Goal: Information Seeking & Learning: Learn about a topic

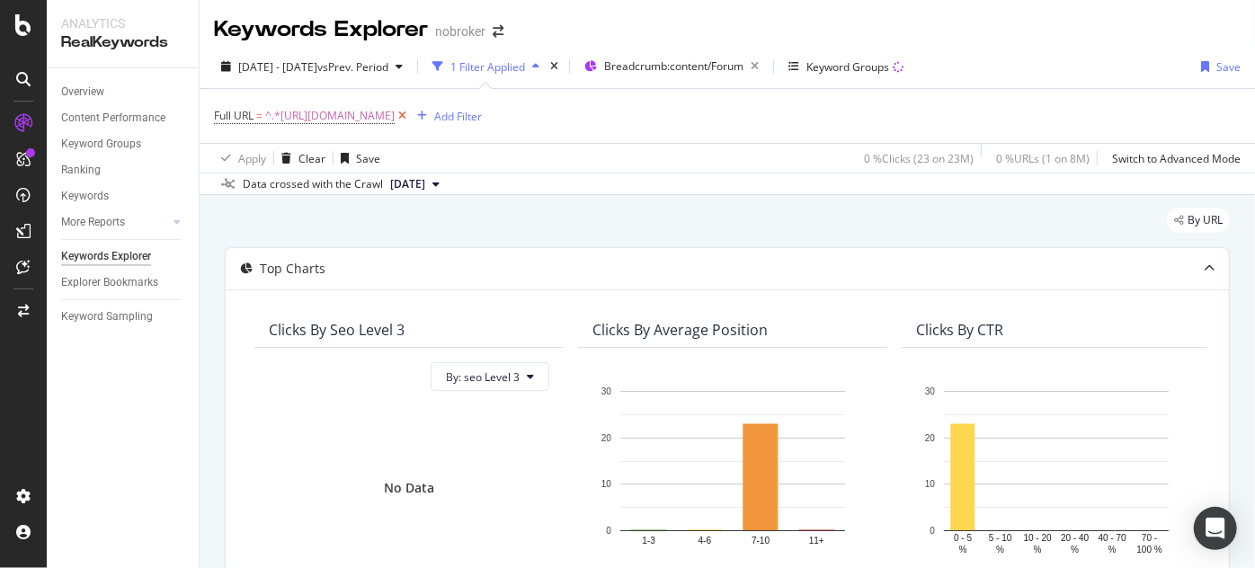
click at [410, 115] on icon at bounding box center [402, 116] width 15 height 18
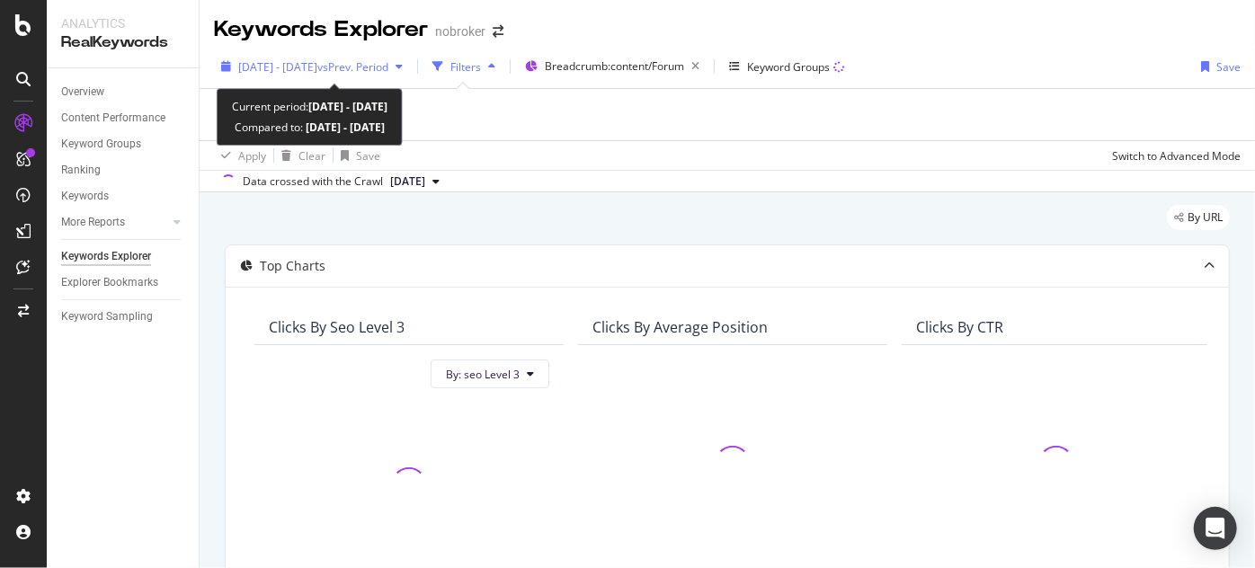
click at [299, 54] on div "[DATE] - [DATE] vs Prev. Period" at bounding box center [312, 66] width 196 height 27
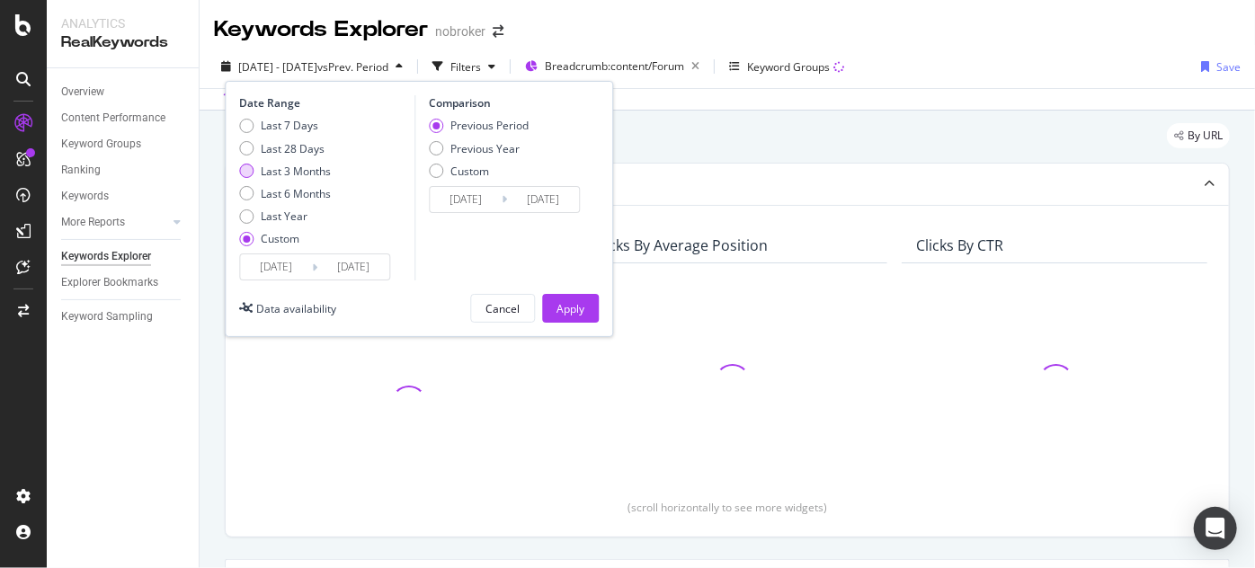
click at [307, 164] on div "Last 3 Months" at bounding box center [296, 171] width 70 height 15
type input "2025/05/10"
type input "2025/08/09"
type input "2025/02/07"
type input "2025/05/09"
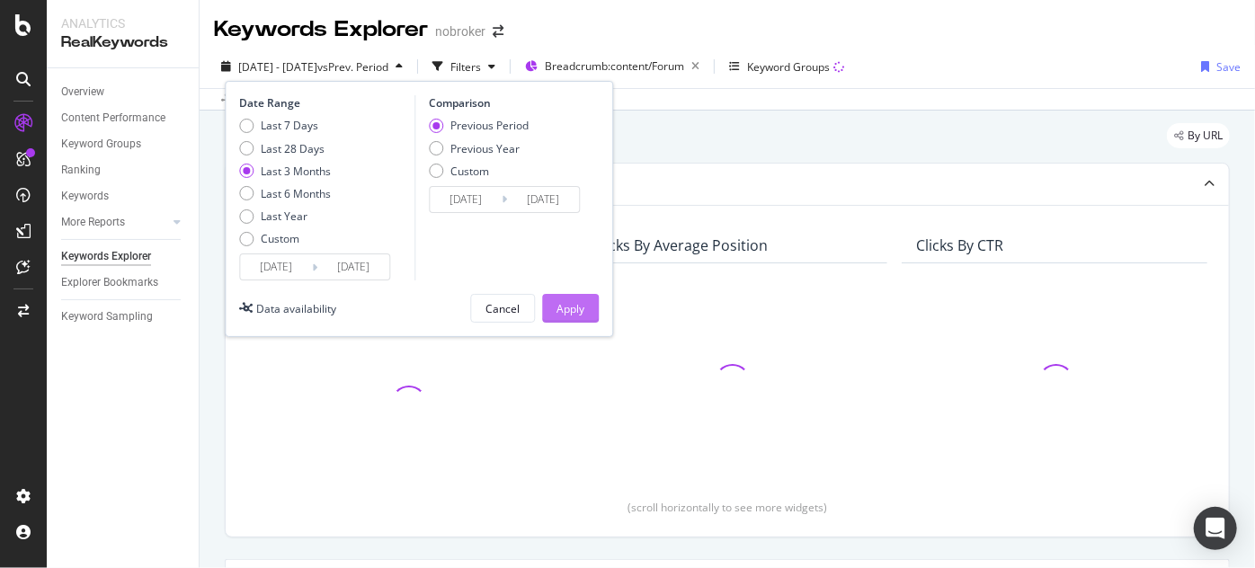
click at [565, 305] on div "Apply" at bounding box center [570, 308] width 28 height 15
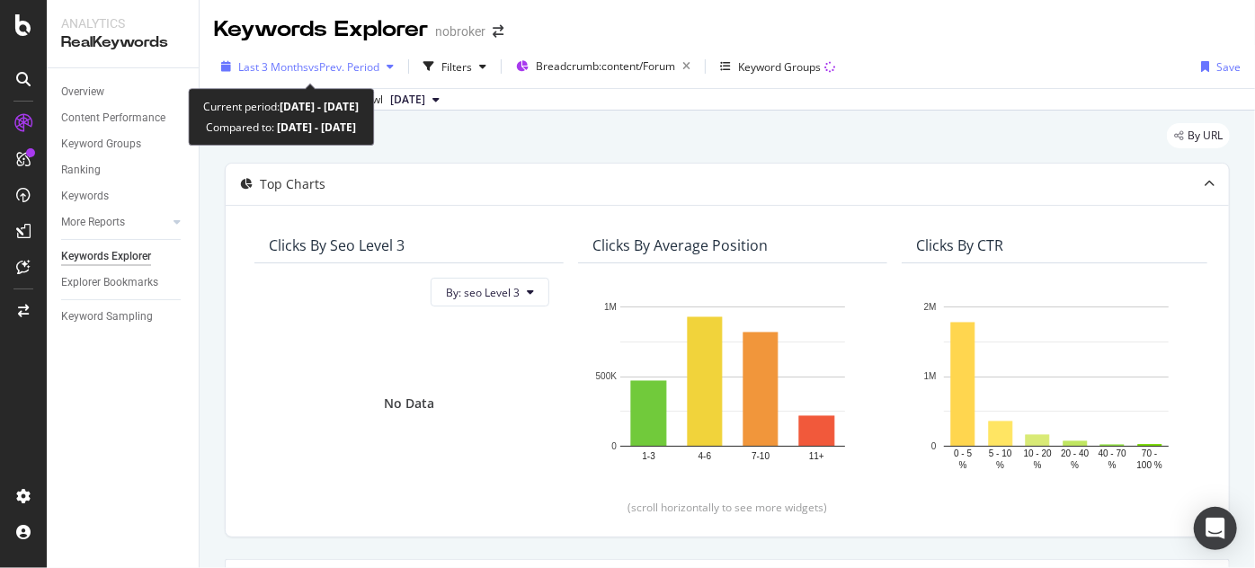
click at [348, 70] on span "vs Prev. Period" at bounding box center [343, 66] width 71 height 15
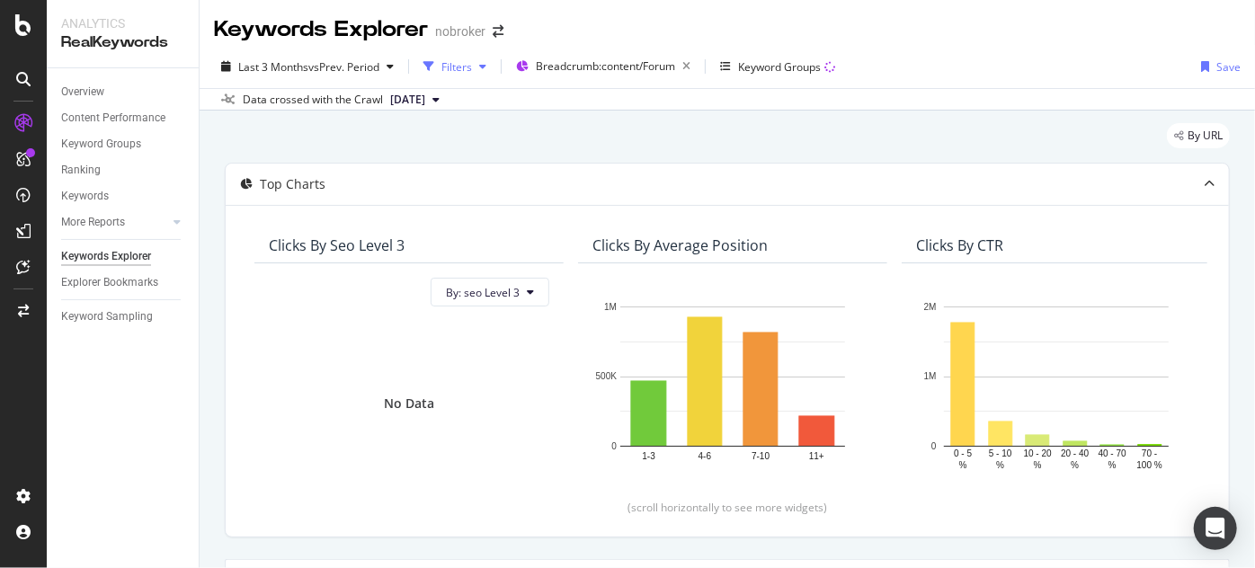
click at [440, 75] on div "button" at bounding box center [428, 66] width 25 height 25
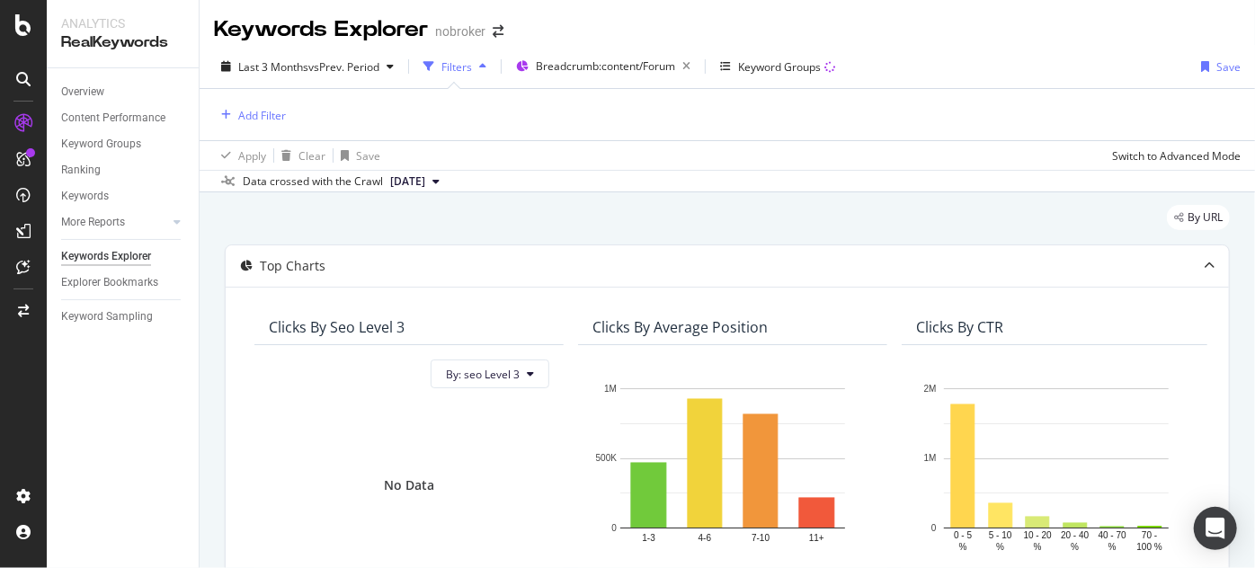
click at [486, 111] on div "Add Filter" at bounding box center [727, 114] width 1026 height 51
click at [289, 112] on div "Add Filter" at bounding box center [727, 114] width 1026 height 51
click at [252, 112] on div "Add Filter" at bounding box center [262, 115] width 48 height 15
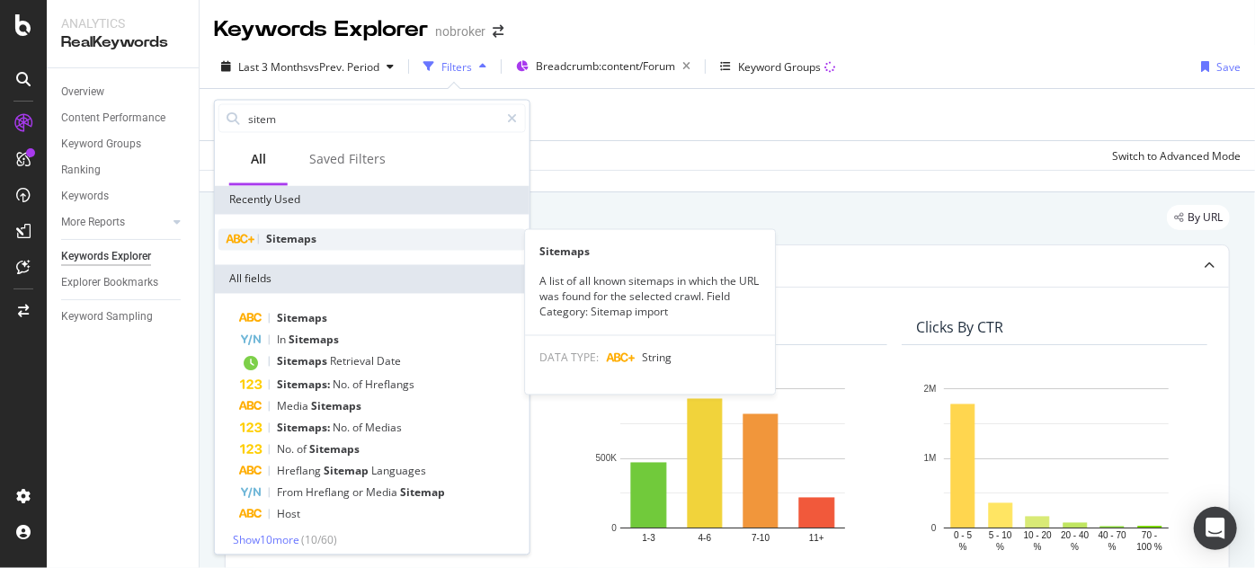
type input "sitem"
click at [287, 232] on span "Sitemaps" at bounding box center [291, 239] width 50 height 15
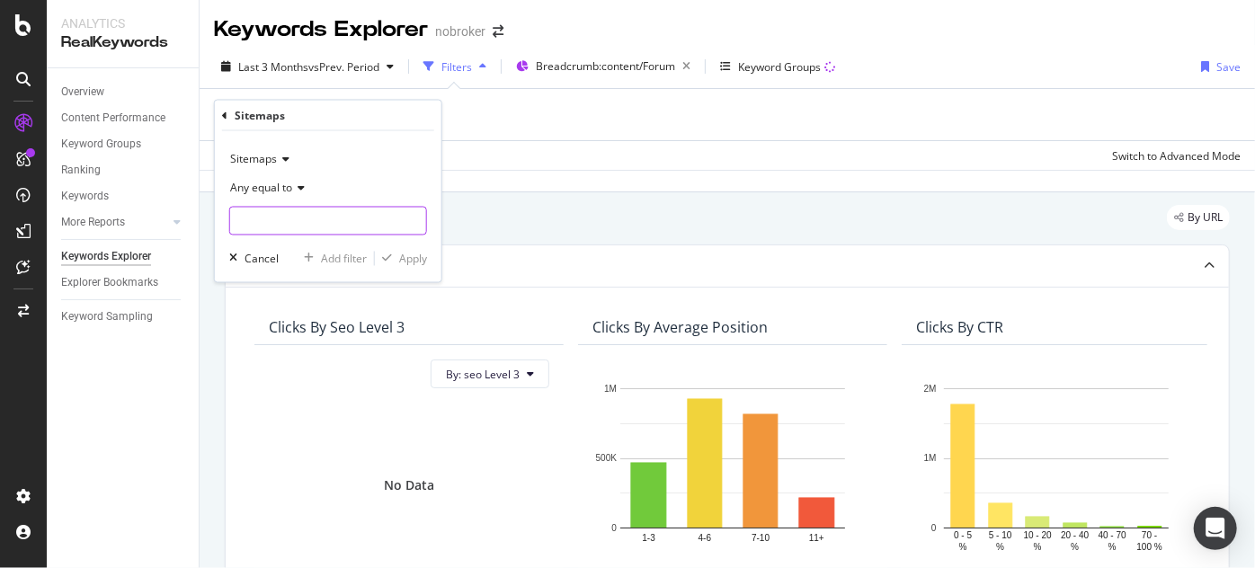
click at [271, 228] on input "text" at bounding box center [328, 221] width 196 height 29
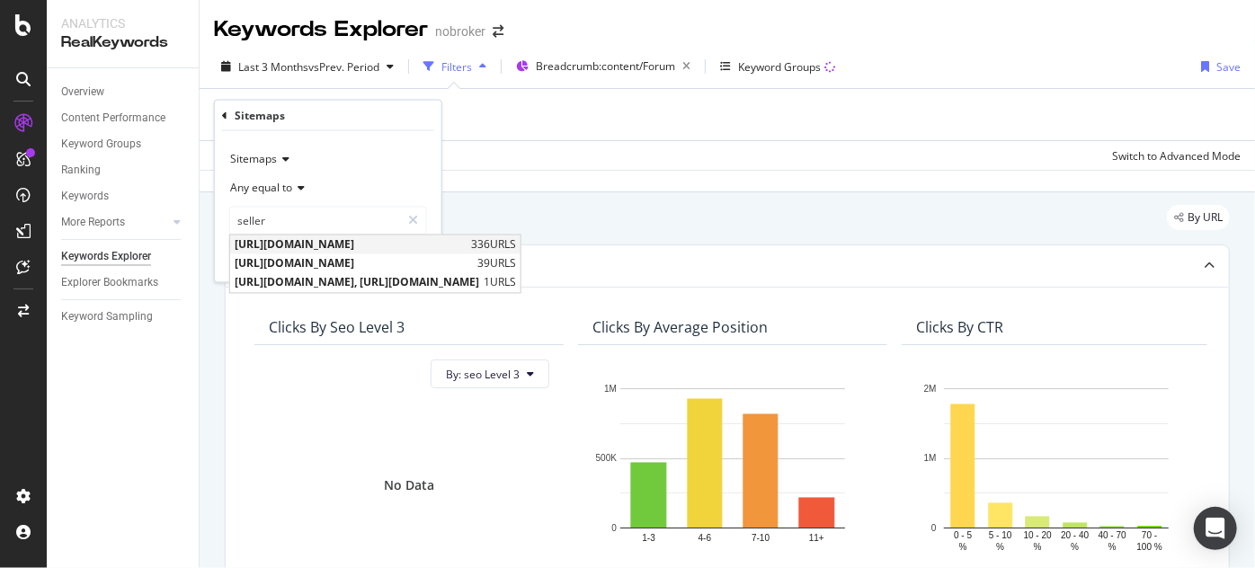
click at [324, 241] on span "[URL][DOMAIN_NAME]" at bounding box center [351, 244] width 232 height 15
type input "[URL][DOMAIN_NAME]"
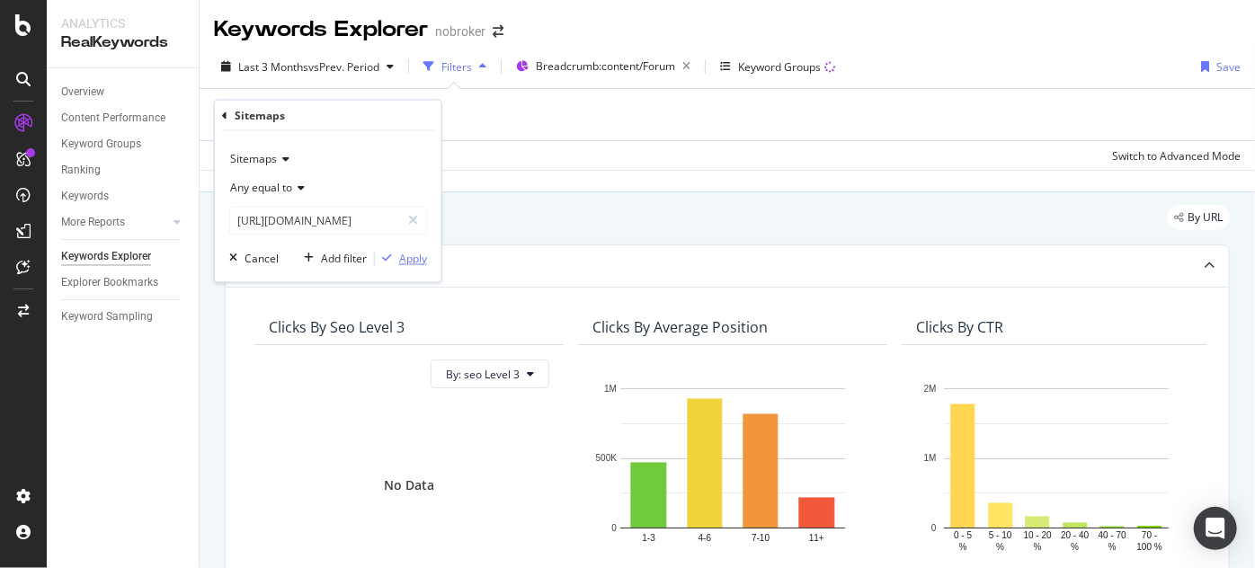
click at [422, 262] on div "Apply" at bounding box center [413, 258] width 28 height 15
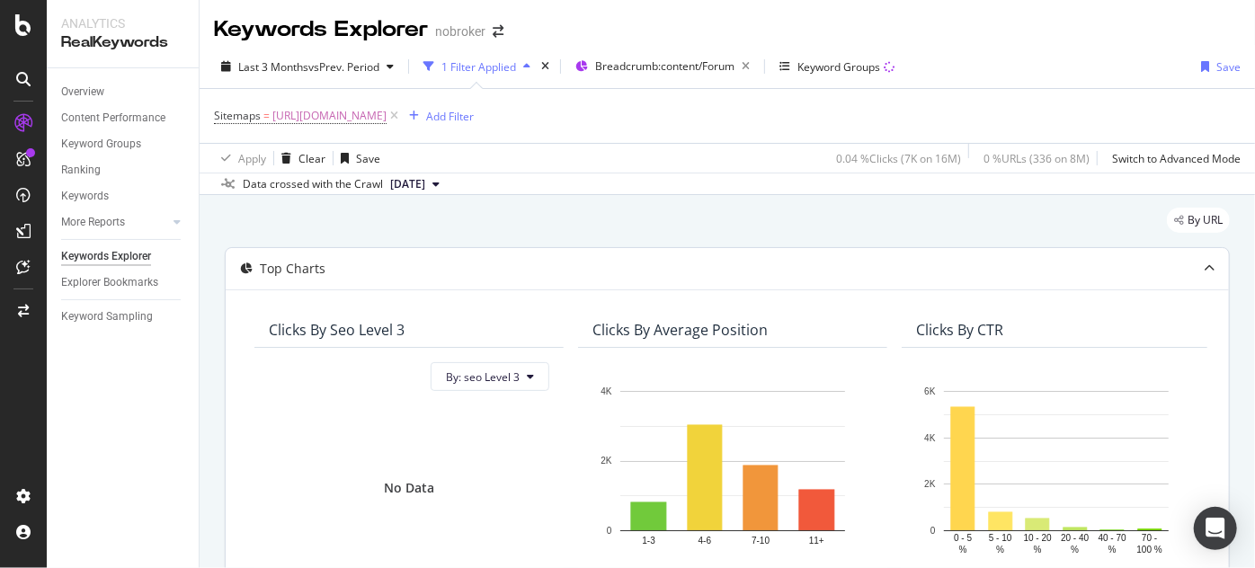
click at [416, 318] on div "Clicks By seo Level 3" at bounding box center [408, 330] width 309 height 36
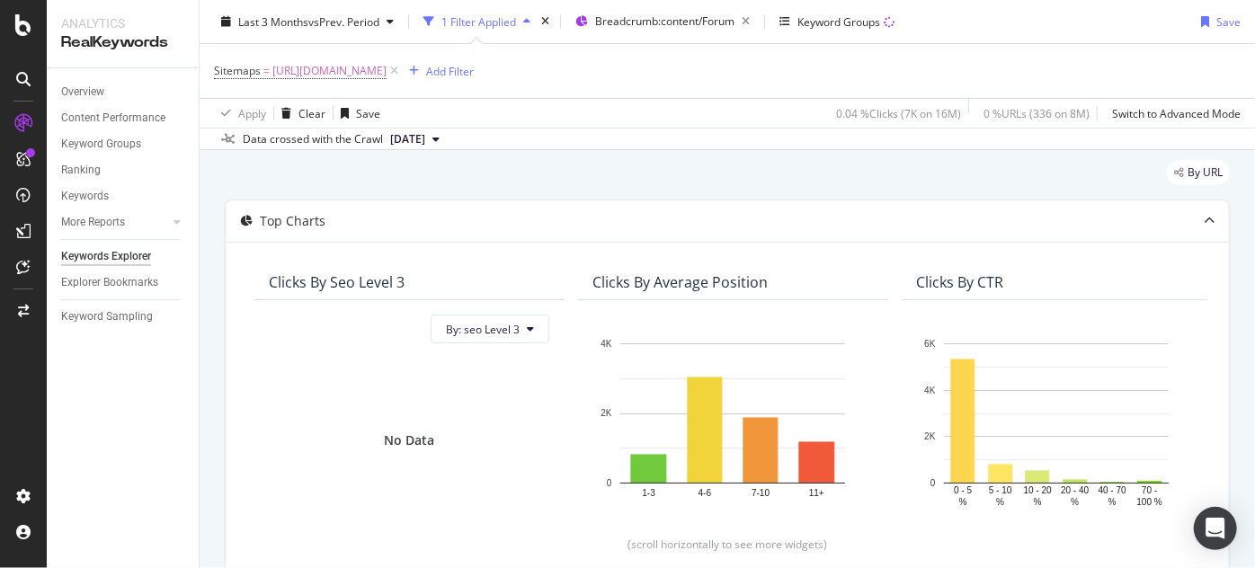
click at [425, 137] on span "[DATE]" at bounding box center [407, 139] width 35 height 16
click at [431, 200] on div "[DATE]" at bounding box center [411, 199] width 49 height 16
click at [425, 138] on span "[DATE]" at bounding box center [407, 139] width 35 height 16
click at [646, 173] on div "By URL" at bounding box center [727, 180] width 1005 height 40
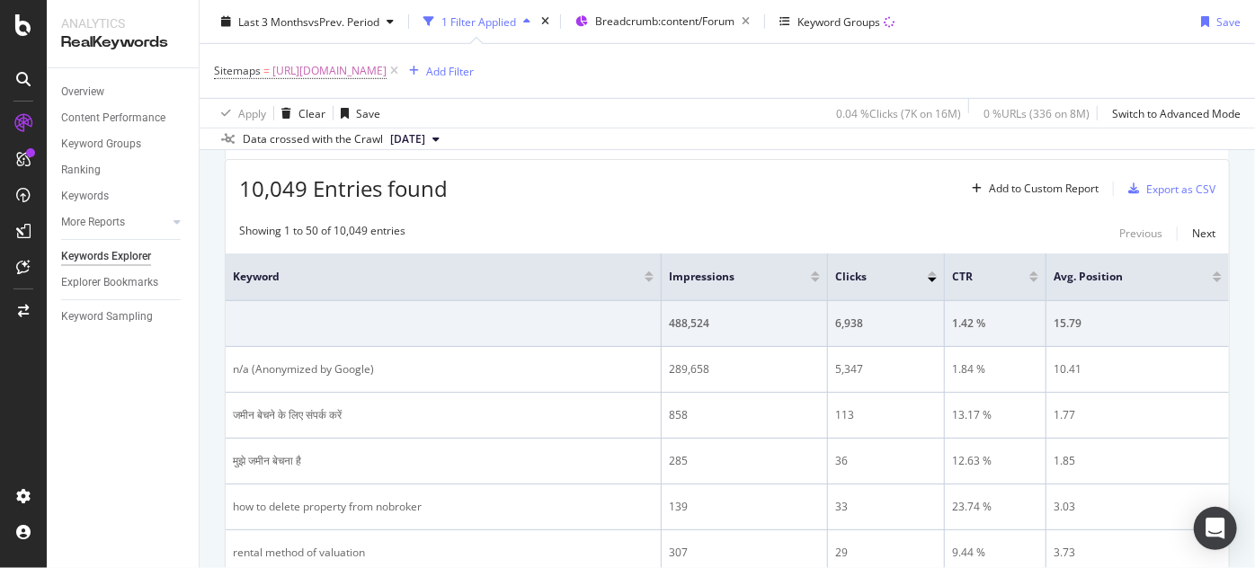
scroll to position [480, 0]
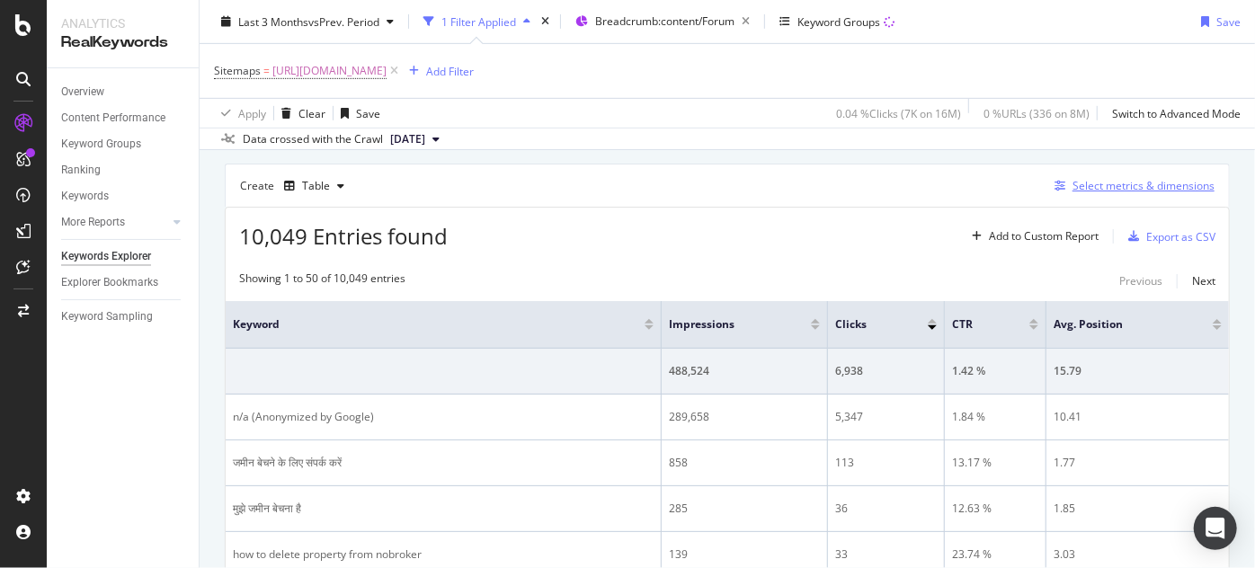
click at [1100, 178] on div "Select metrics & dimensions" at bounding box center [1143, 185] width 142 height 15
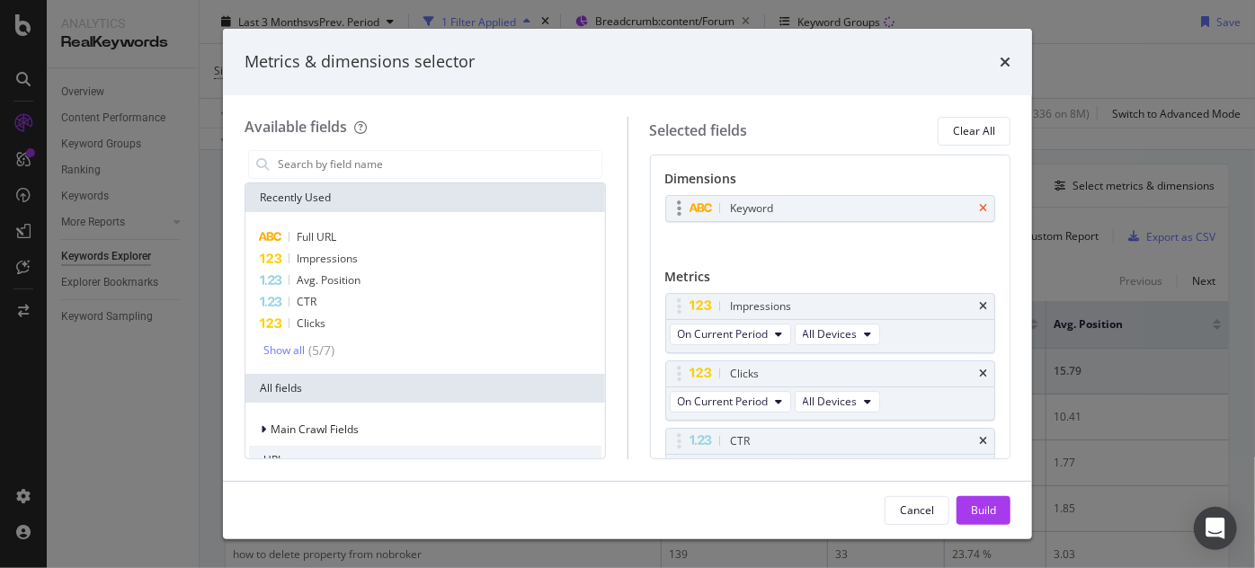
click at [979, 206] on icon "times" at bounding box center [983, 208] width 8 height 11
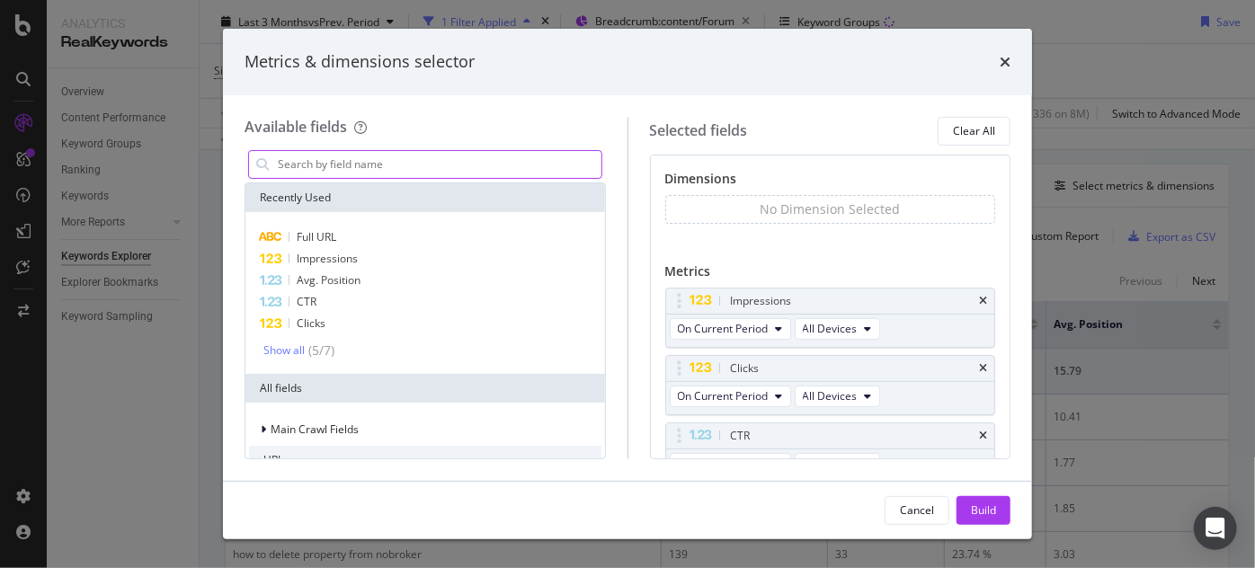
click at [489, 164] on input "modal" at bounding box center [438, 164] width 325 height 27
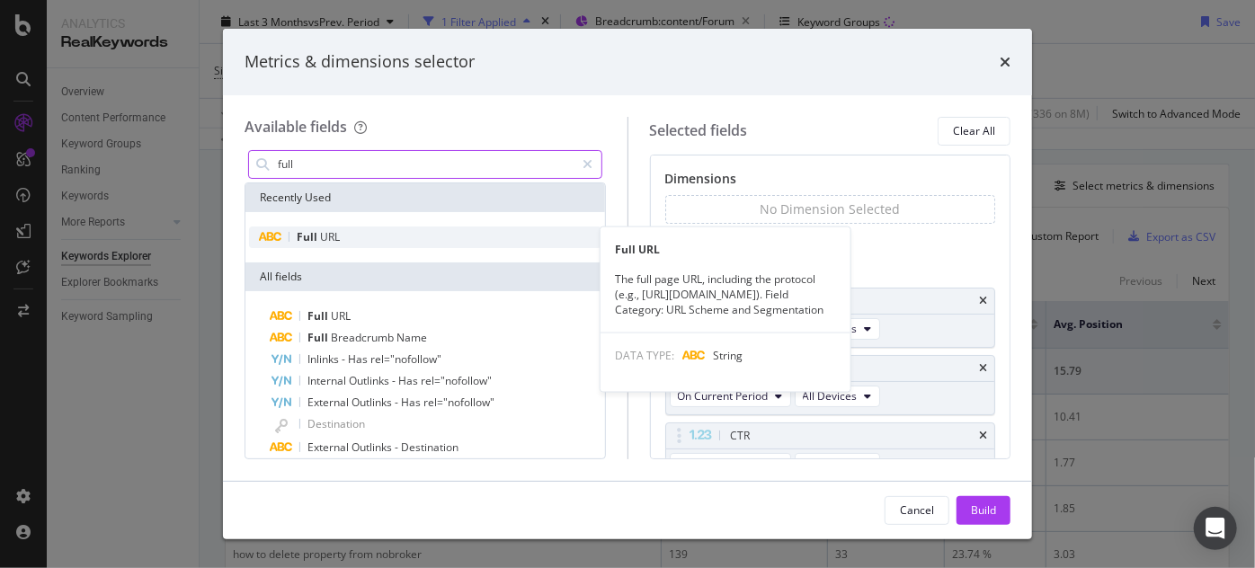
type input "full"
click at [346, 232] on div "Full URL" at bounding box center [425, 237] width 352 height 22
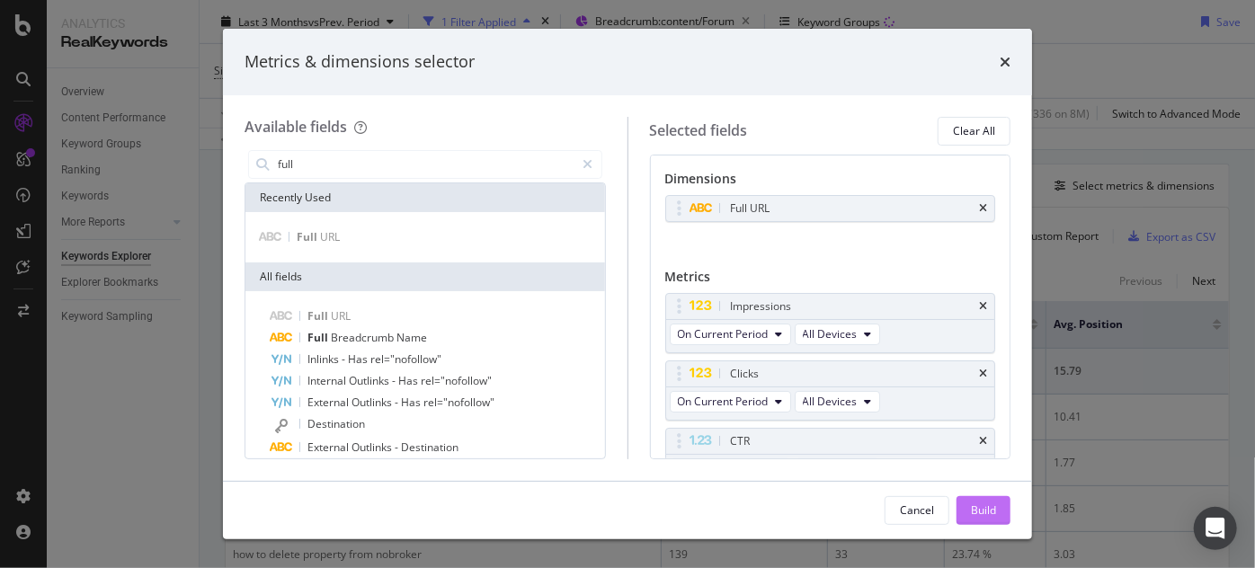
click at [994, 507] on div "Build" at bounding box center [983, 509] width 25 height 15
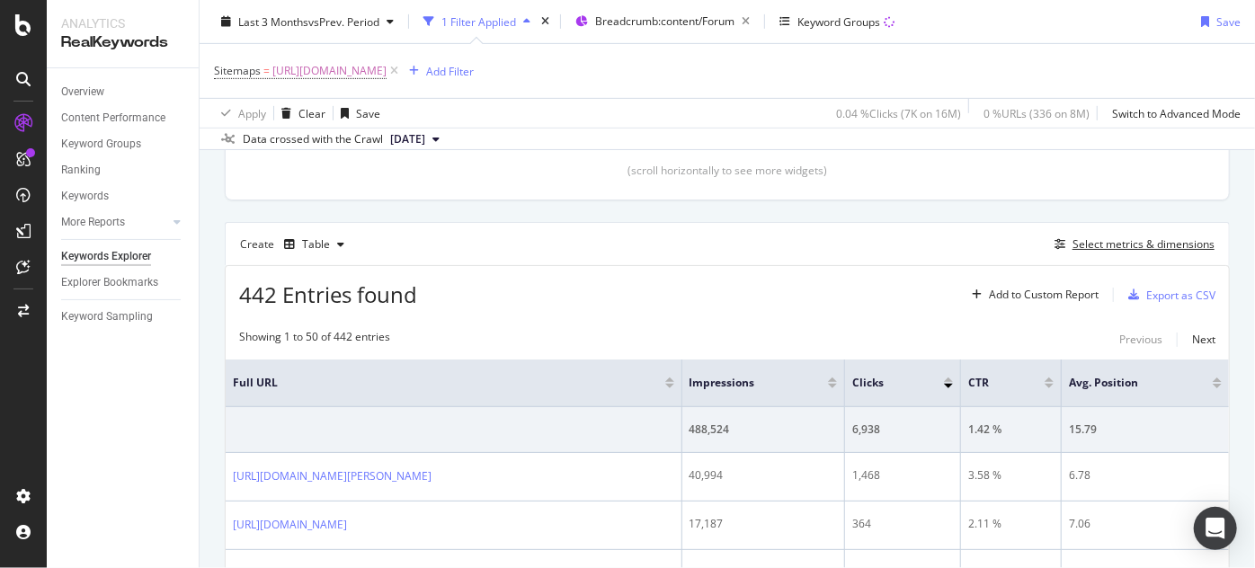
scroll to position [475, 0]
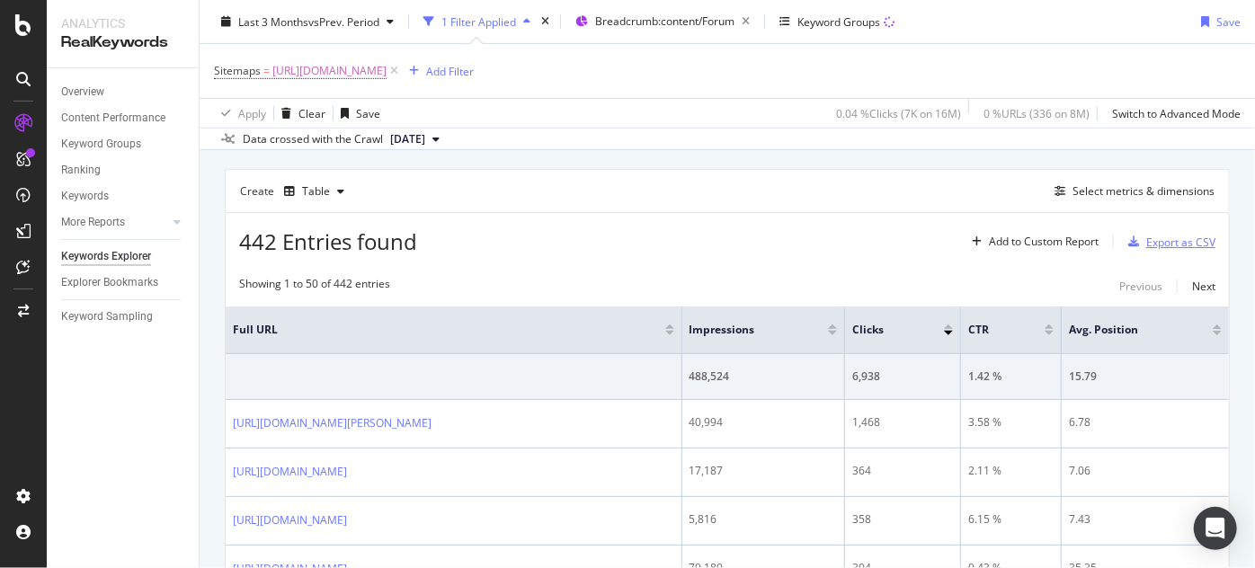
click at [1162, 248] on div "Export as CSV" at bounding box center [1168, 241] width 94 height 27
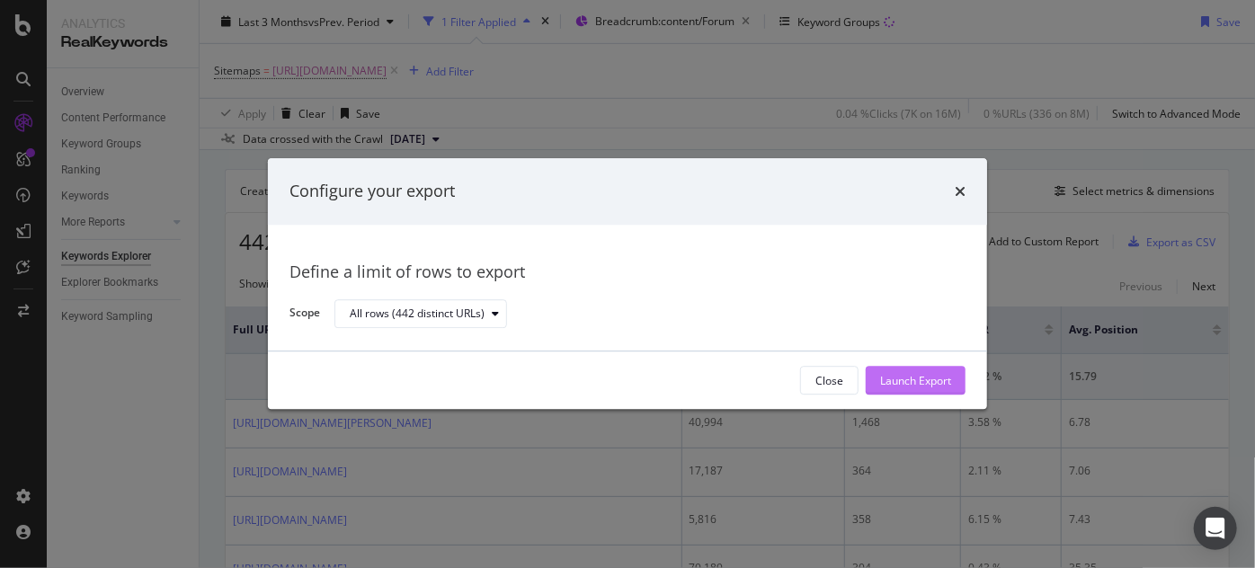
click at [901, 385] on div "Launch Export" at bounding box center [915, 380] width 71 height 15
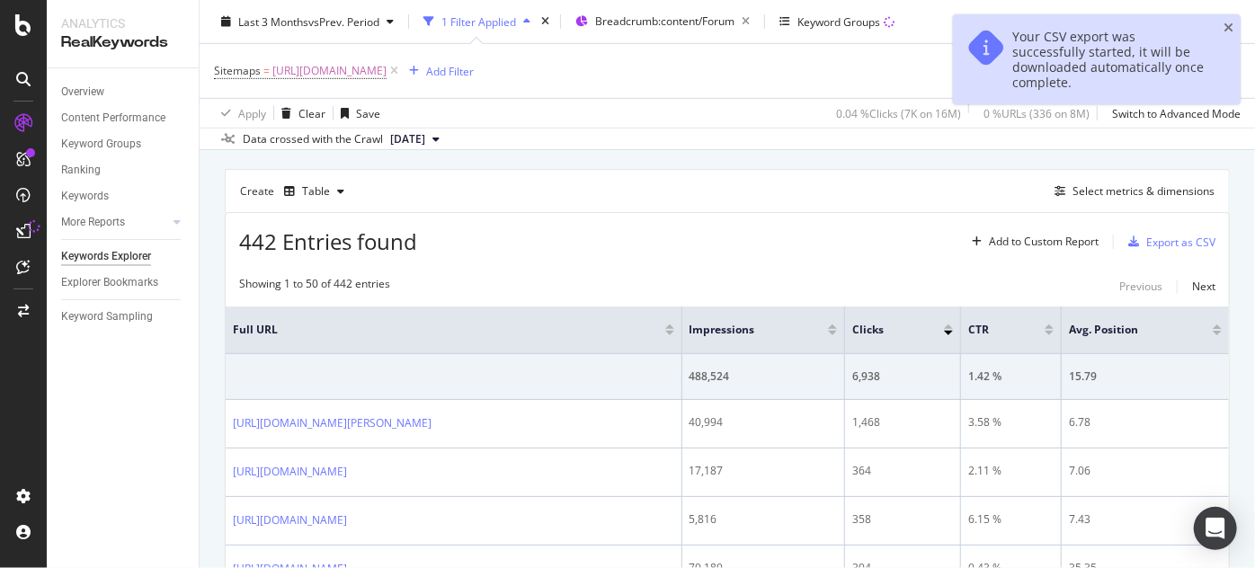
click at [760, 187] on div "Create Table Select metrics & dimensions" at bounding box center [727, 190] width 1005 height 43
click at [1231, 25] on icon "close toast" at bounding box center [1228, 28] width 10 height 13
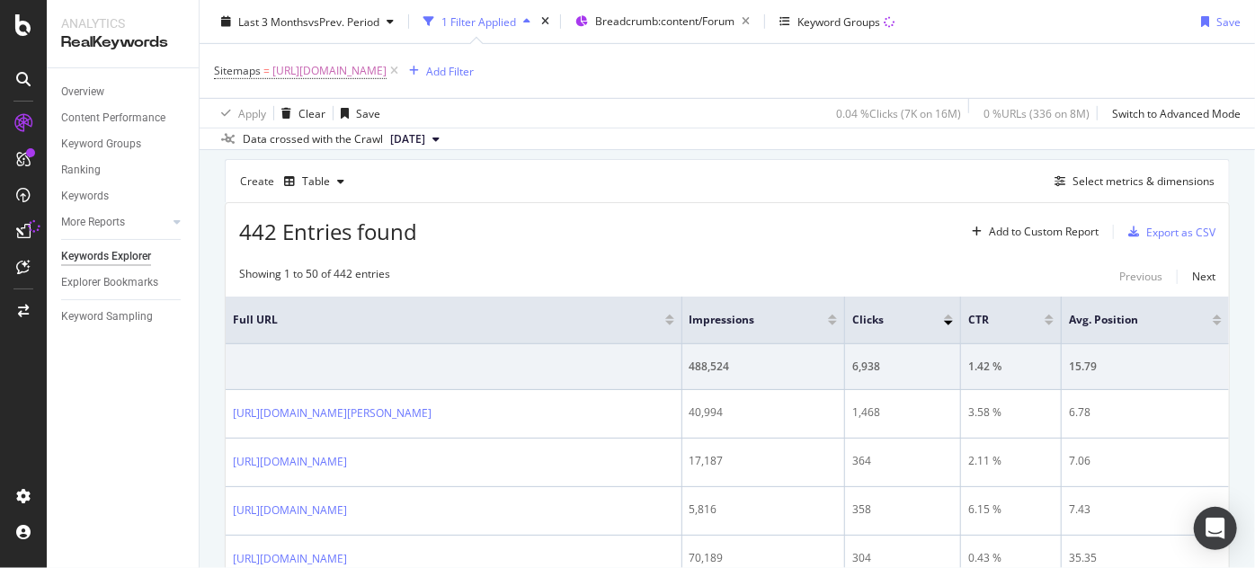
scroll to position [0, 0]
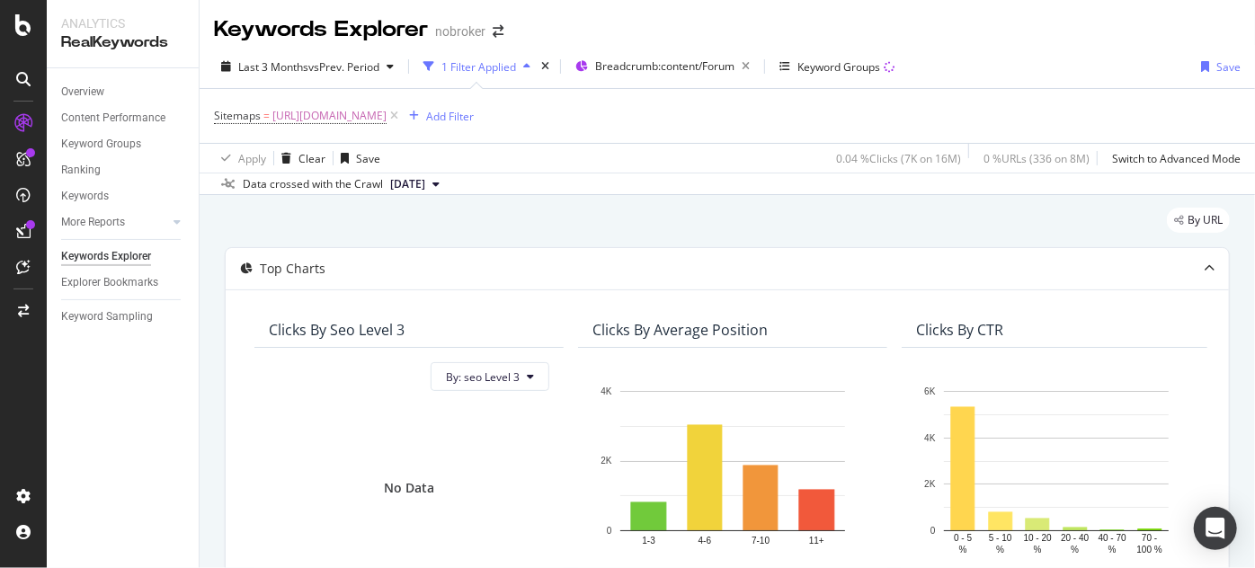
click at [1048, 57] on div "Last 3 Months vs Prev. Period 1 Filter Applied Breadcrumb: content/Forum Keywor…" at bounding box center [727, 70] width 1055 height 36
click at [386, 114] on span "[URL][DOMAIN_NAME]" at bounding box center [329, 115] width 114 height 25
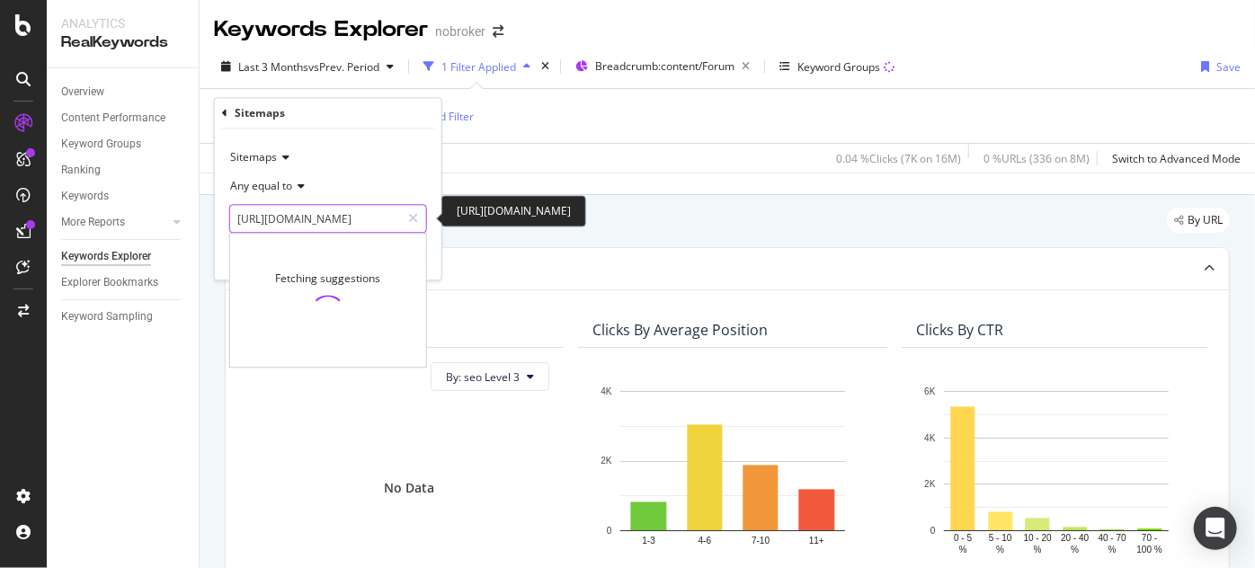
click at [379, 229] on input "[URL][DOMAIN_NAME]" at bounding box center [315, 219] width 170 height 29
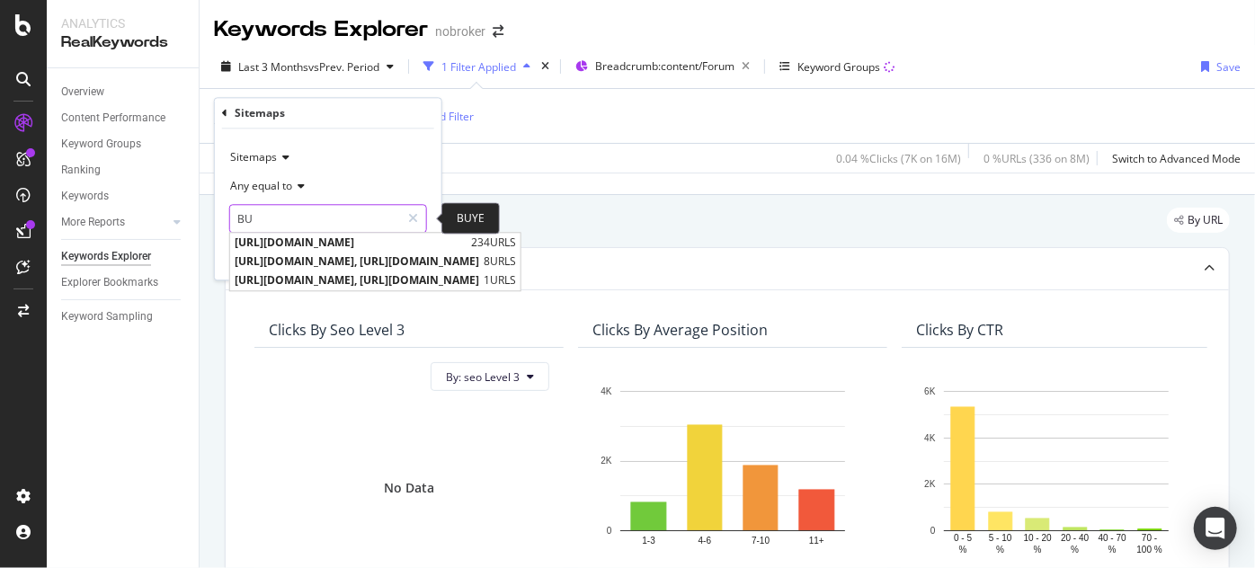
type input "B"
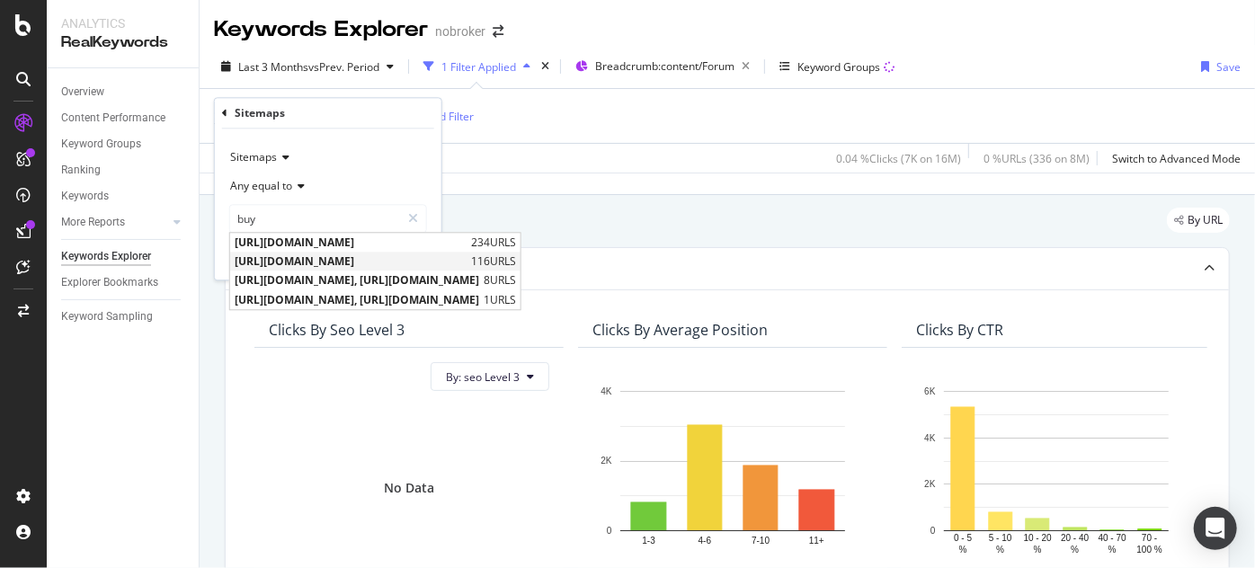
click at [433, 262] on span "[URL][DOMAIN_NAME]" at bounding box center [351, 261] width 232 height 15
type input "[URL][DOMAIN_NAME]"
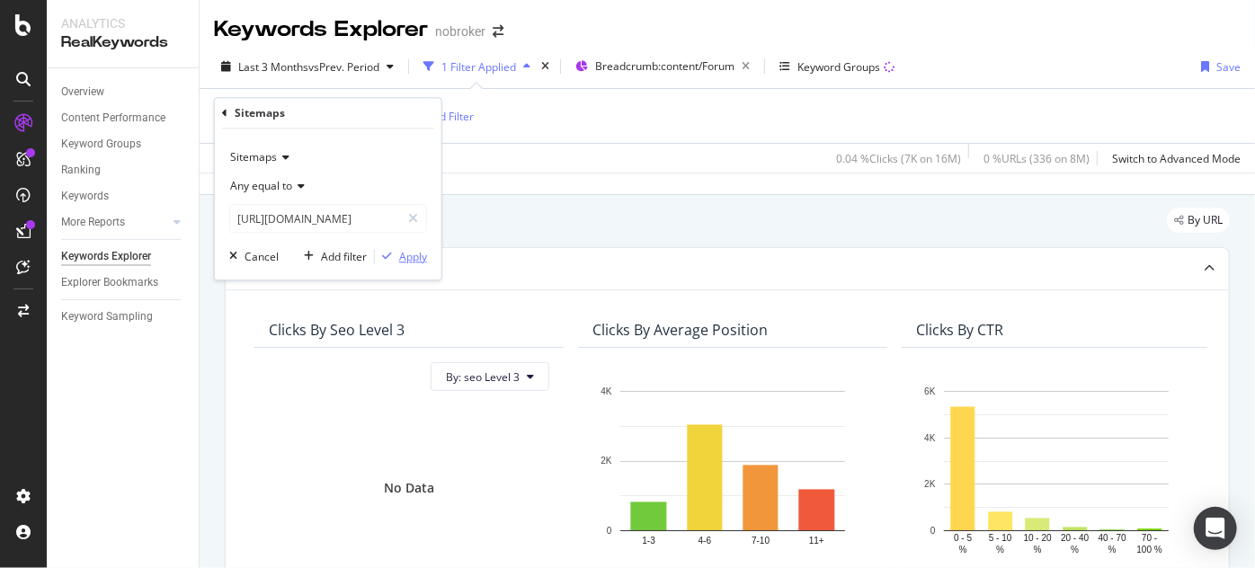
click at [422, 259] on div "Apply" at bounding box center [413, 256] width 28 height 15
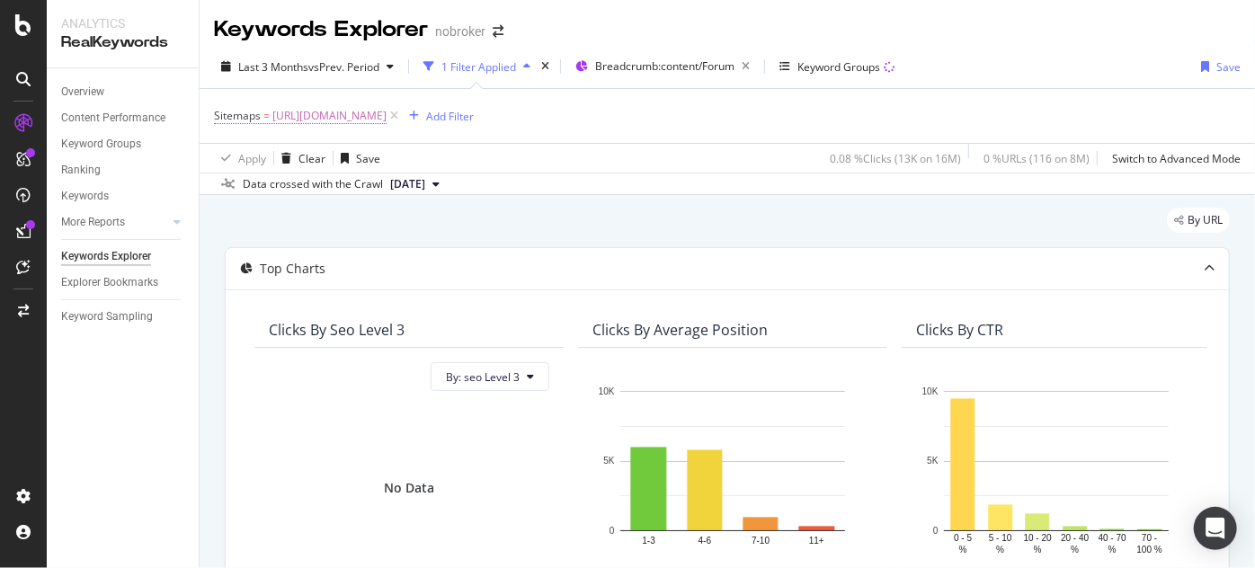
click at [386, 111] on span "[URL][DOMAIN_NAME]" at bounding box center [329, 115] width 114 height 25
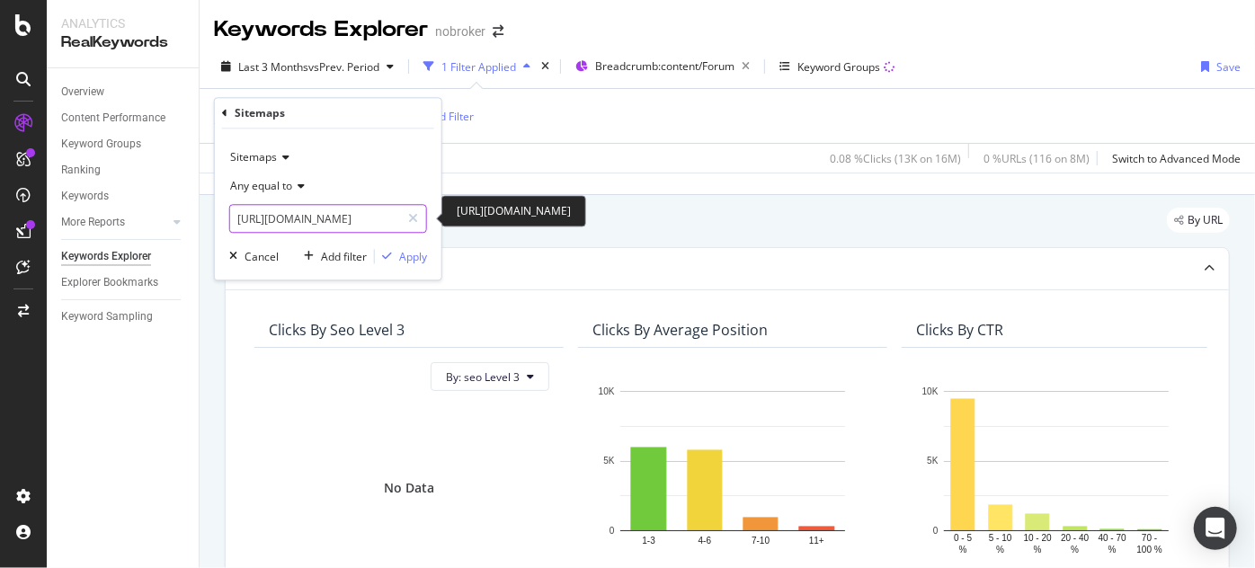
click at [317, 214] on input "[URL][DOMAIN_NAME]" at bounding box center [315, 219] width 170 height 29
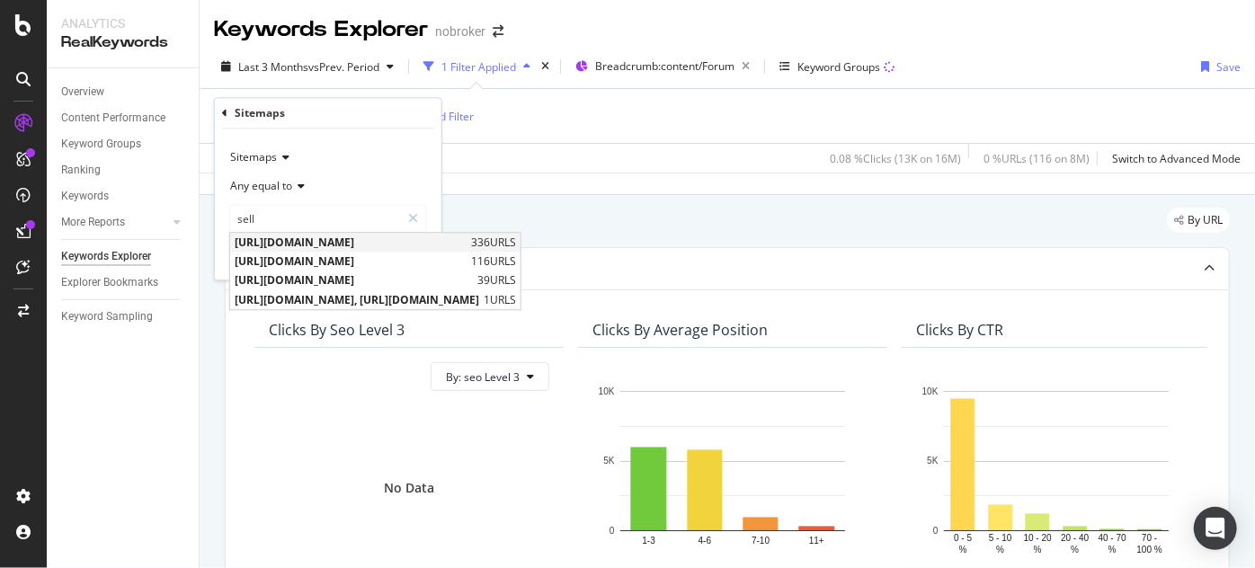
click at [383, 240] on span "[URL][DOMAIN_NAME]" at bounding box center [351, 242] width 232 height 15
type input "[URL][DOMAIN_NAME]"
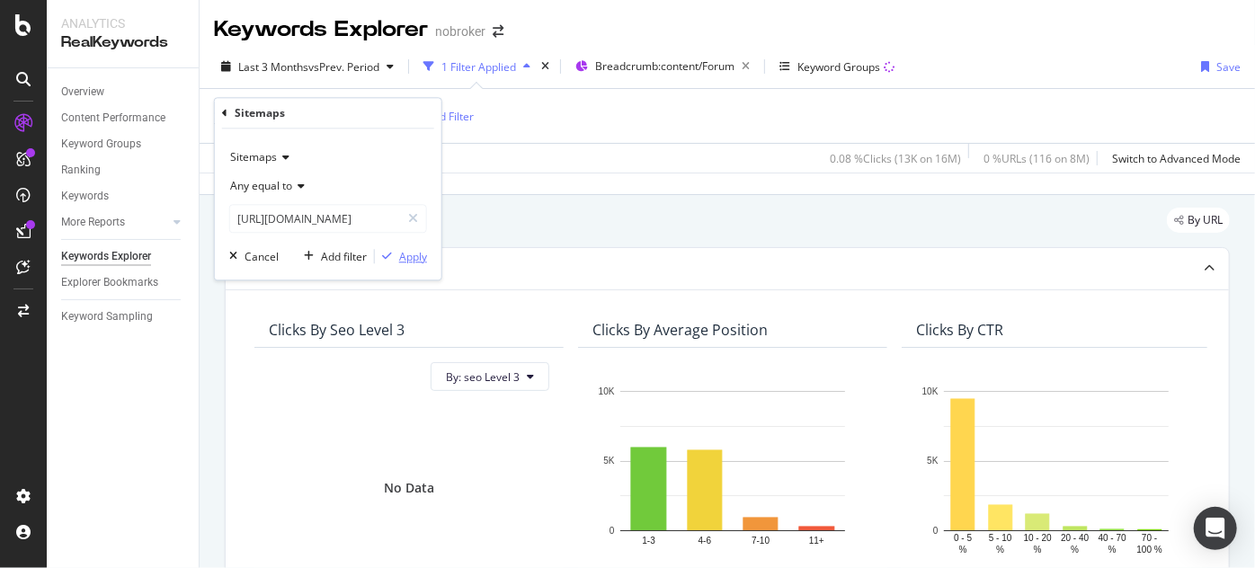
click at [417, 253] on div "Apply" at bounding box center [413, 256] width 28 height 15
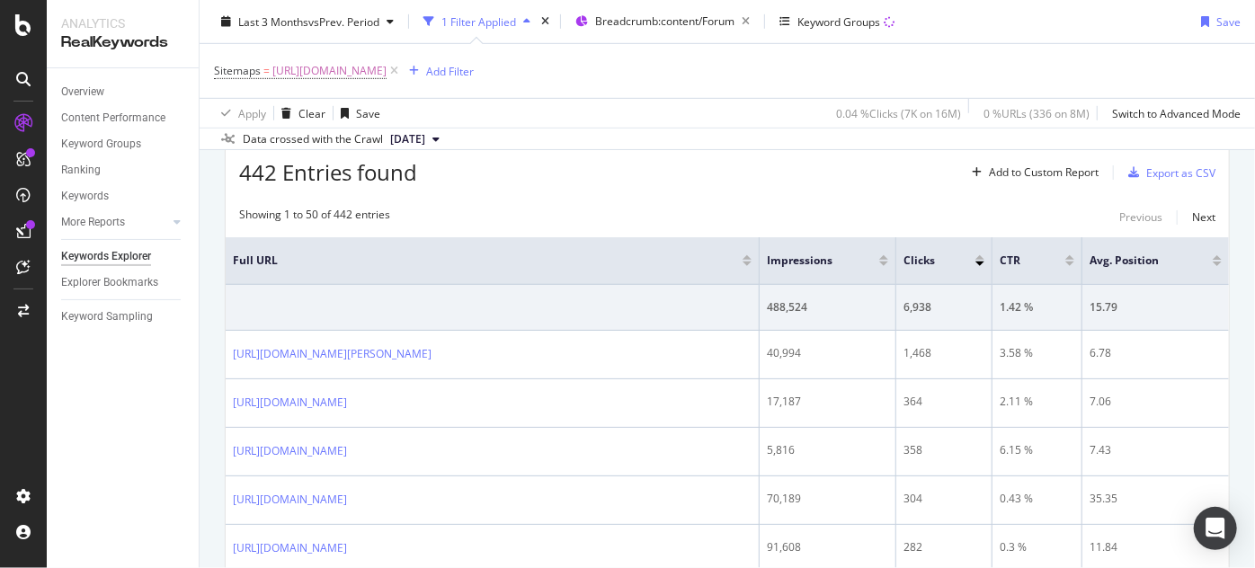
scroll to position [503, 0]
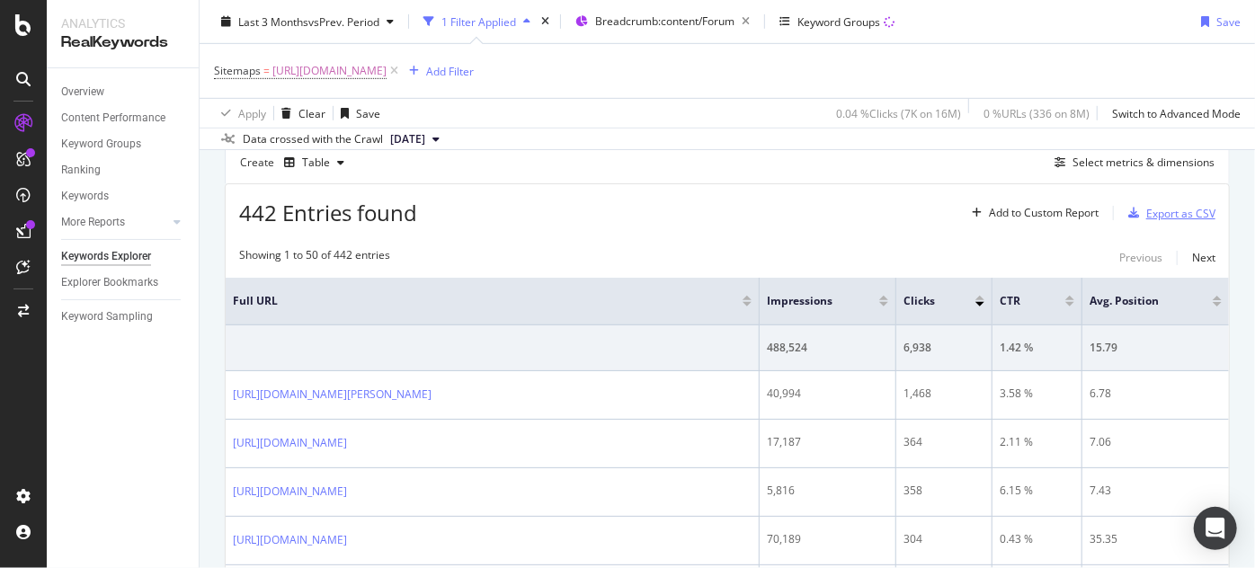
click at [1159, 207] on div "Export as CSV" at bounding box center [1180, 213] width 69 height 15
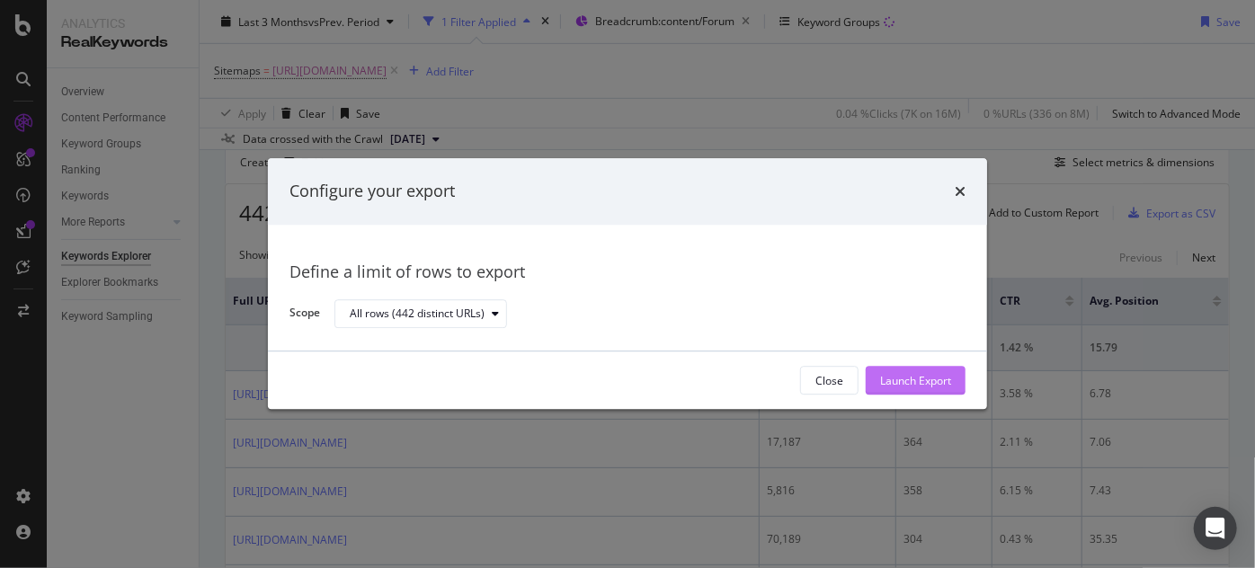
click at [889, 392] on div "Launch Export" at bounding box center [915, 381] width 71 height 27
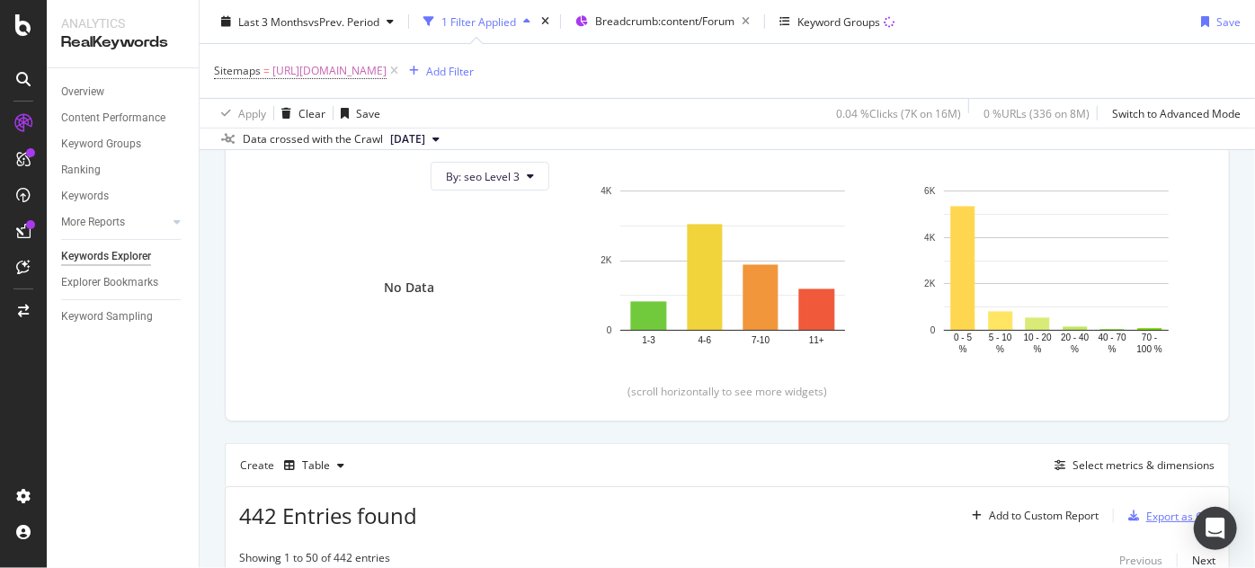
scroll to position [187, 0]
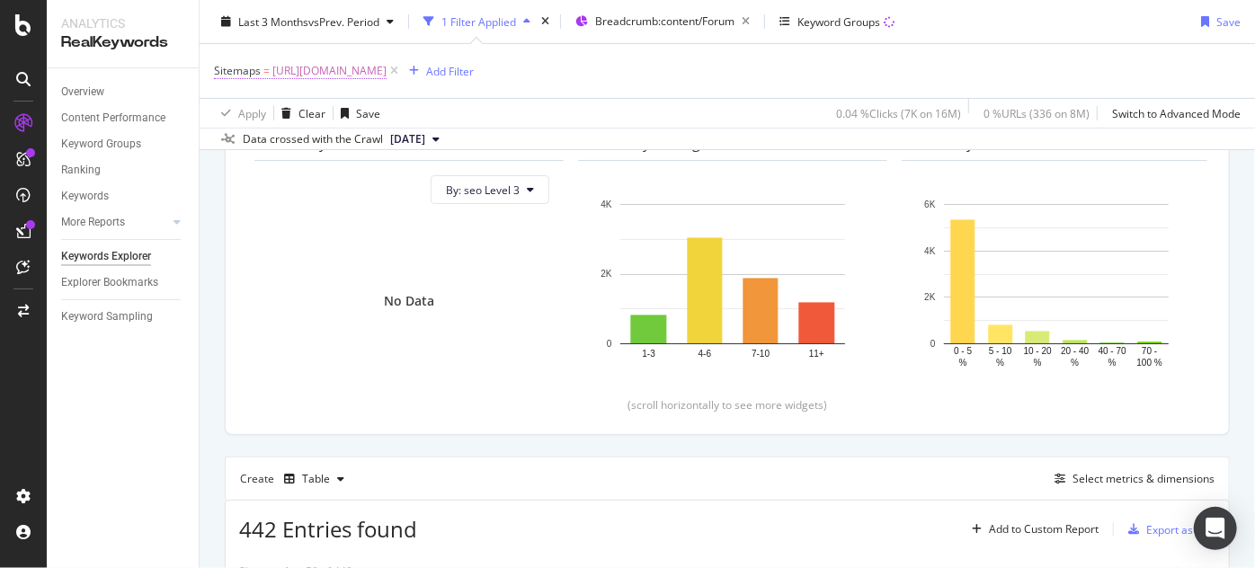
click at [386, 70] on span "[URL][DOMAIN_NAME]" at bounding box center [329, 70] width 114 height 25
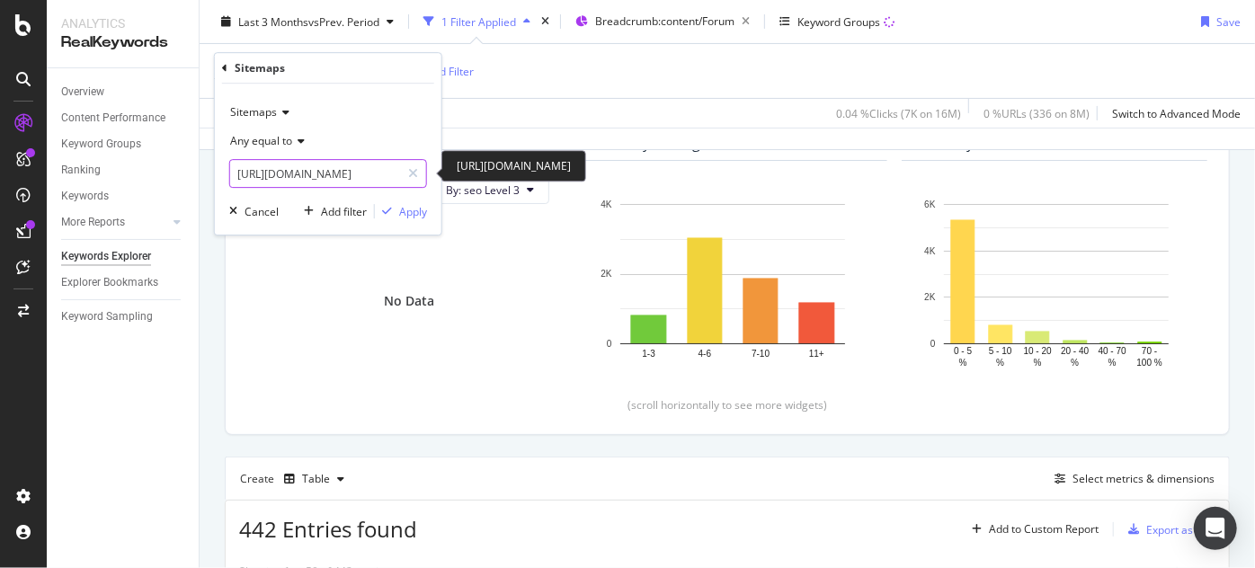
click at [355, 166] on input "[URL][DOMAIN_NAME]" at bounding box center [315, 173] width 170 height 29
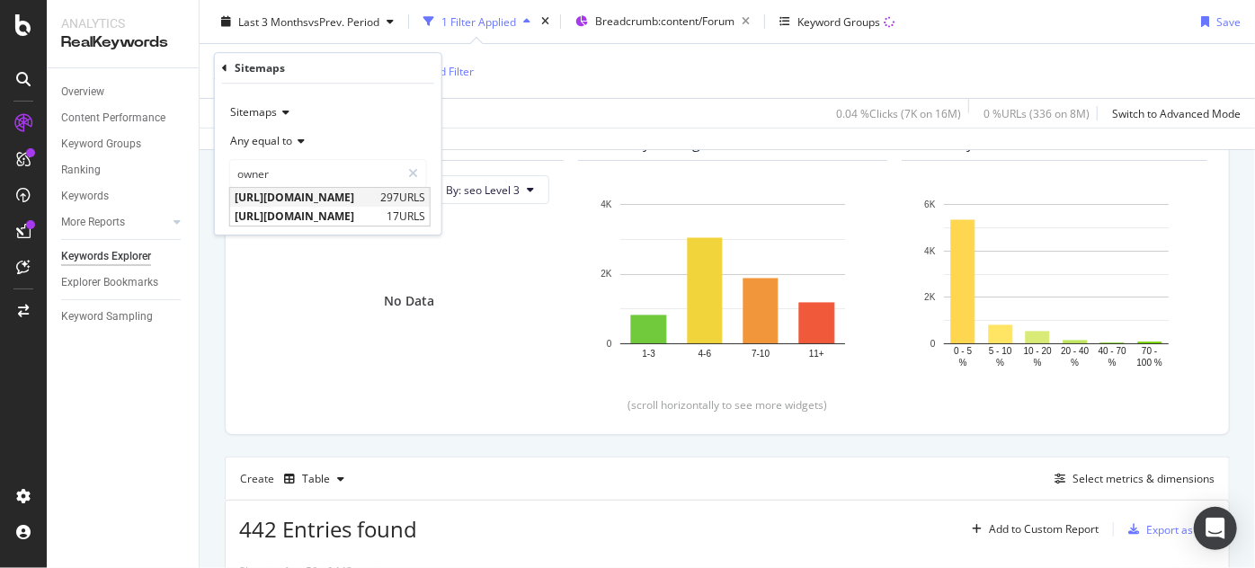
click at [356, 199] on span "[URL][DOMAIN_NAME]" at bounding box center [305, 197] width 141 height 15
type input "[URL][DOMAIN_NAME]"
click at [417, 222] on div "Sitemaps Any equal to https://www.nobroker.in/forum/sitemap-index/?id=owners.xm…" at bounding box center [328, 159] width 226 height 151
click at [410, 217] on div "Apply" at bounding box center [413, 211] width 28 height 15
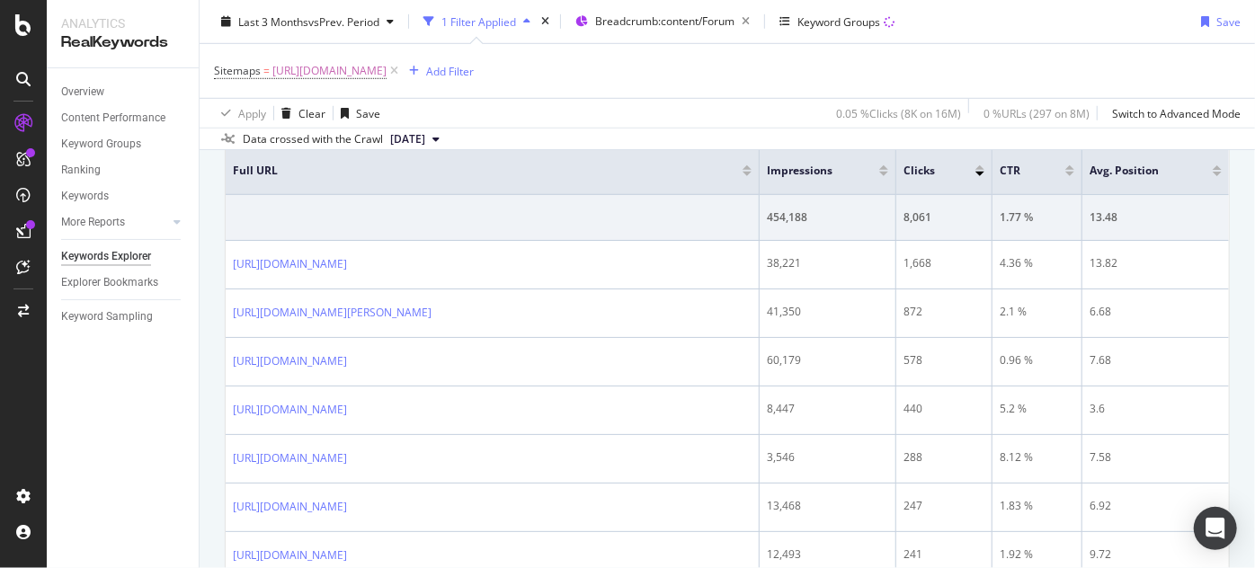
scroll to position [522, 0]
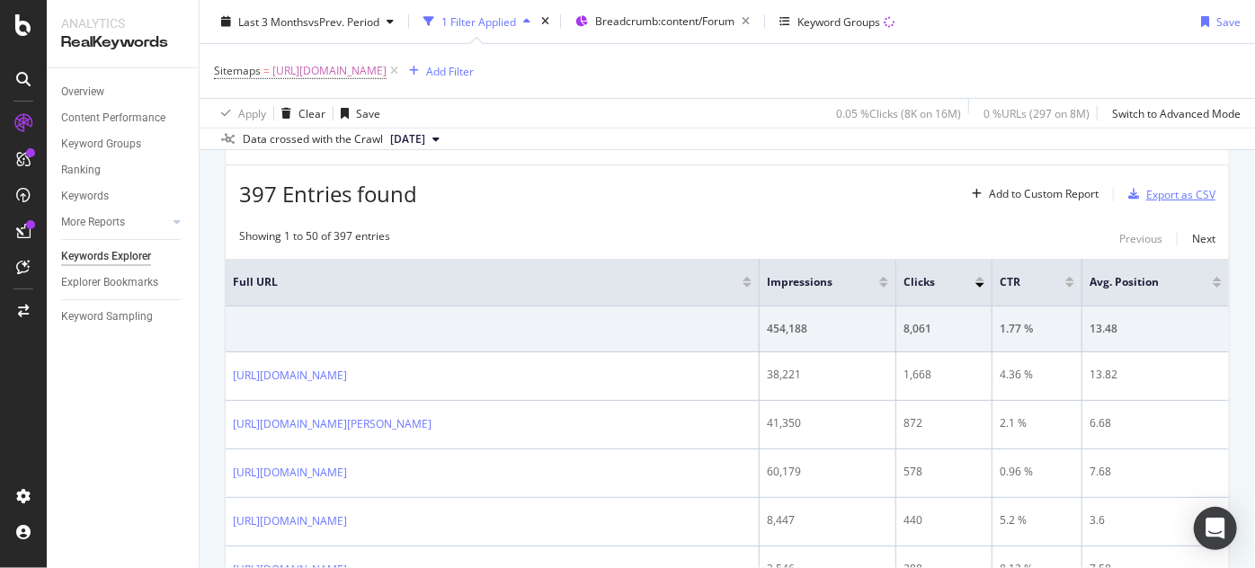
click at [1153, 196] on div "Export as CSV" at bounding box center [1180, 194] width 69 height 15
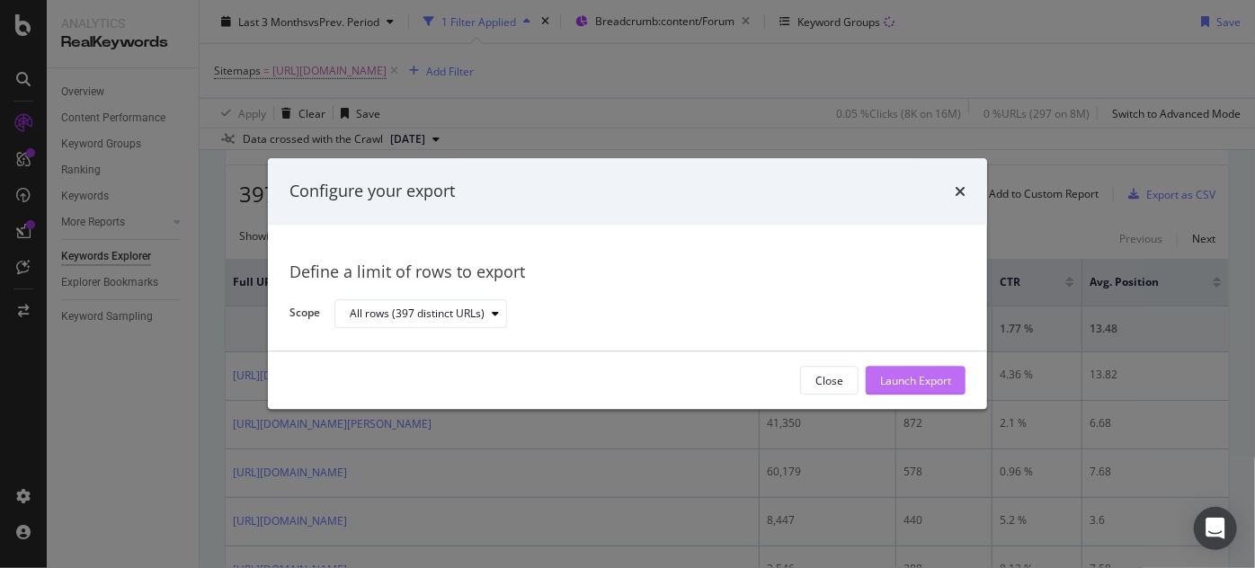
click at [918, 385] on div "Launch Export" at bounding box center [915, 380] width 71 height 15
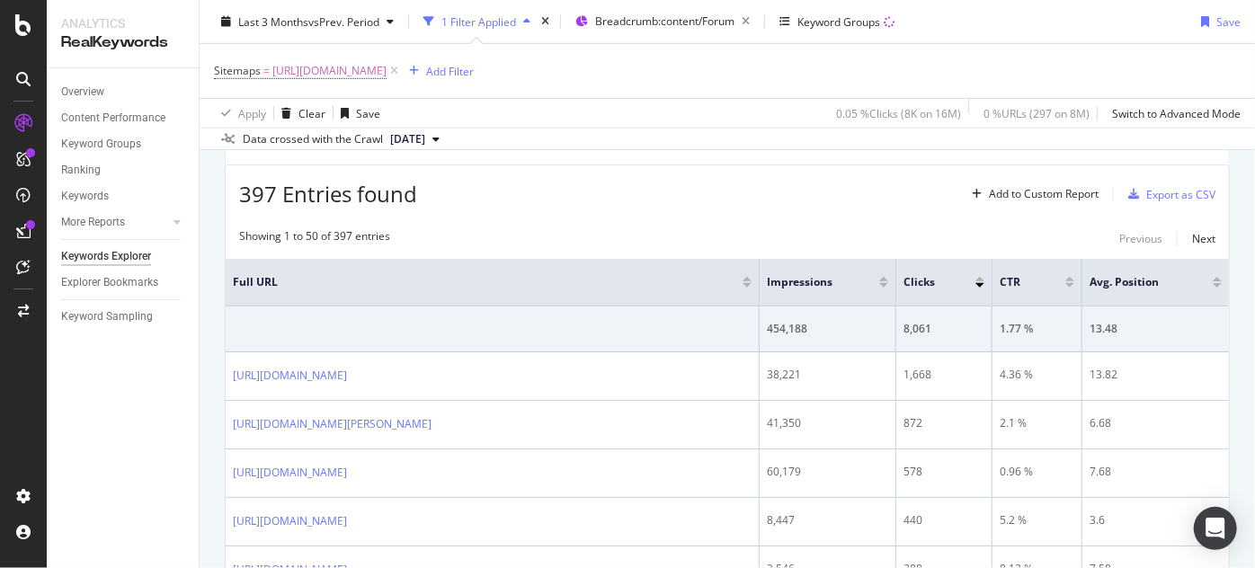
click at [608, 188] on div "397 Entries found Add to Custom Report Export as CSV" at bounding box center [727, 187] width 1003 height 44
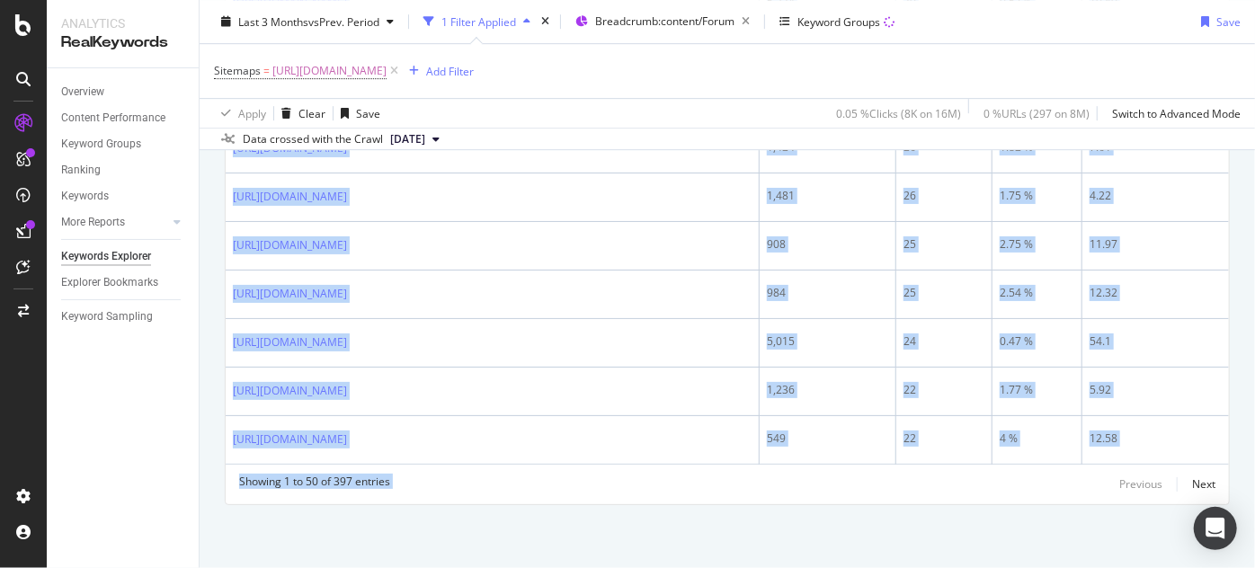
scroll to position [2975, 0]
drag, startPoint x: 229, startPoint y: 357, endPoint x: 751, endPoint y: 606, distance: 578.5
click at [751, 567] on html "Analytics RealKeywords Overview Content Performance Keyword Groups Ranking Keyw…" at bounding box center [627, 284] width 1255 height 568
copy div "https://www.nobroker.in/forum/i-want-my-shop-to-be-rented-for-bank-atm/ 38,221 …"
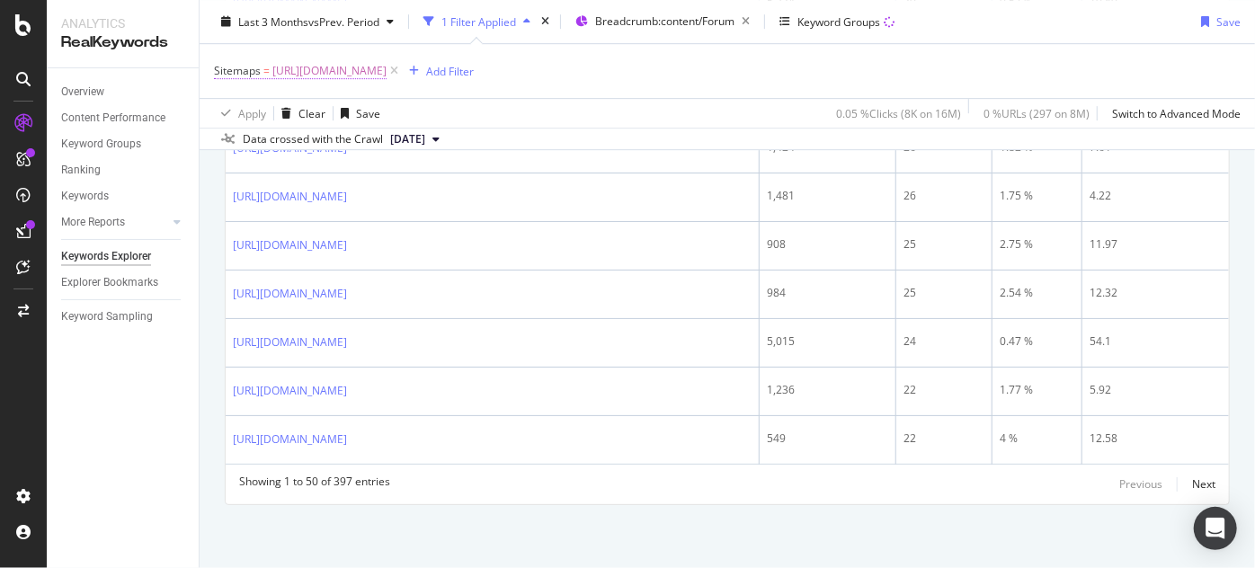
click at [386, 72] on span "[URL][DOMAIN_NAME]" at bounding box center [329, 70] width 114 height 25
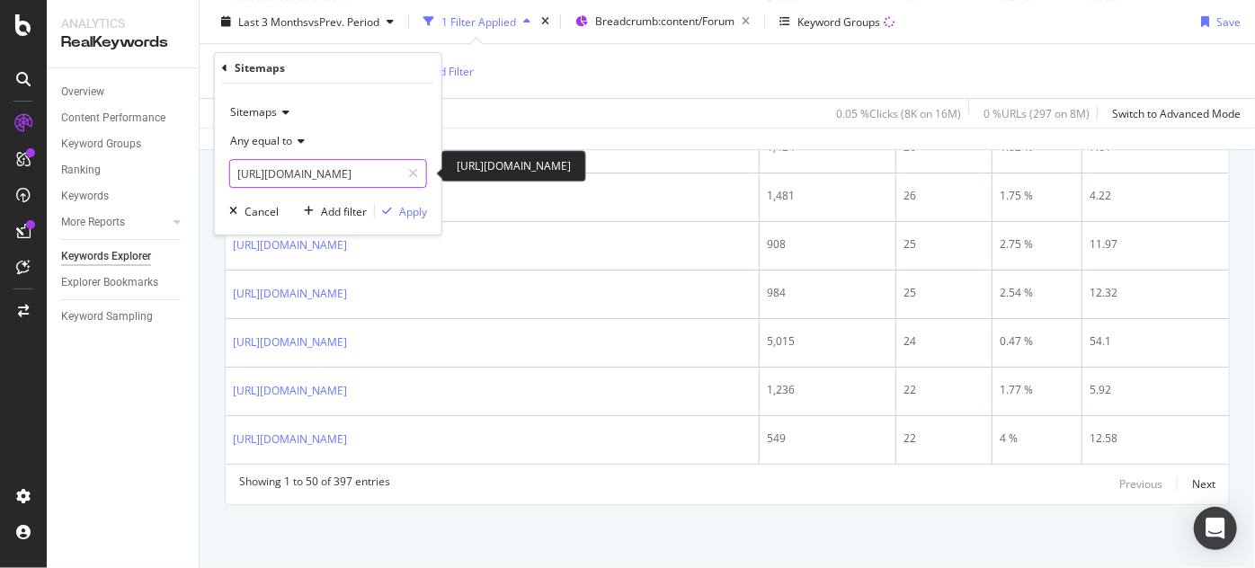
click at [346, 179] on input "[URL][DOMAIN_NAME]" at bounding box center [315, 173] width 170 height 29
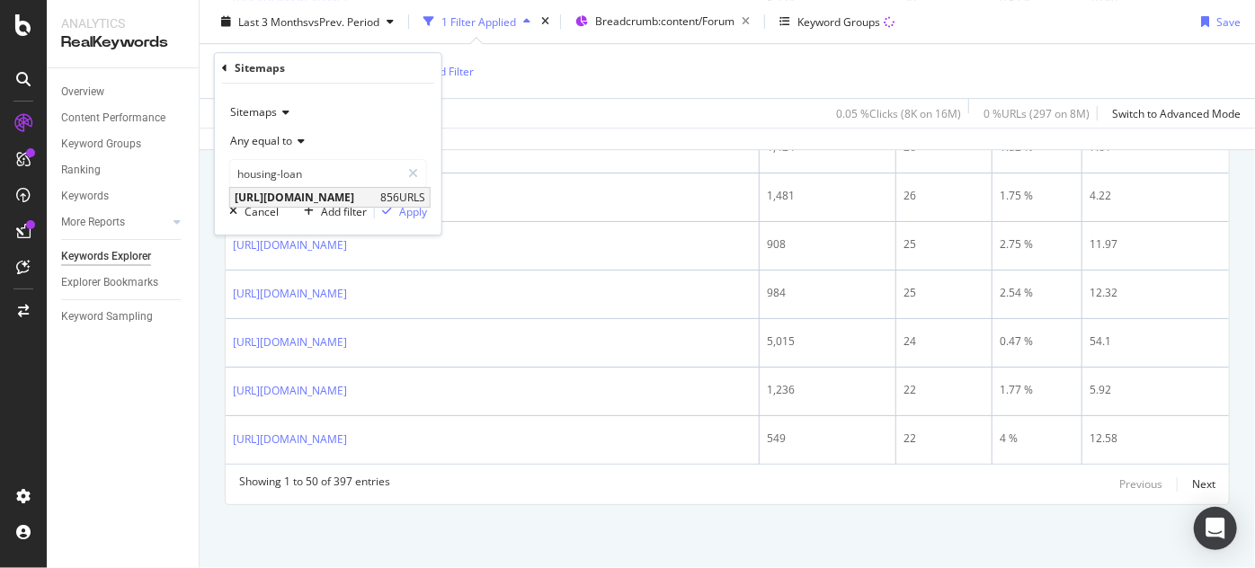
click at [376, 196] on span "[URL][DOMAIN_NAME]" at bounding box center [305, 197] width 141 height 15
type input "[URL][DOMAIN_NAME]"
click at [413, 218] on div "Apply" at bounding box center [401, 211] width 52 height 16
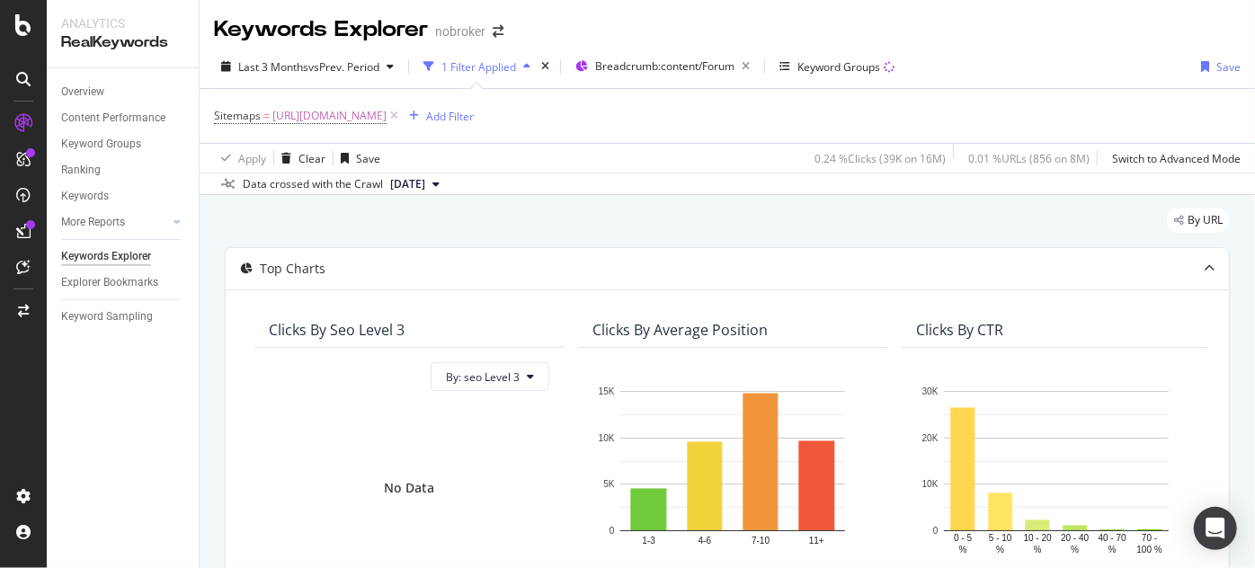
click at [474, 103] on div "Sitemaps = https://www.nobroker.in/forum/sitemap-index/?id=housing-loan.xml Add…" at bounding box center [344, 115] width 260 height 25
click at [474, 105] on button "Add Filter" at bounding box center [438, 116] width 72 height 22
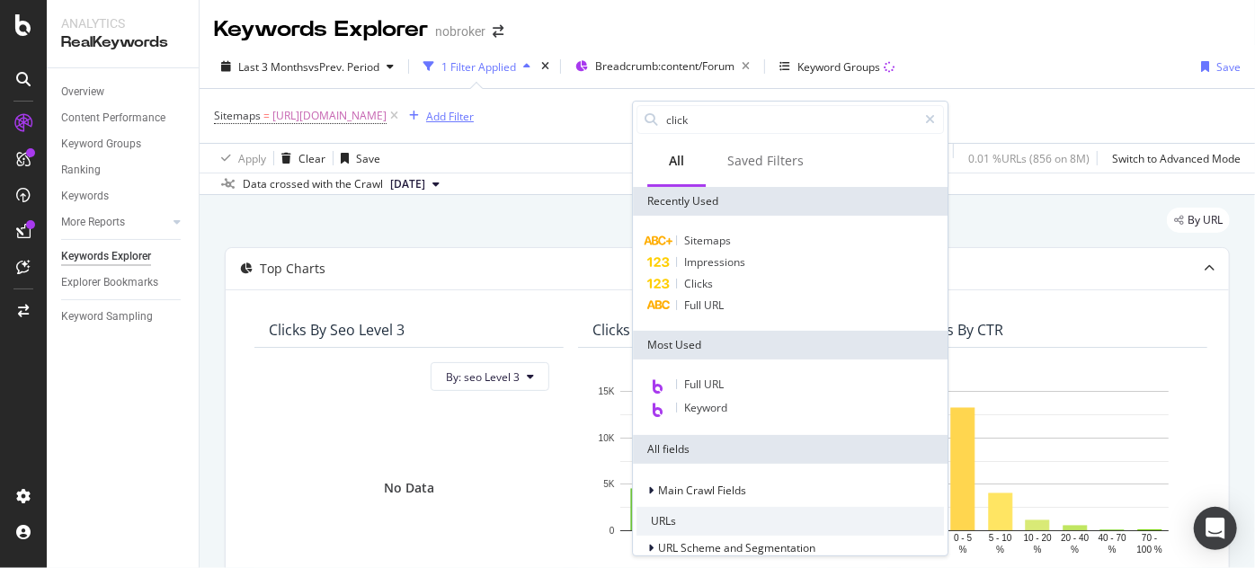
type input "clicks"
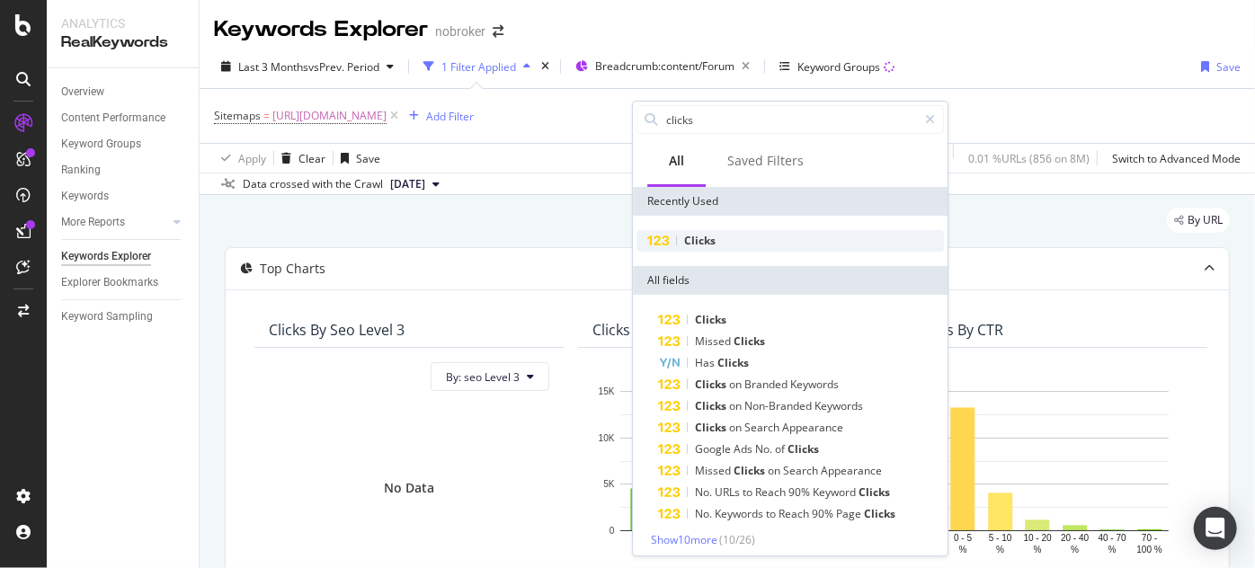
click at [727, 246] on div "Clicks" at bounding box center [789, 241] width 307 height 22
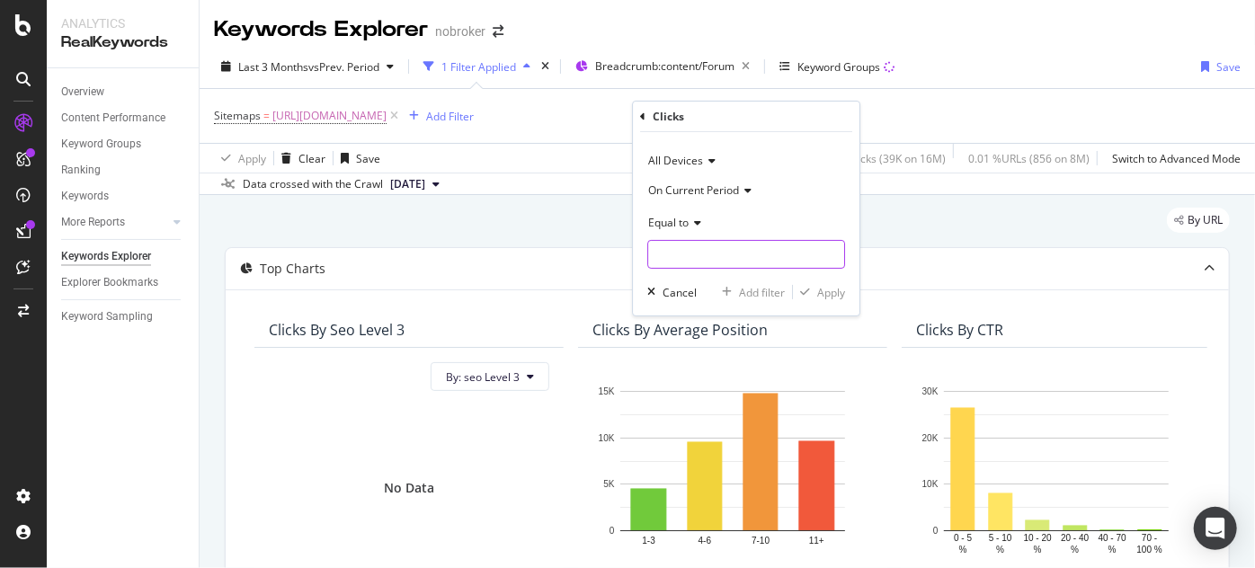
click at [709, 248] on input "number" at bounding box center [746, 254] width 198 height 29
click at [680, 189] on span "On Current Period" at bounding box center [693, 189] width 91 height 15
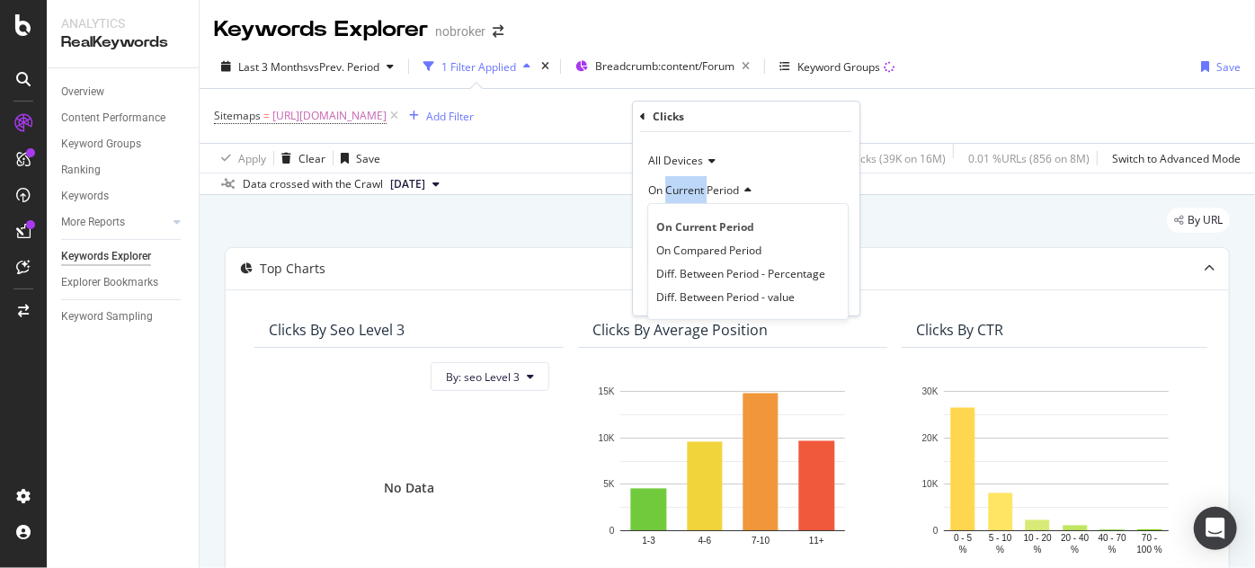
click at [680, 189] on span "On Current Period" at bounding box center [693, 189] width 91 height 15
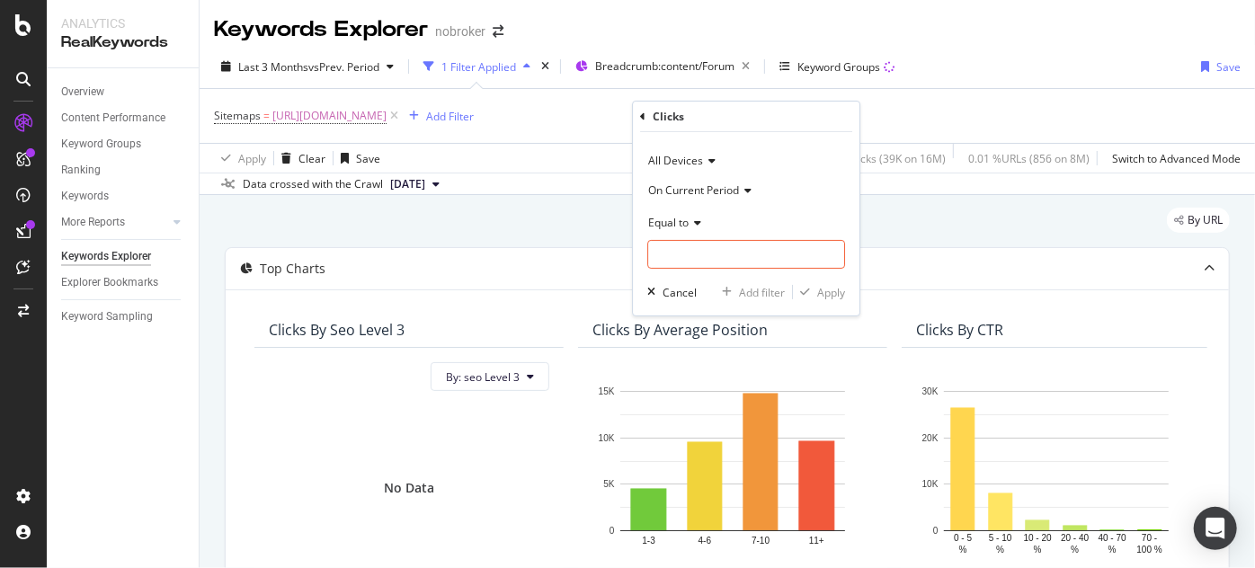
click at [674, 217] on span "Equal to" at bounding box center [668, 222] width 40 height 15
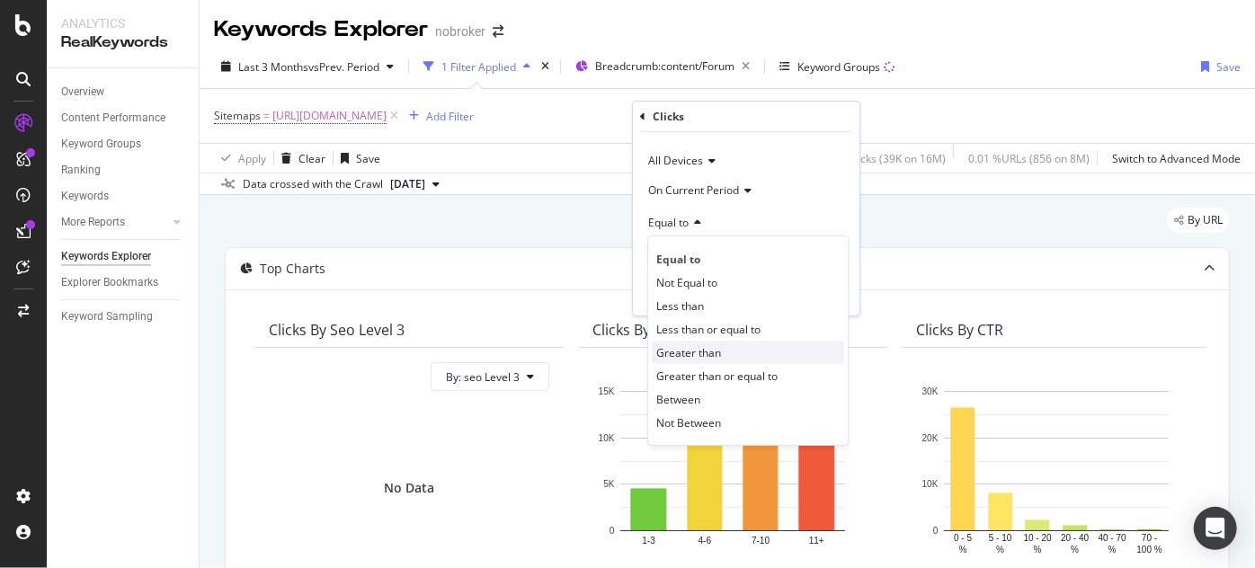
click at [689, 345] on span "Greater than" at bounding box center [688, 352] width 65 height 15
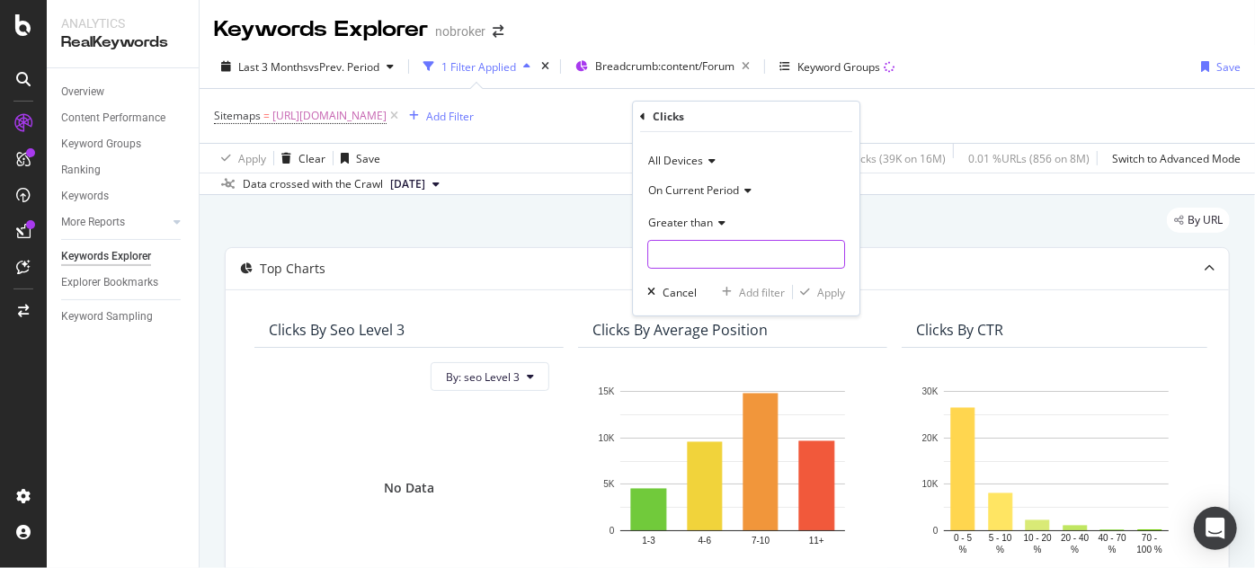
click at [675, 266] on input "number" at bounding box center [746, 254] width 198 height 29
type input "1"
click at [664, 213] on div "Greater than" at bounding box center [746, 222] width 198 height 29
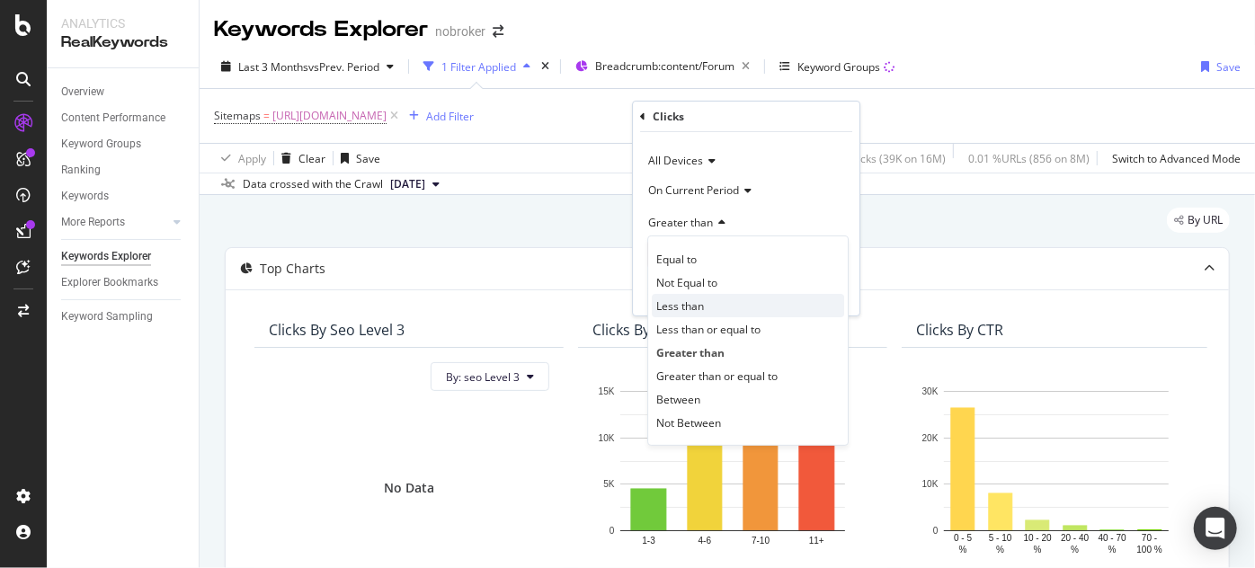
click at [676, 310] on span "Less than" at bounding box center [680, 305] width 48 height 15
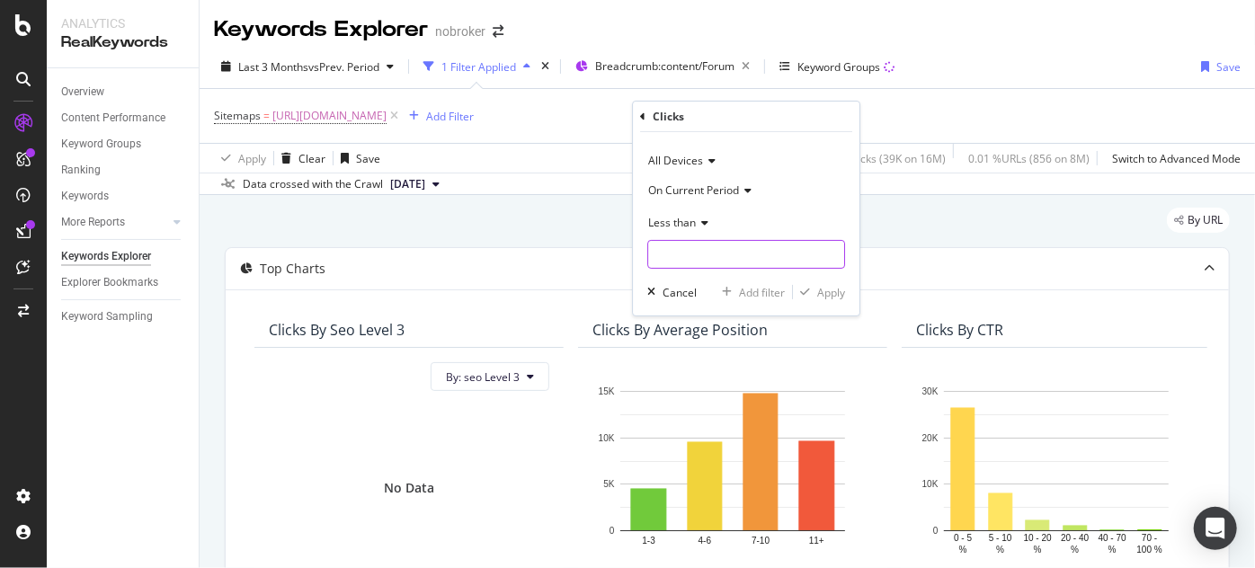
click at [679, 268] on input "number" at bounding box center [746, 254] width 198 height 29
type input "10"
click at [832, 290] on div "Apply" at bounding box center [831, 292] width 28 height 15
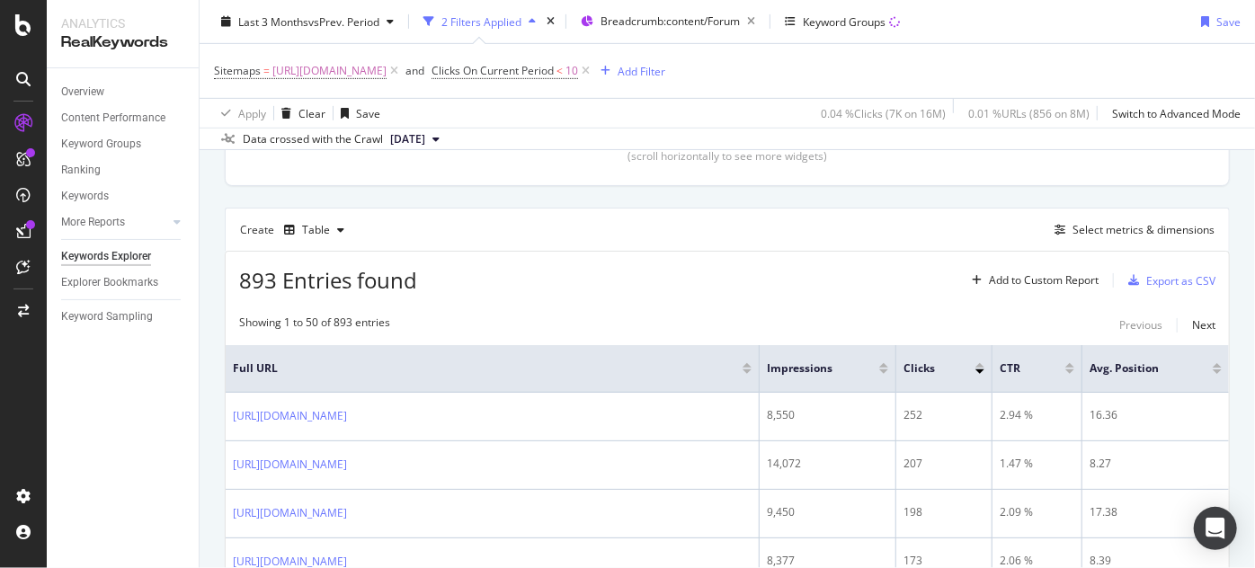
scroll to position [445, 0]
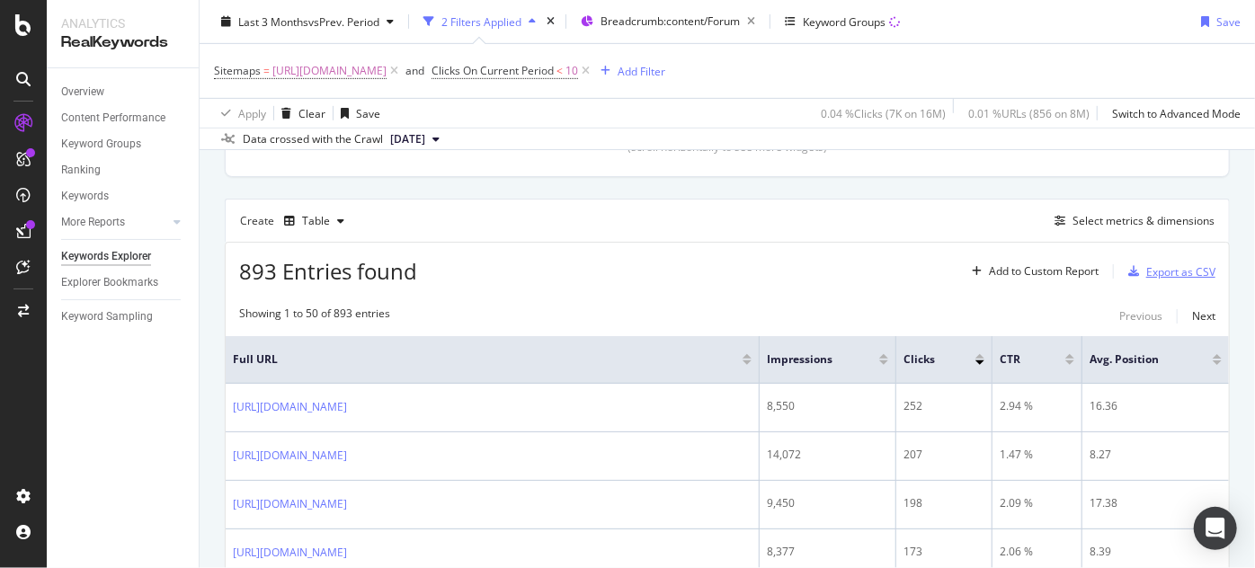
click at [1152, 264] on div "Export as CSV" at bounding box center [1180, 271] width 69 height 15
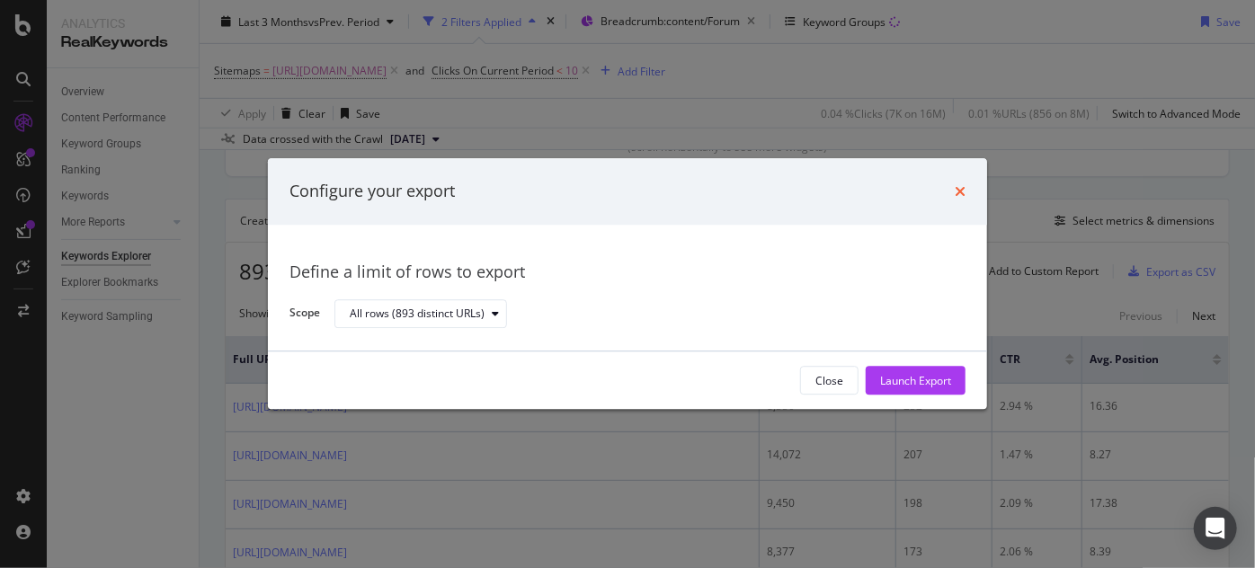
click at [957, 192] on icon "times" at bounding box center [960, 191] width 11 height 14
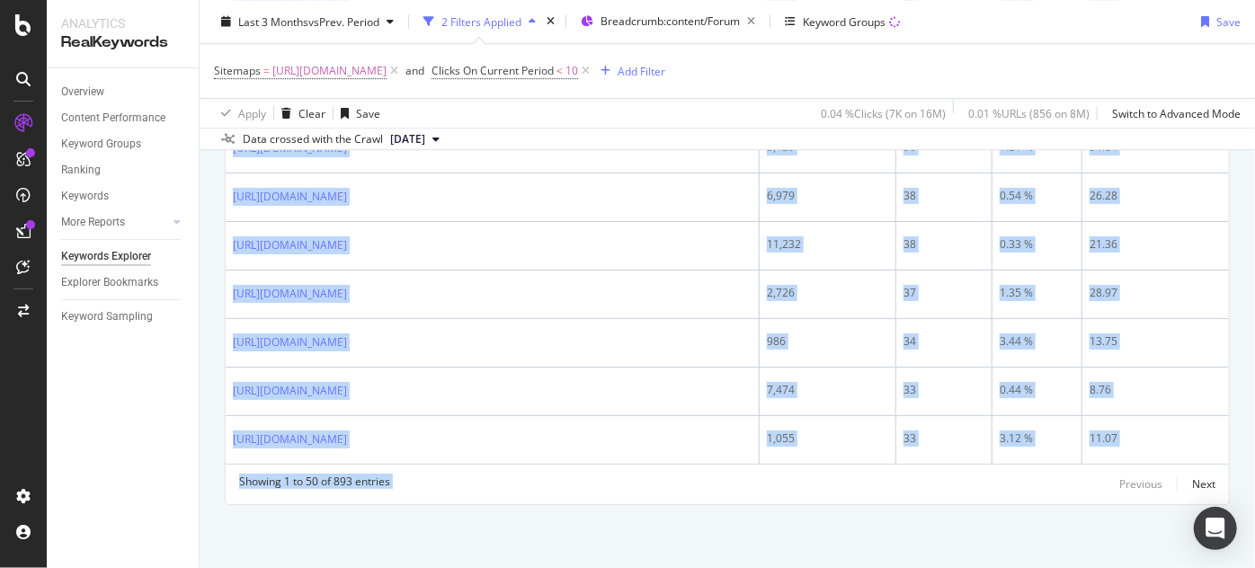
scroll to position [2878, 0]
drag, startPoint x: 230, startPoint y: 212, endPoint x: 1008, endPoint y: 606, distance: 871.4
click at [1008, 567] on html "Analytics RealKeywords Overview Content Performance Keyword Groups Ranking Keyw…" at bounding box center [627, 284] width 1255 height 568
copy div "https://www.nobroker.in/forum/how-to-close-sbi-home-loan/ 8,550 252 2.94 % 16.3…"
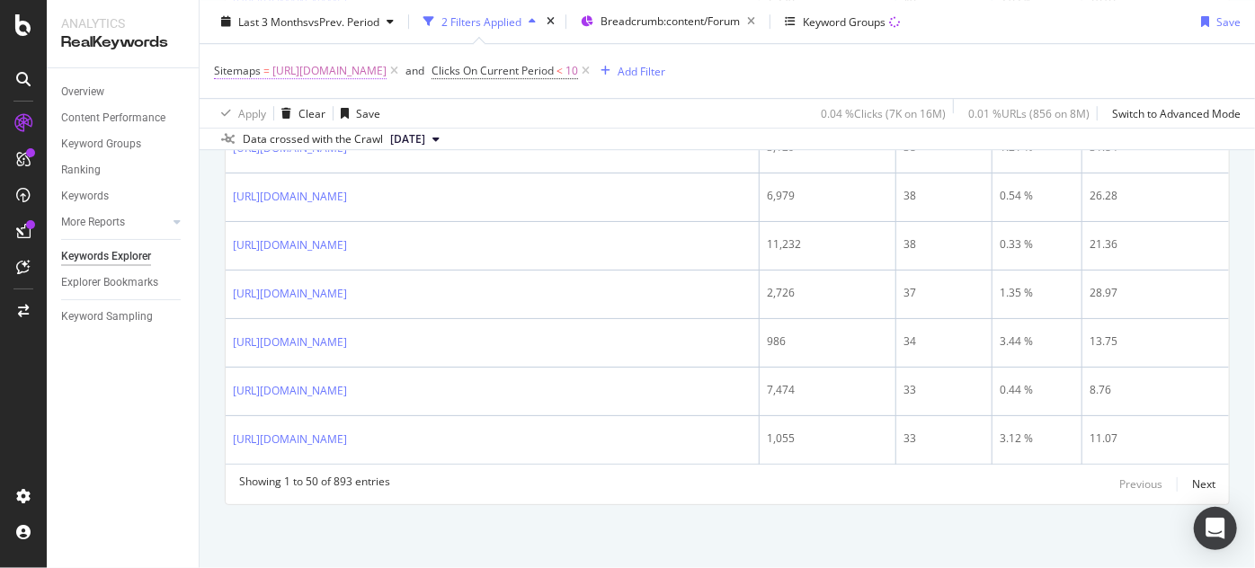
click at [386, 66] on span "[URL][DOMAIN_NAME]" at bounding box center [329, 70] width 114 height 25
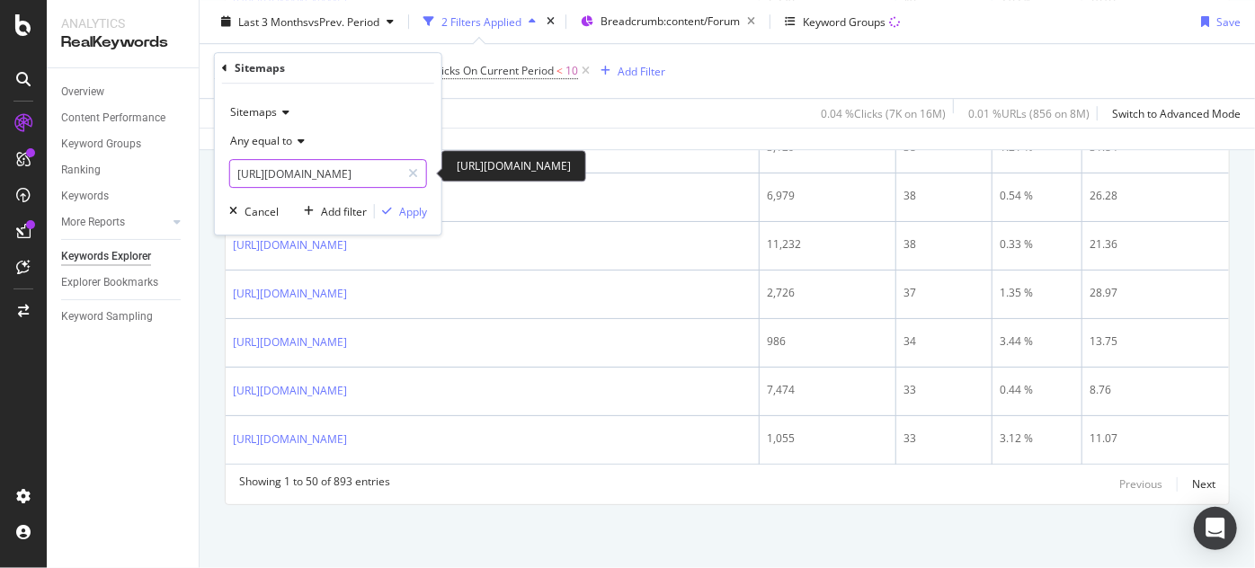
click at [377, 181] on input "[URL][DOMAIN_NAME]" at bounding box center [315, 173] width 170 height 29
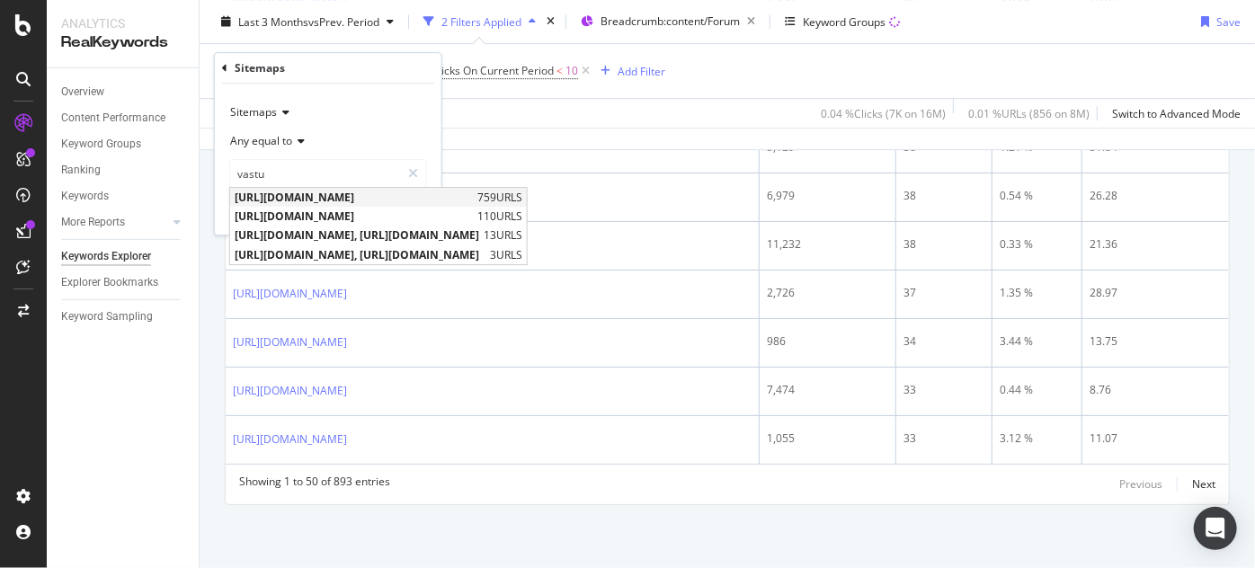
click at [396, 192] on span "[URL][DOMAIN_NAME]" at bounding box center [354, 197] width 238 height 15
type input "[URL][DOMAIN_NAME]"
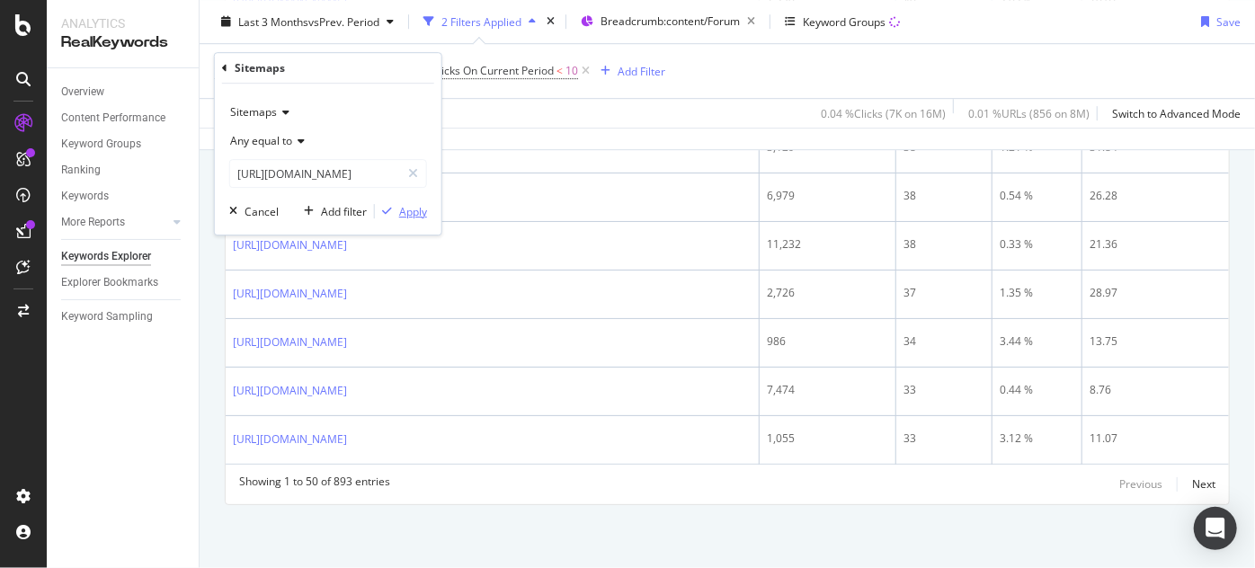
click at [409, 215] on div "Apply" at bounding box center [413, 211] width 28 height 15
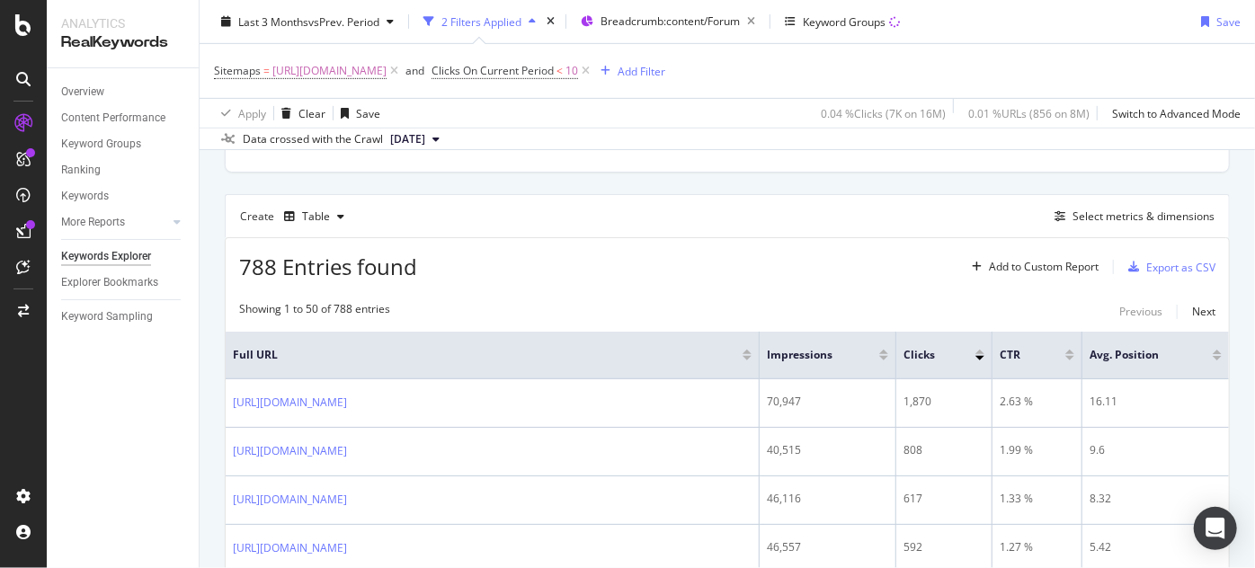
scroll to position [2861, 0]
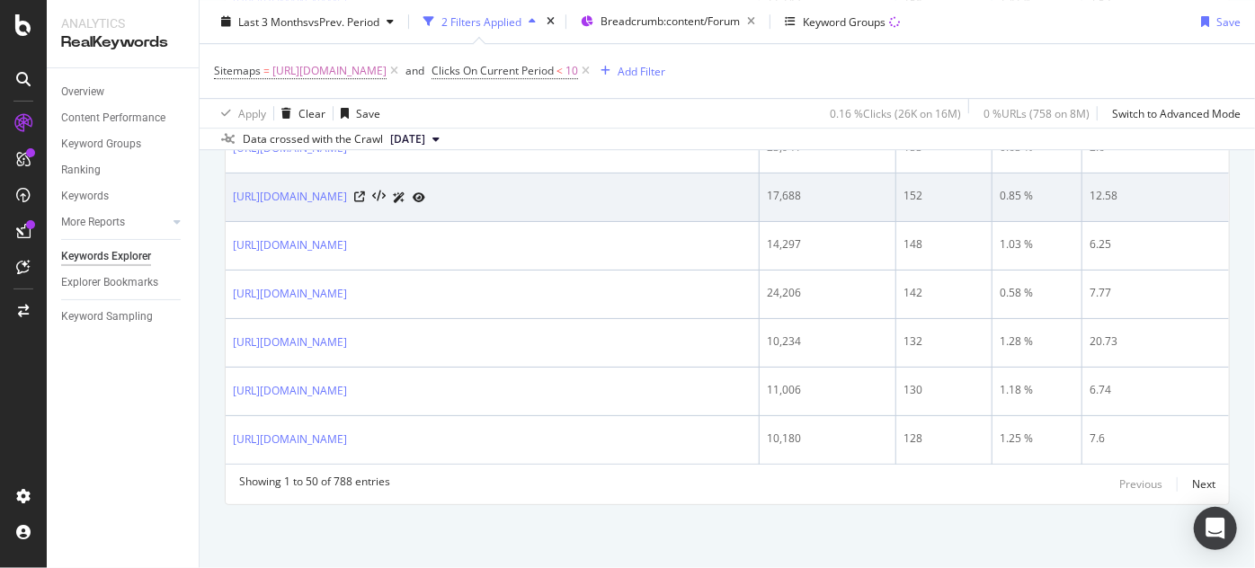
click at [665, 173] on td "https://www.nobroker.in/forum/how-to-find-north-direction-in-room/" at bounding box center [493, 197] width 534 height 49
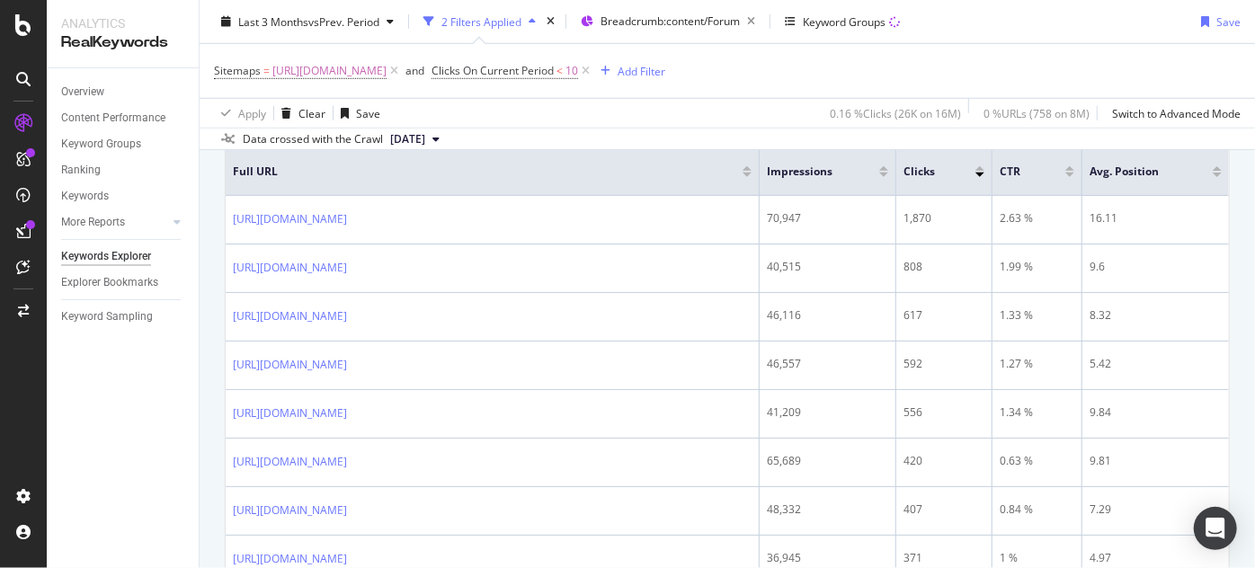
scroll to position [628, 0]
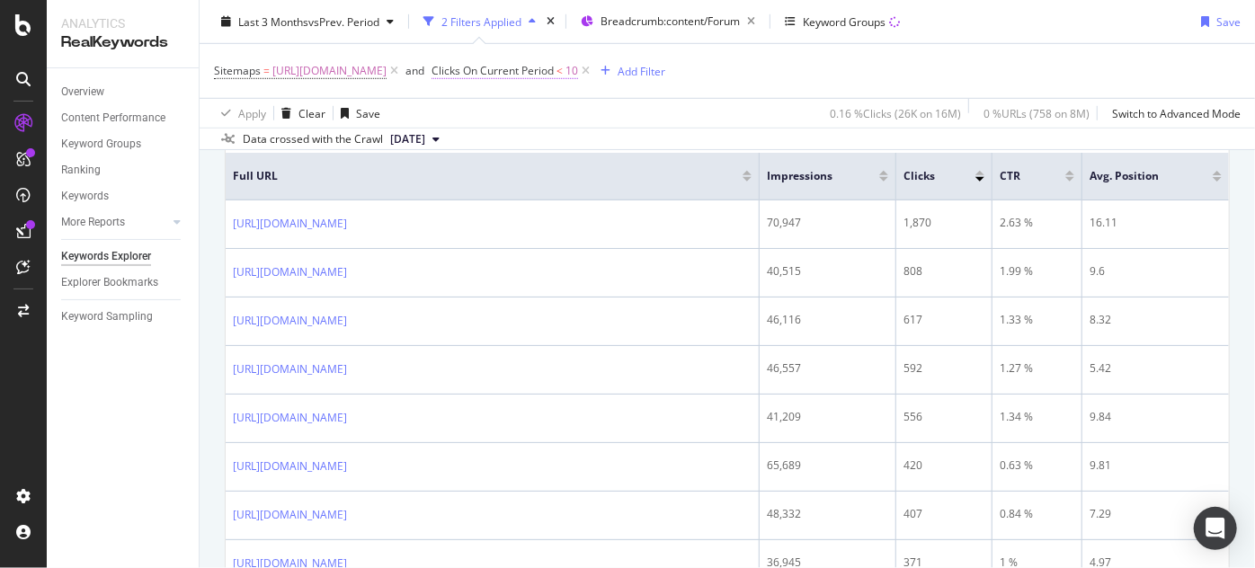
click at [554, 77] on span "Clicks On Current Period" at bounding box center [492, 70] width 122 height 15
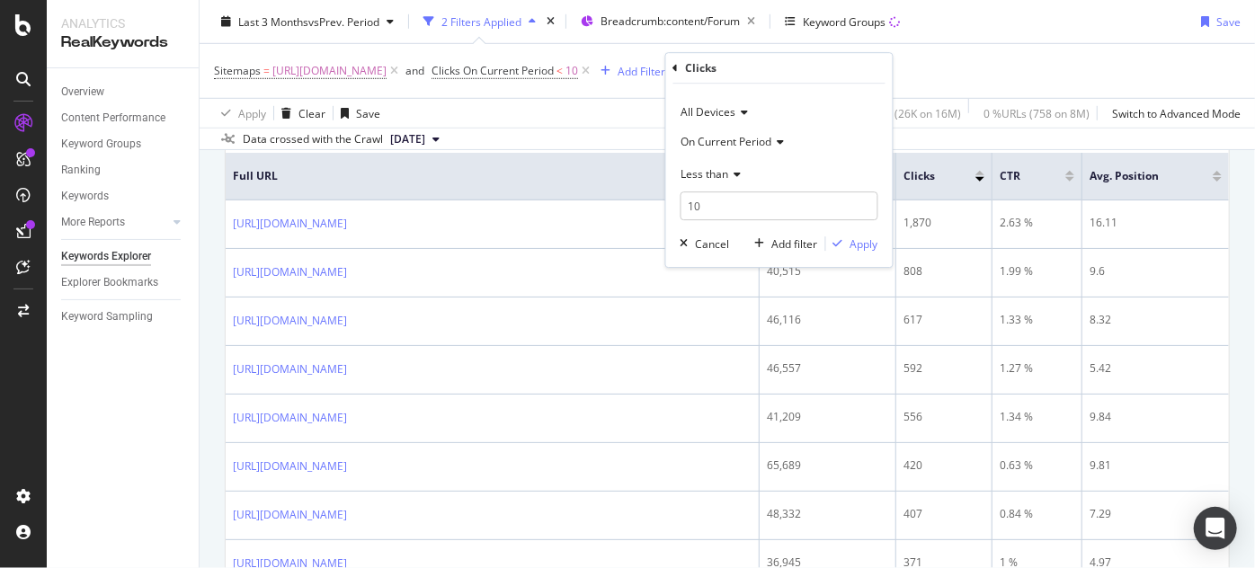
click at [714, 175] on span "Less than" at bounding box center [705, 173] width 48 height 15
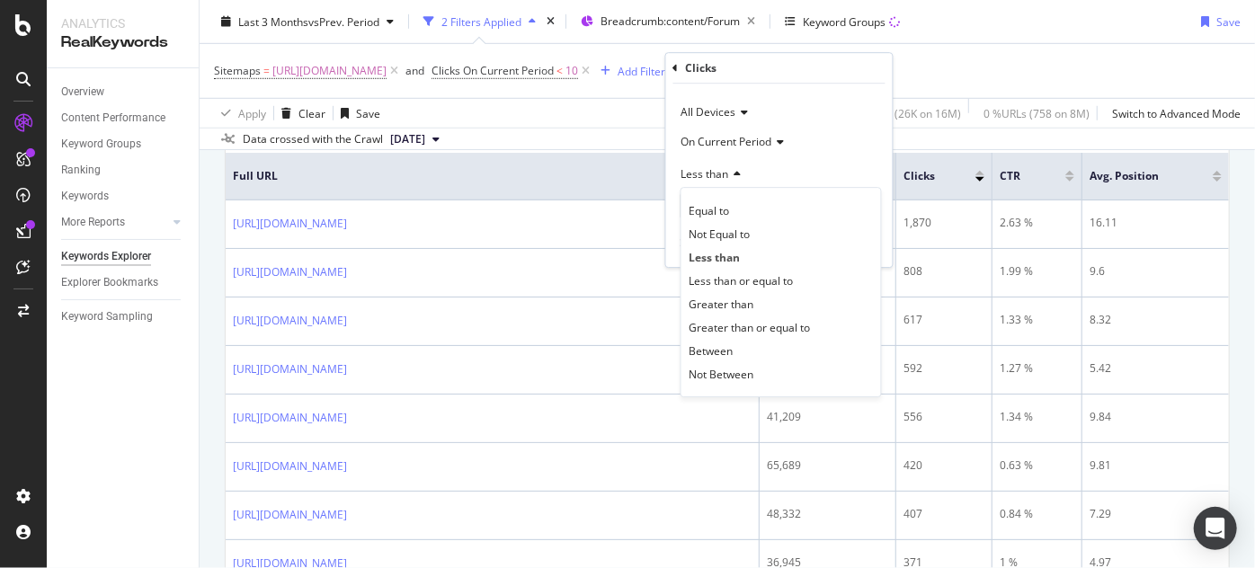
click at [633, 140] on div "Data crossed with the Crawl 2025 Aug. 4th" at bounding box center [727, 139] width 1055 height 22
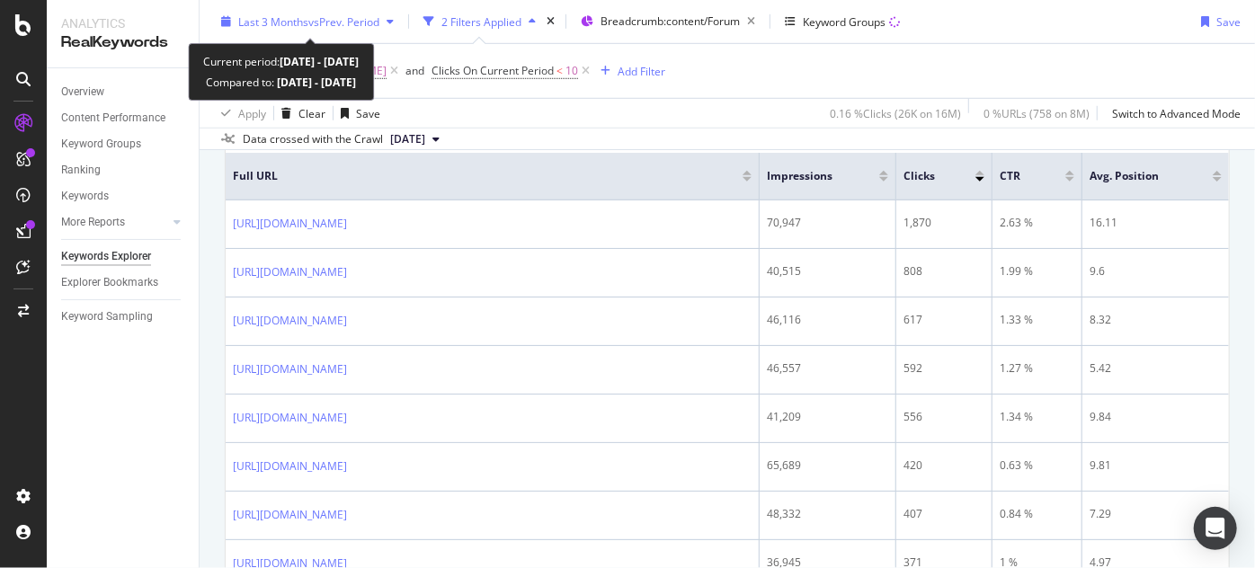
click at [280, 29] on div "Last 3 Months vs Prev. Period" at bounding box center [308, 20] width 141 height 15
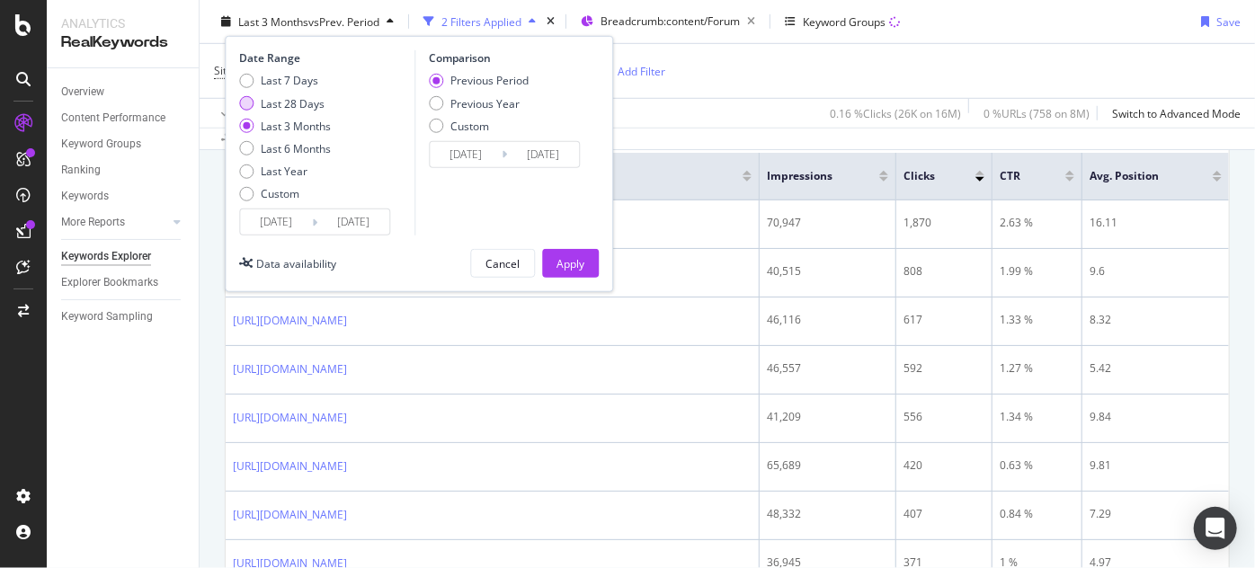
click at [283, 103] on div "Last 28 Days" at bounding box center [293, 102] width 64 height 15
type input "2025/07/13"
type input "2025/06/15"
type input "2025/07/12"
click at [573, 253] on div "Apply" at bounding box center [570, 263] width 28 height 27
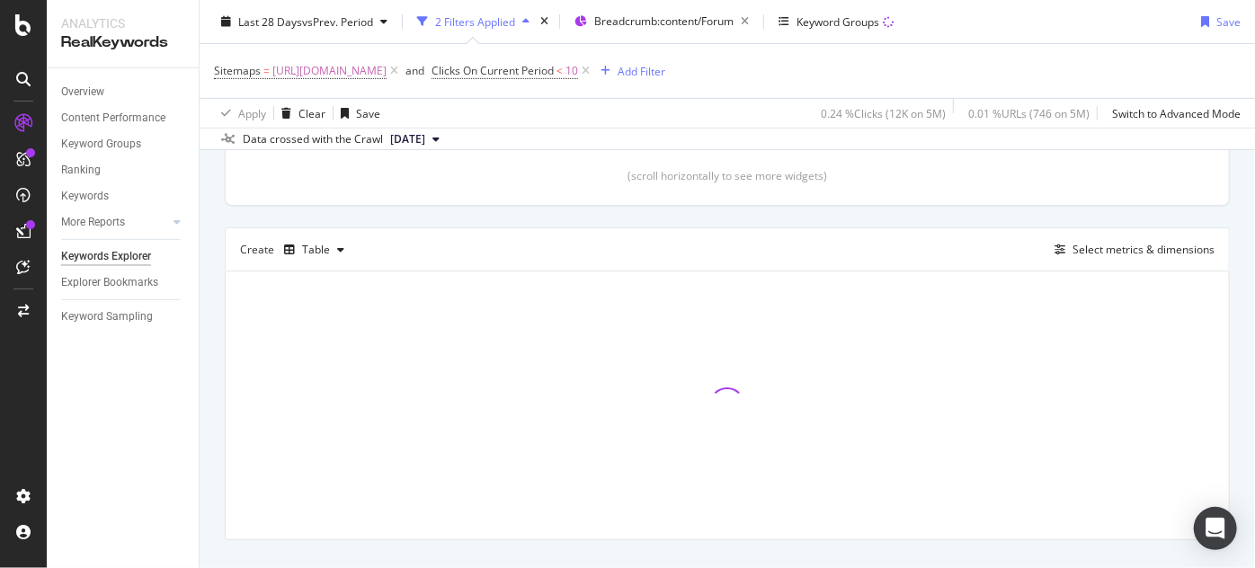
scroll to position [449, 0]
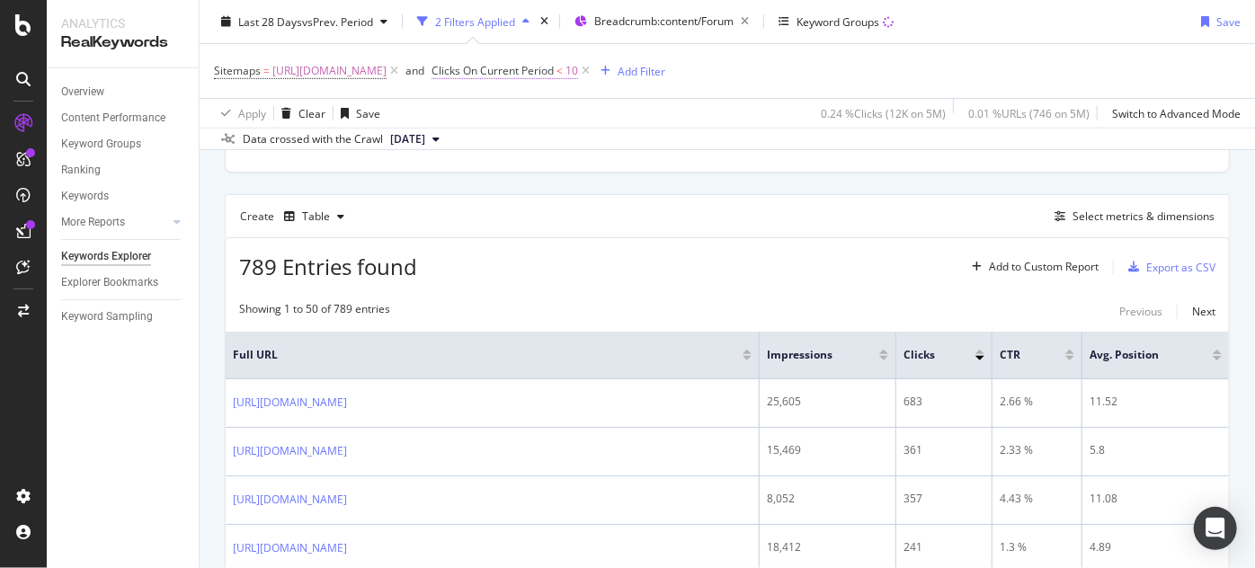
click at [554, 67] on span "Clicks On Current Period" at bounding box center [492, 70] width 122 height 15
click at [580, 264] on div "789 Entries found Add to Custom Report Export as CSV" at bounding box center [727, 260] width 1003 height 44
click at [554, 63] on span "Clicks On Current Period" at bounding box center [492, 70] width 122 height 15
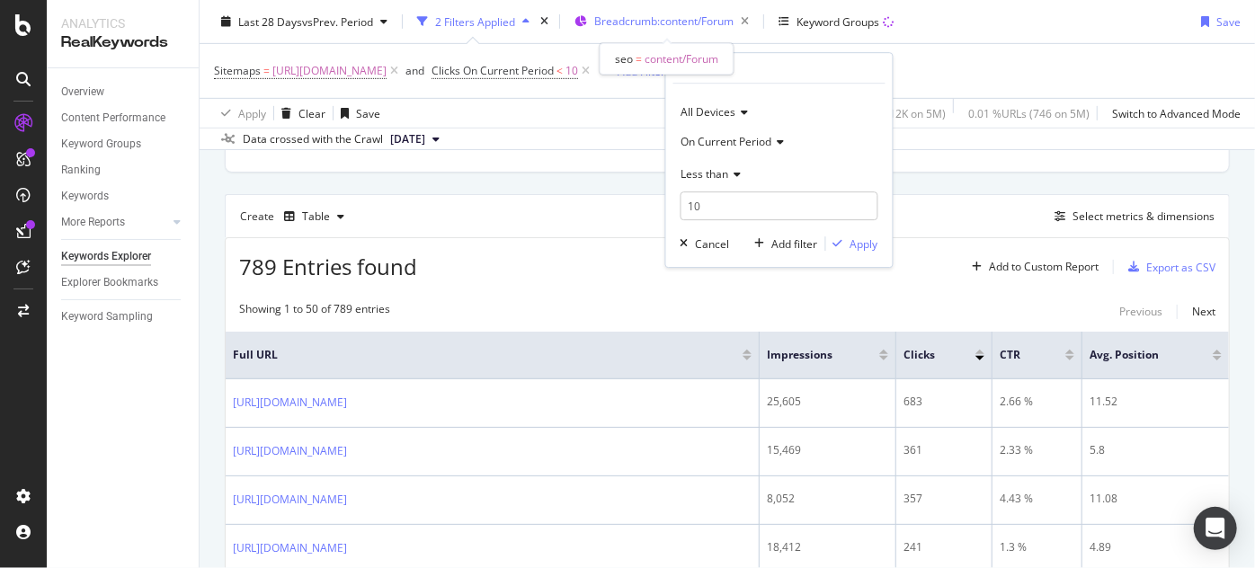
click at [701, 23] on span "Breadcrumb: content/Forum" at bounding box center [663, 20] width 139 height 15
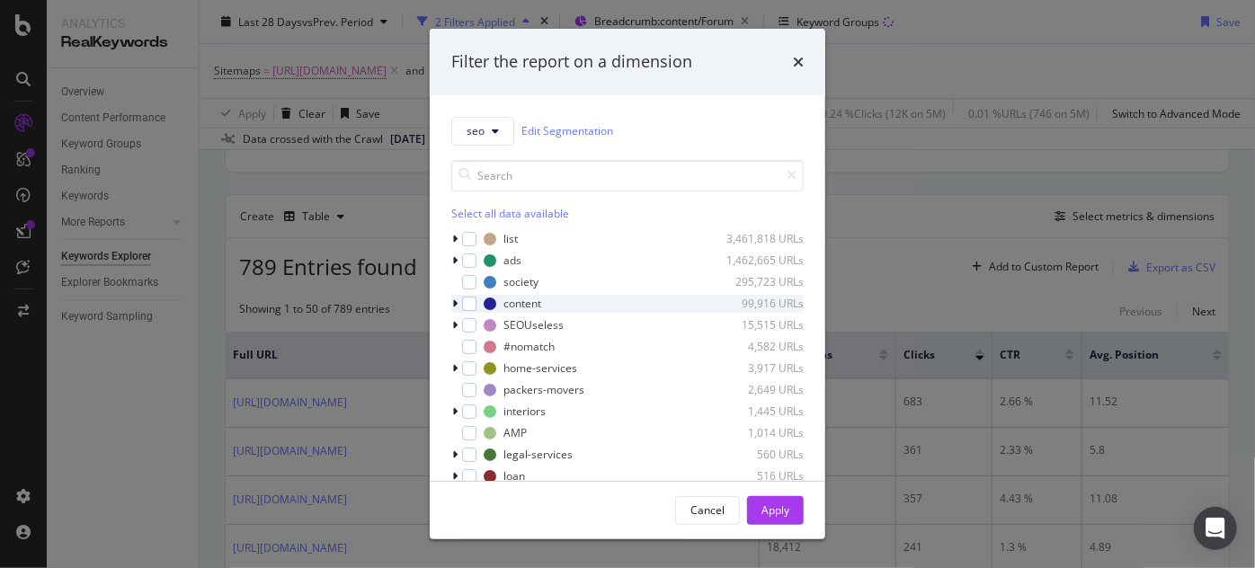
click at [457, 306] on icon "modal" at bounding box center [454, 303] width 5 height 11
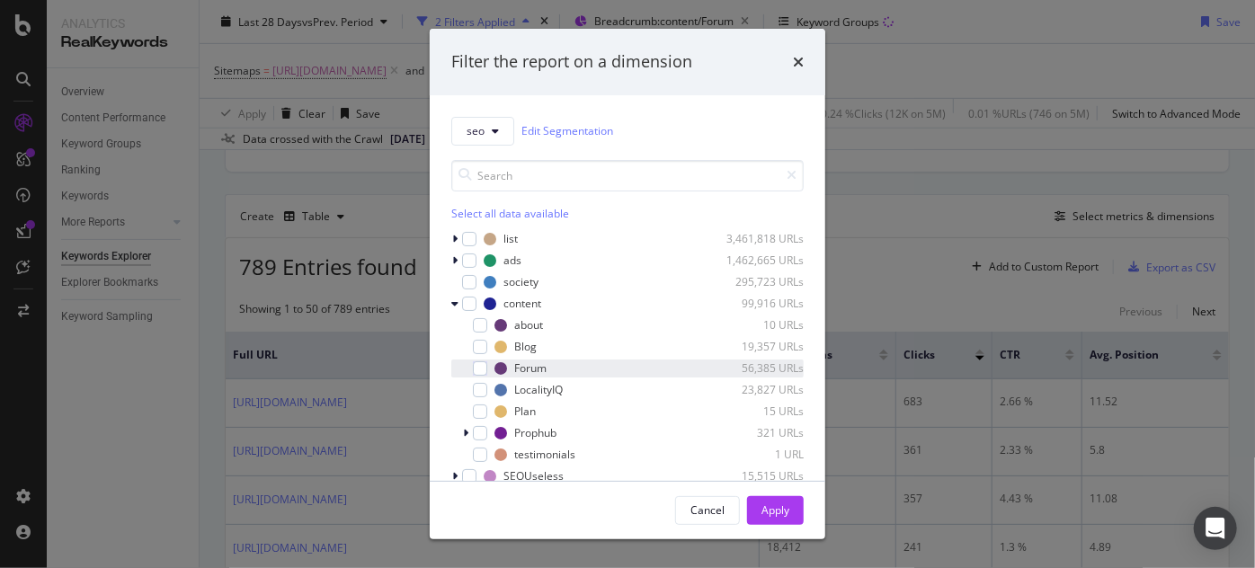
click at [488, 365] on div "Forum 56,385 URLs" at bounding box center [627, 369] width 352 height 18
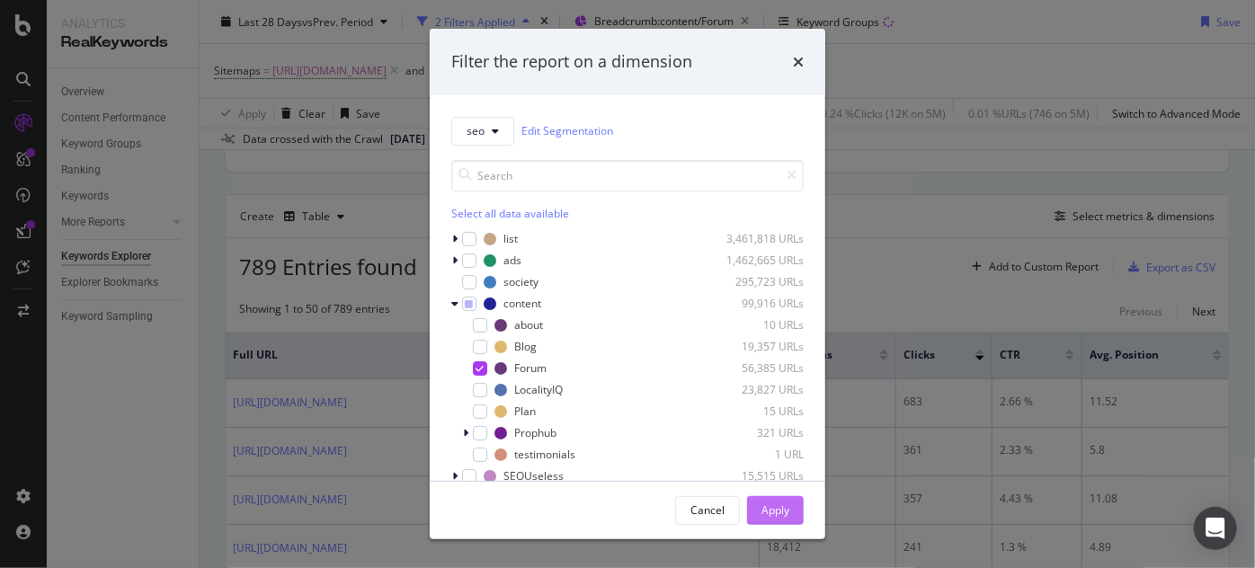
click at [779, 512] on div "Apply" at bounding box center [775, 509] width 28 height 15
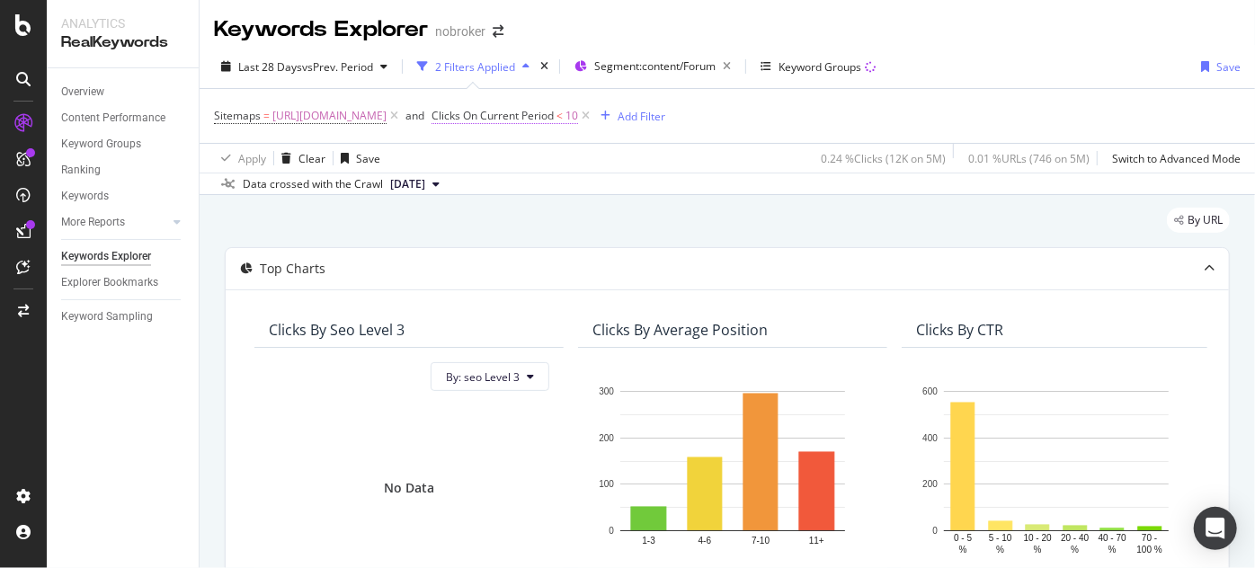
click at [554, 117] on span "Clicks On Current Period" at bounding box center [492, 115] width 122 height 15
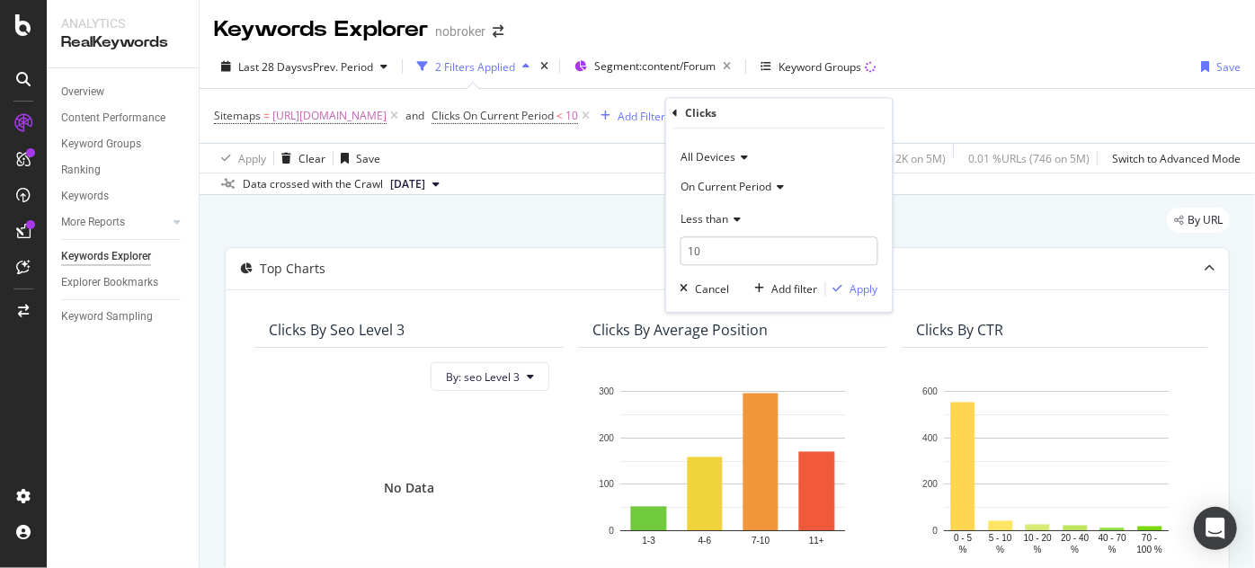
click at [707, 210] on div "Less than" at bounding box center [779, 219] width 198 height 29
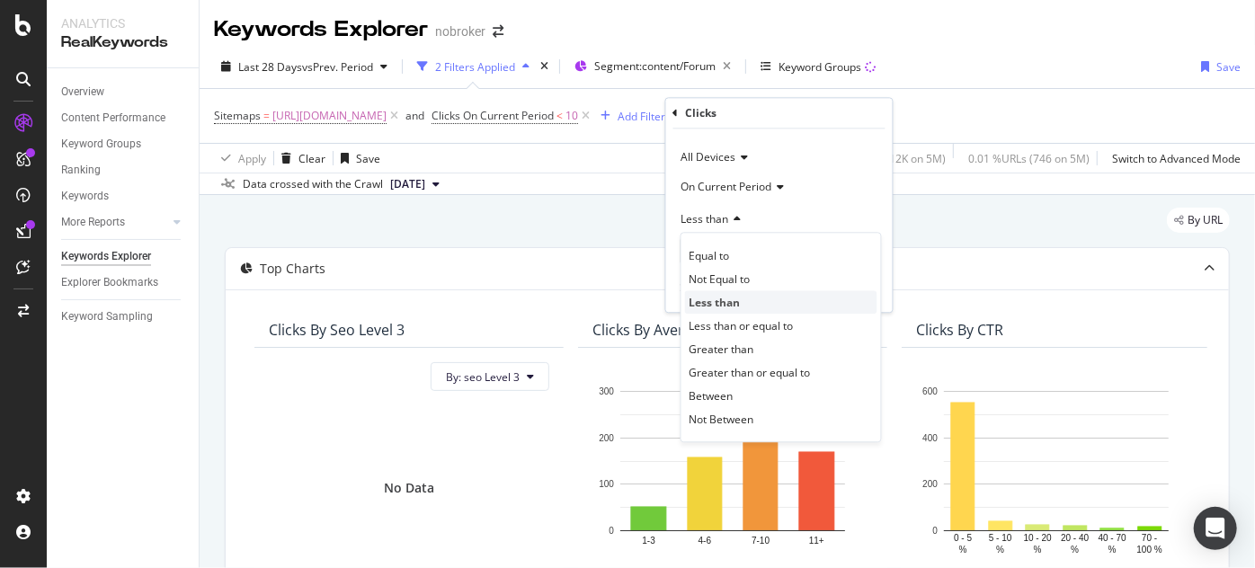
click at [712, 302] on span "Less than" at bounding box center [714, 302] width 51 height 15
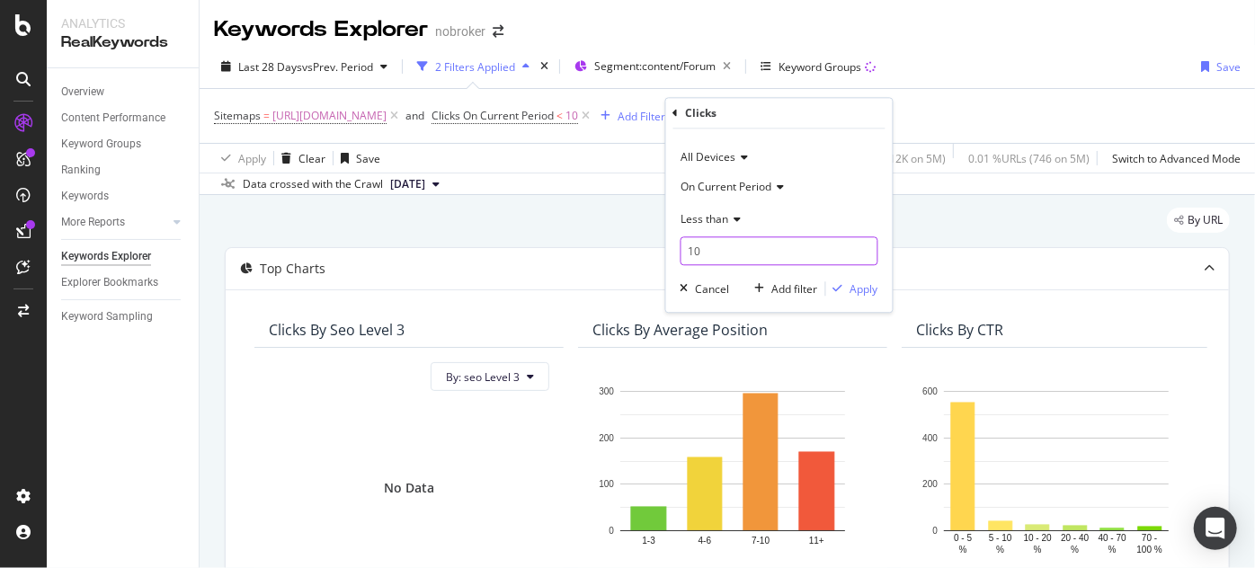
click at [707, 249] on input "10" at bounding box center [779, 251] width 198 height 29
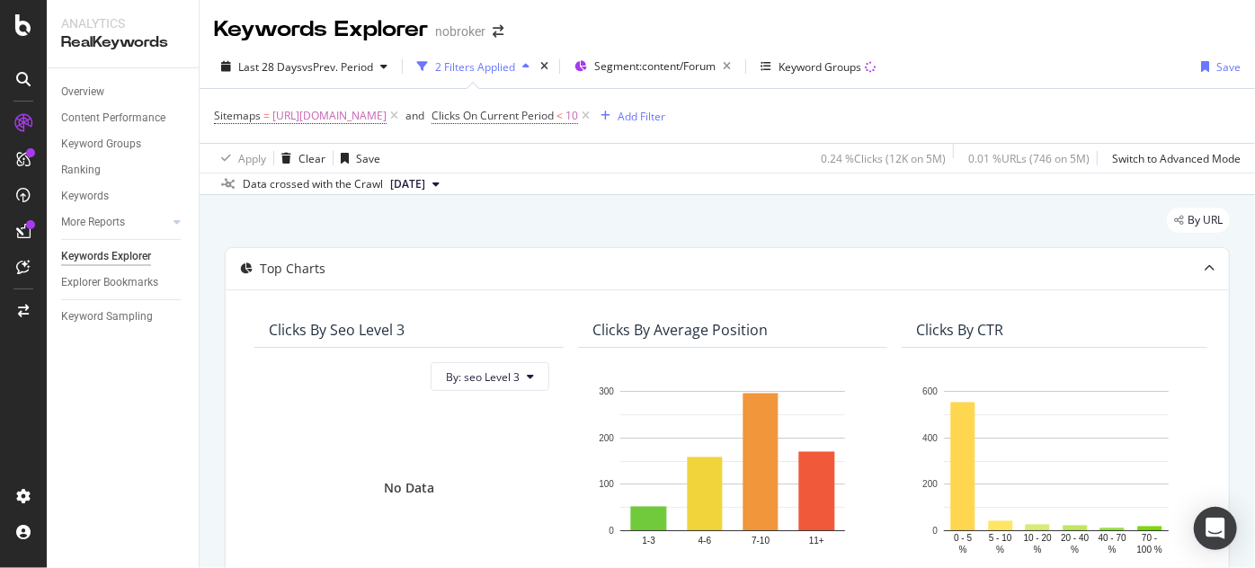
click at [935, 219] on div "By URL" at bounding box center [727, 228] width 1005 height 40
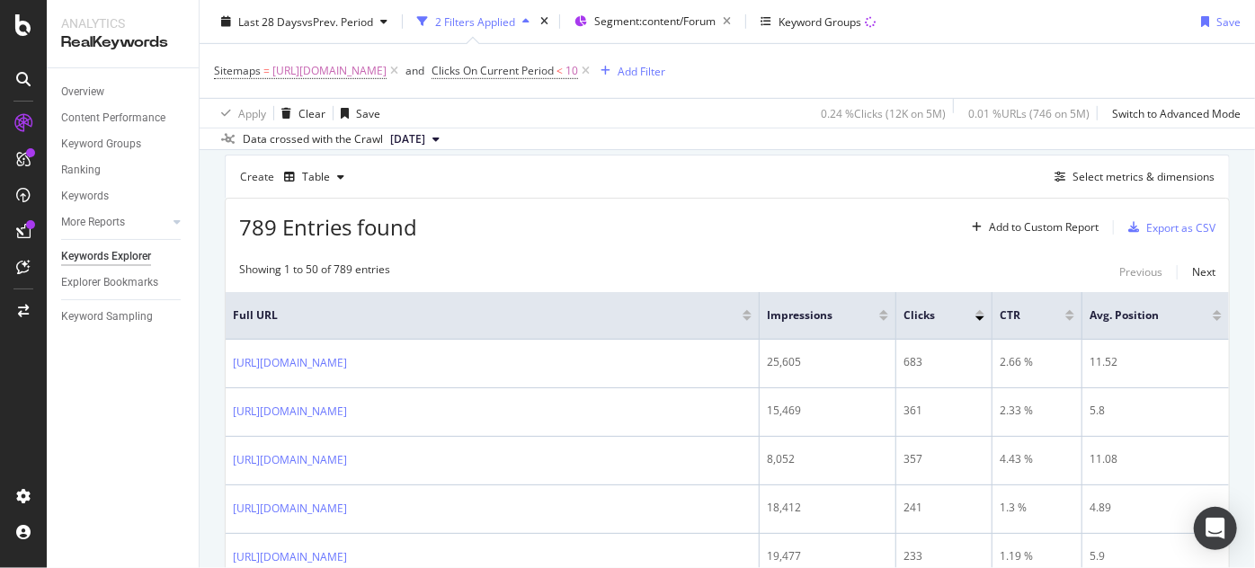
scroll to position [481, 0]
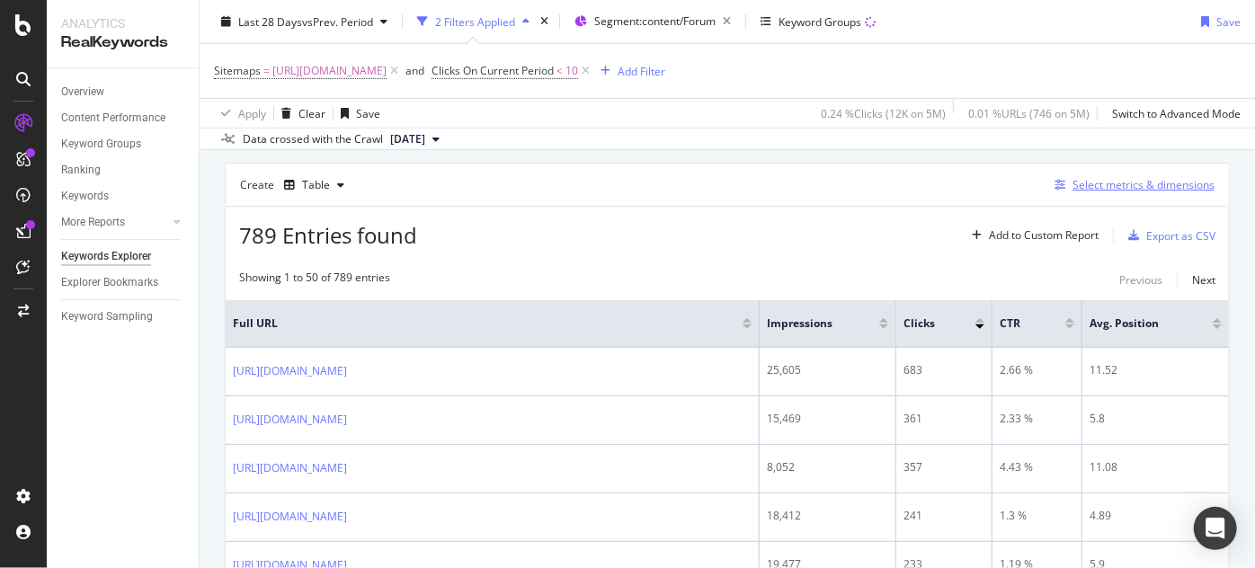
click at [1090, 177] on div "Select metrics & dimensions" at bounding box center [1143, 184] width 142 height 15
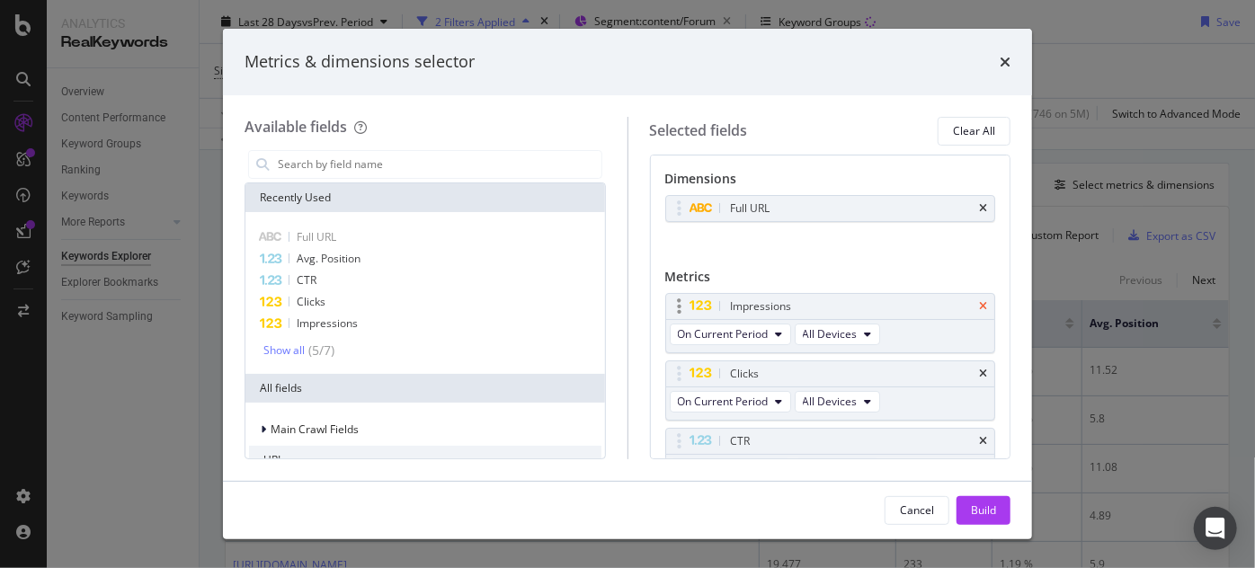
click at [979, 304] on icon "times" at bounding box center [983, 306] width 8 height 11
click at [979, 369] on icon "times" at bounding box center [983, 374] width 8 height 11
click at [979, 436] on icon "times" at bounding box center [983, 441] width 8 height 11
click at [971, 500] on div "Avg. Position" at bounding box center [851, 509] width 249 height 18
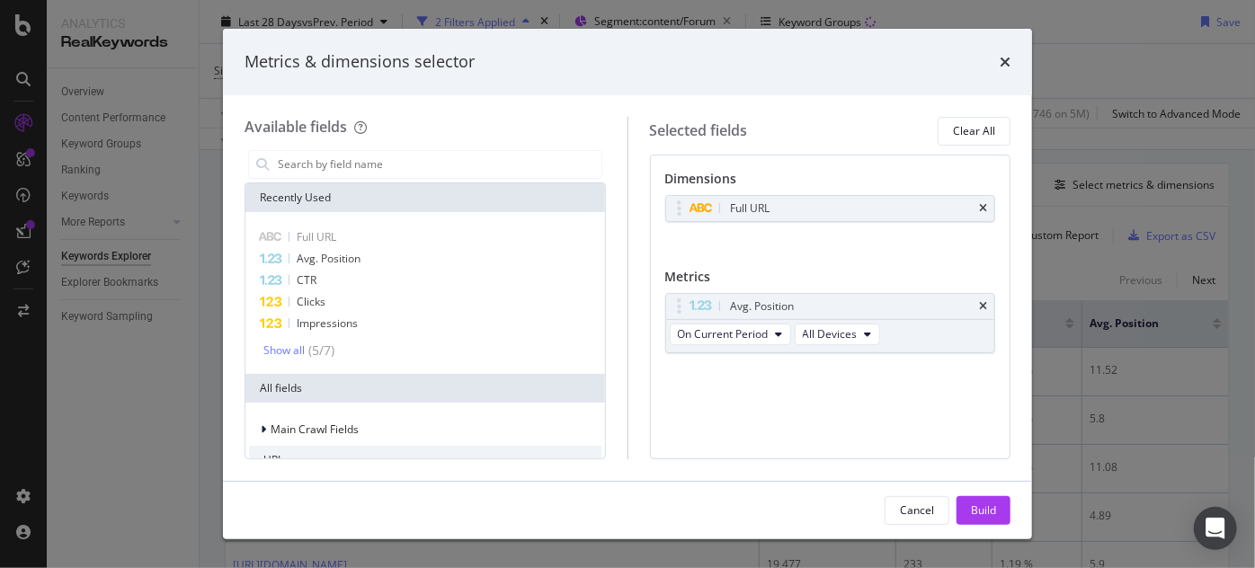
click at [971, 304] on div "Avg. Position" at bounding box center [851, 307] width 249 height 18
click at [981, 304] on icon "times" at bounding box center [983, 306] width 8 height 11
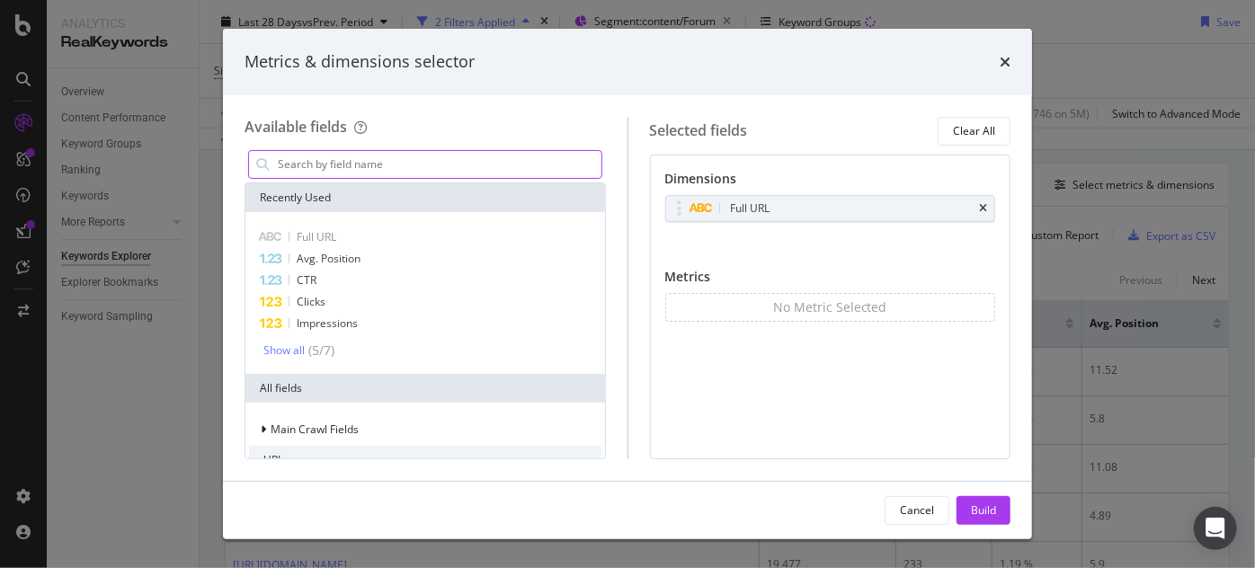
click at [495, 162] on input "modal" at bounding box center [438, 164] width 325 height 27
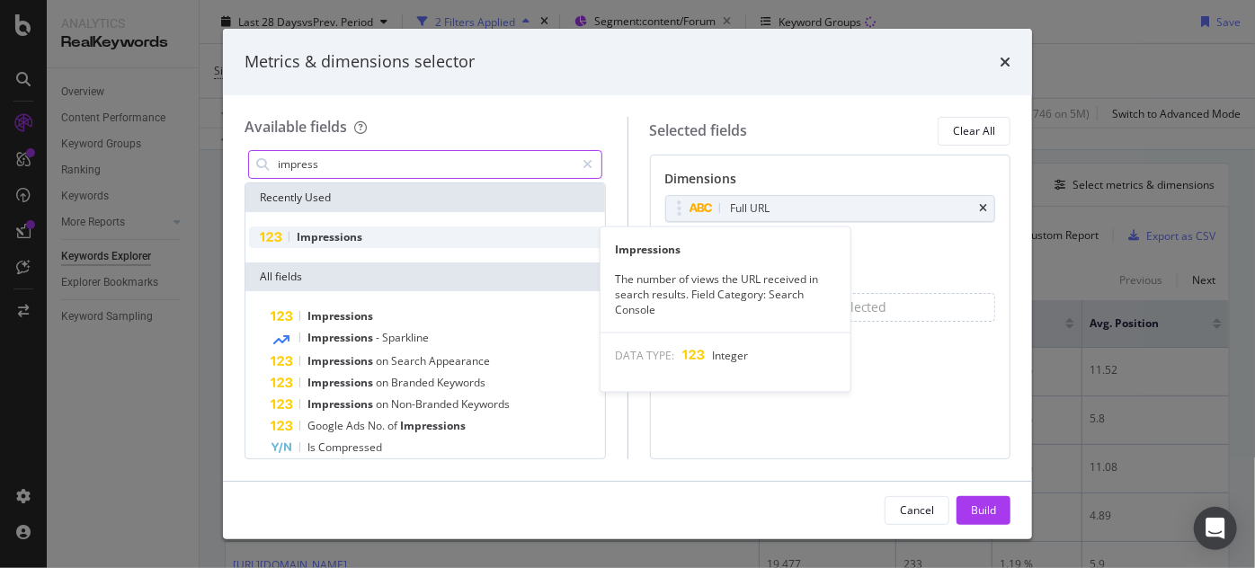
type input "impress"
click at [332, 244] on div "Impressions" at bounding box center [425, 237] width 352 height 22
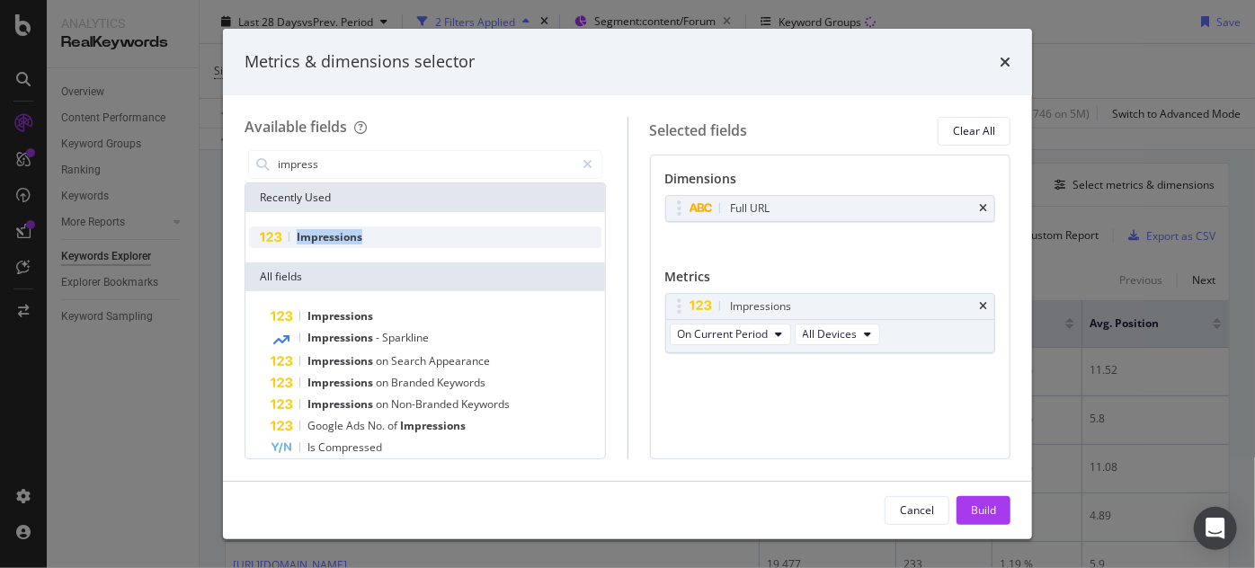
click at [332, 244] on div "Impressions" at bounding box center [425, 237] width 352 height 22
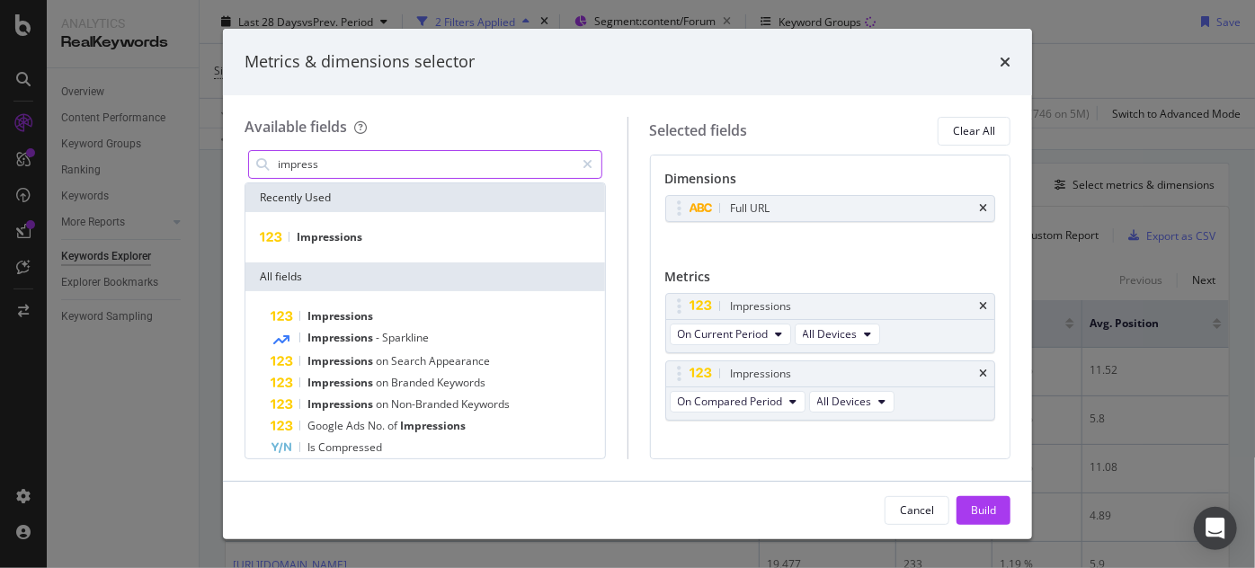
click at [347, 161] on input "impress" at bounding box center [425, 164] width 299 height 27
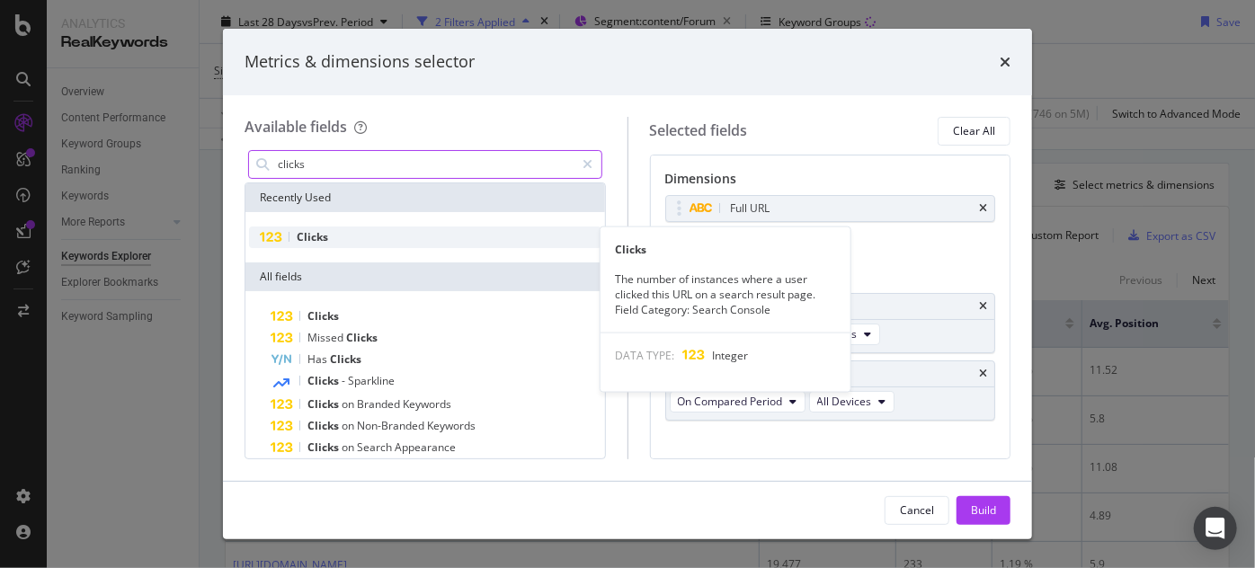
type input "clicks"
click at [327, 232] on span "Clicks" at bounding box center [312, 236] width 31 height 15
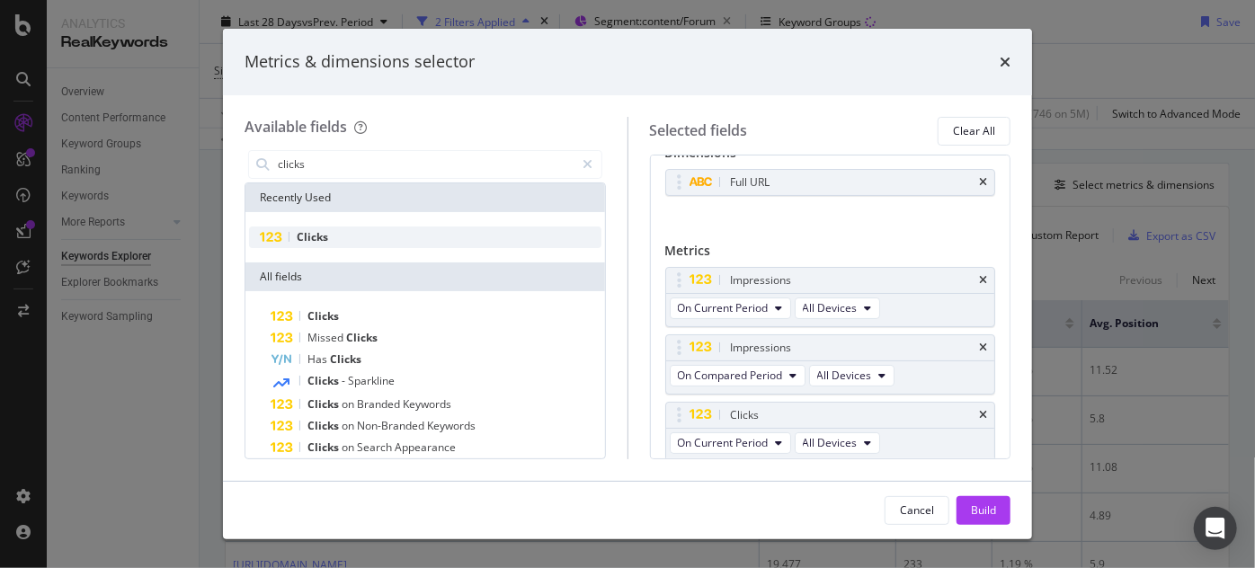
click at [327, 232] on span "Clicks" at bounding box center [312, 236] width 31 height 15
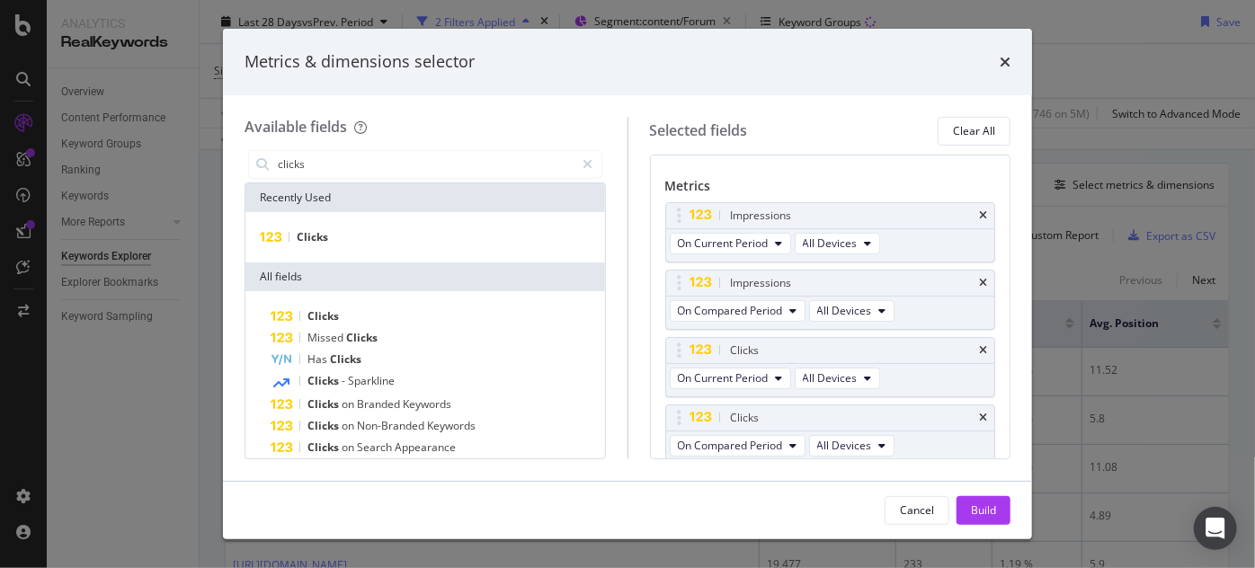
scroll to position [93, 0]
click at [990, 516] on div "Build" at bounding box center [983, 509] width 25 height 15
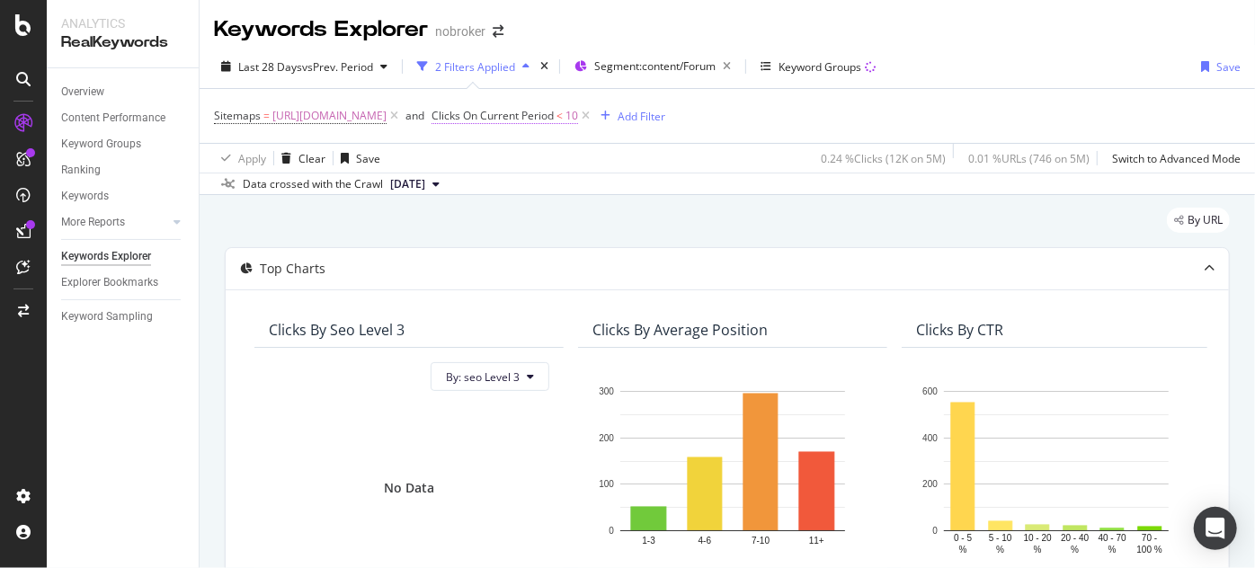
click at [554, 116] on span "Clicks On Current Period" at bounding box center [492, 115] width 122 height 15
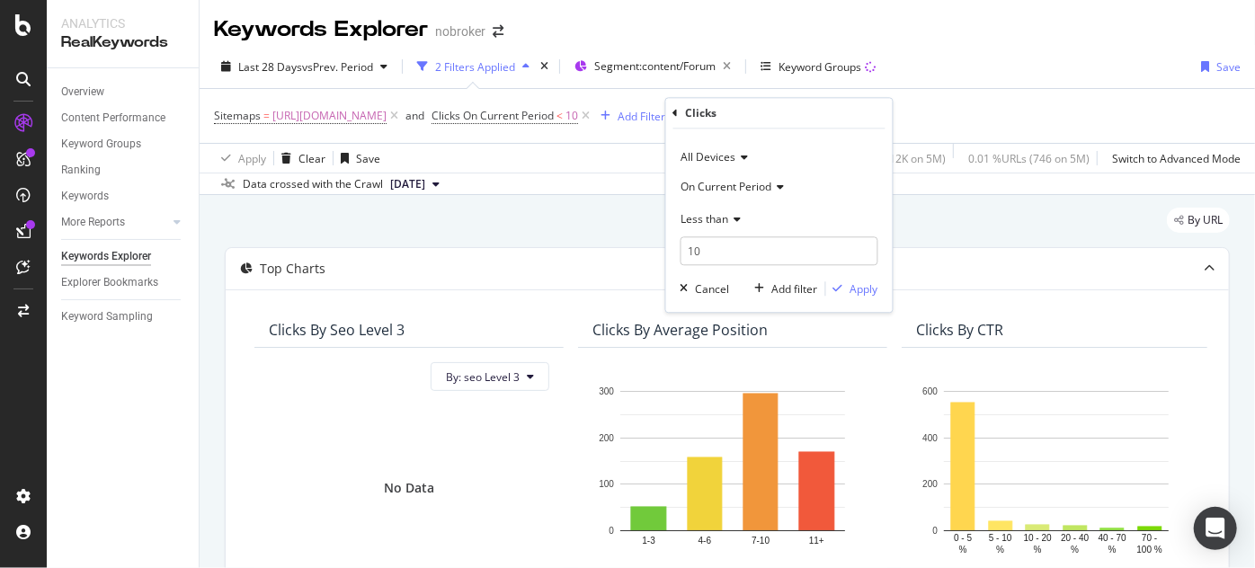
click at [738, 192] on span "On Current Period" at bounding box center [726, 186] width 91 height 15
click at [639, 176] on div "Data crossed with the Crawl 2025 Aug. 4th" at bounding box center [727, 184] width 1055 height 22
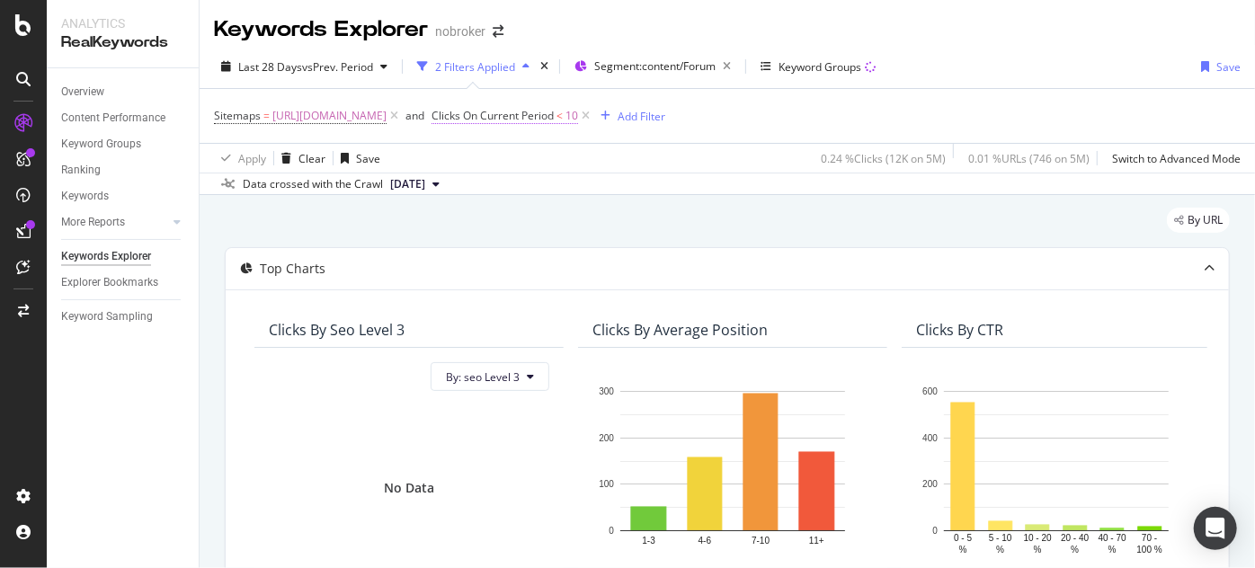
click at [554, 121] on span "Clicks On Current Period" at bounding box center [492, 115] width 122 height 15
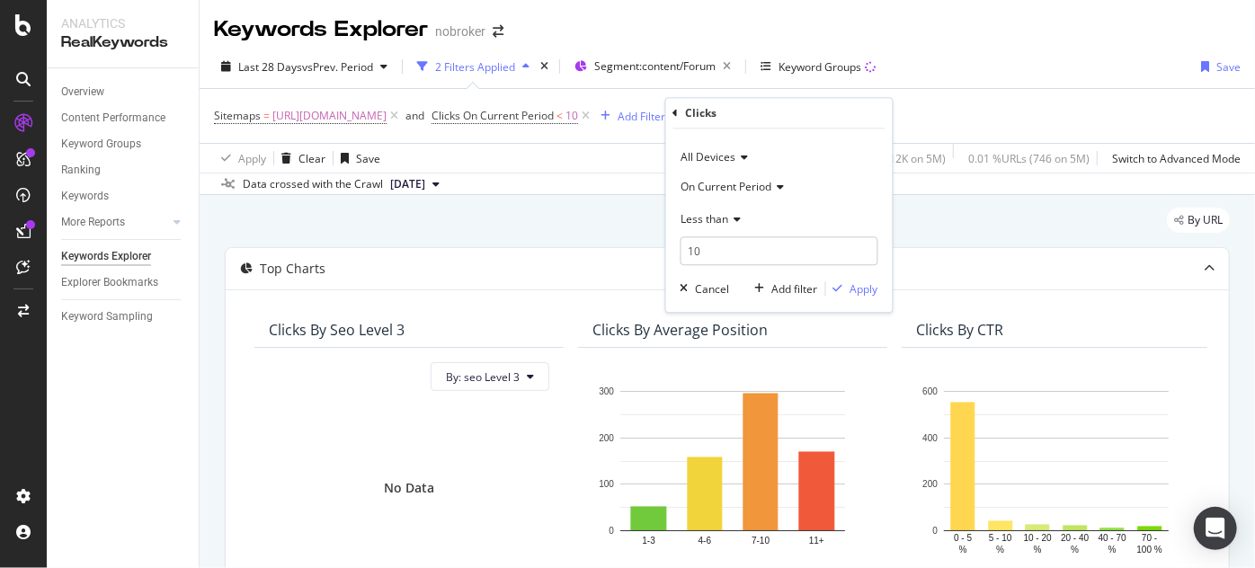
click at [728, 212] on div "Less than" at bounding box center [779, 219] width 198 height 29
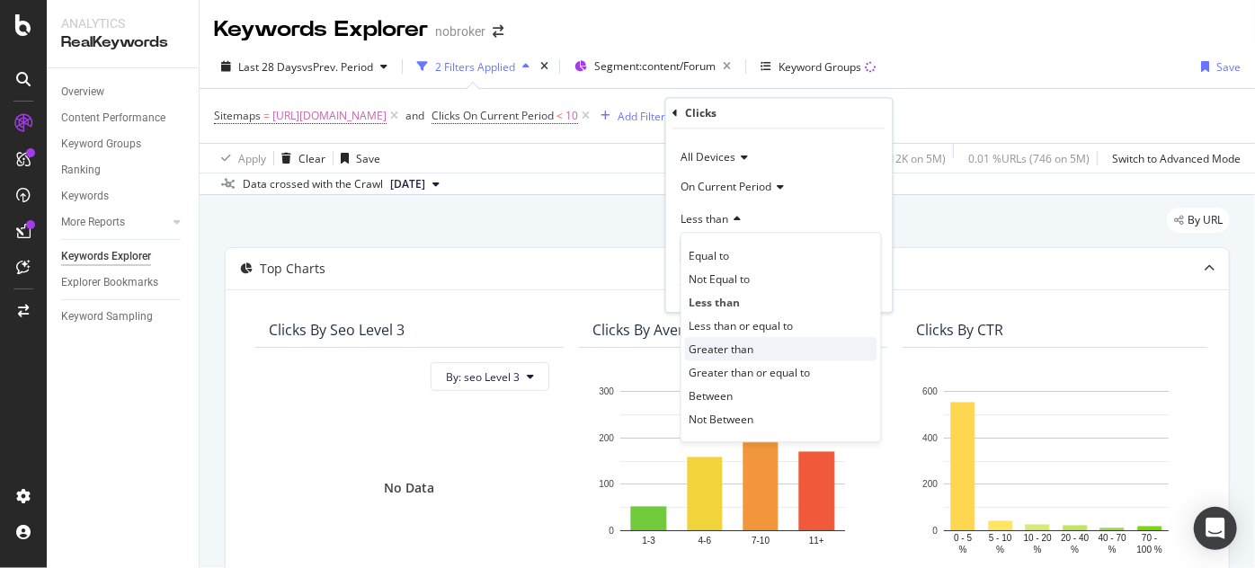
click at [742, 338] on div "Greater than" at bounding box center [781, 349] width 192 height 23
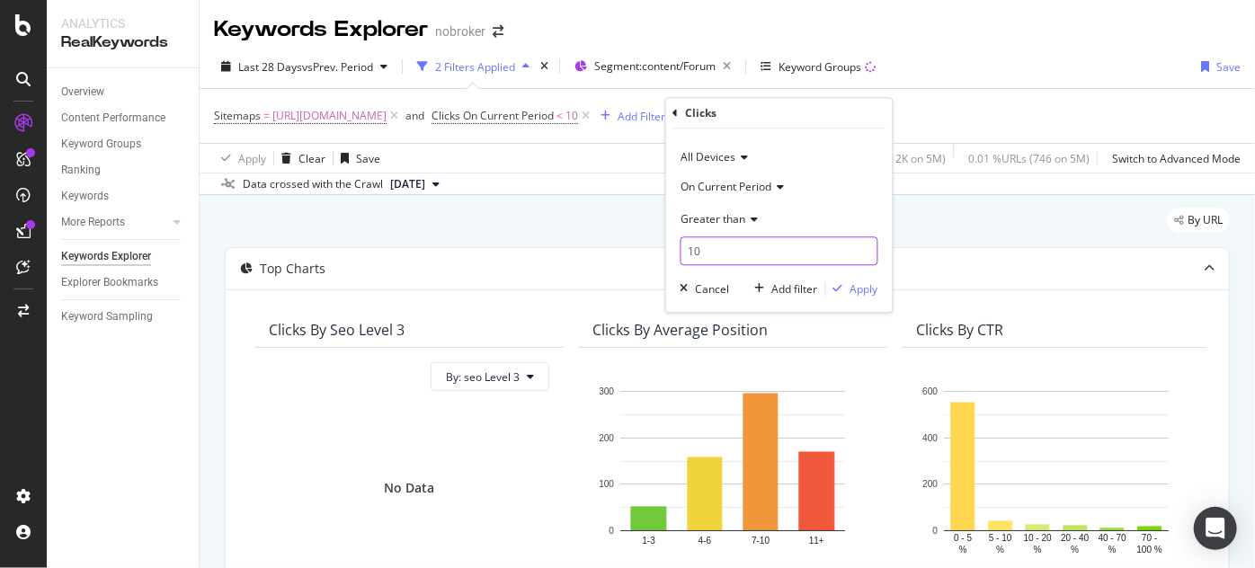
click at [714, 239] on input "10" at bounding box center [779, 251] width 198 height 29
click at [711, 217] on span "Greater than" at bounding box center [713, 218] width 65 height 15
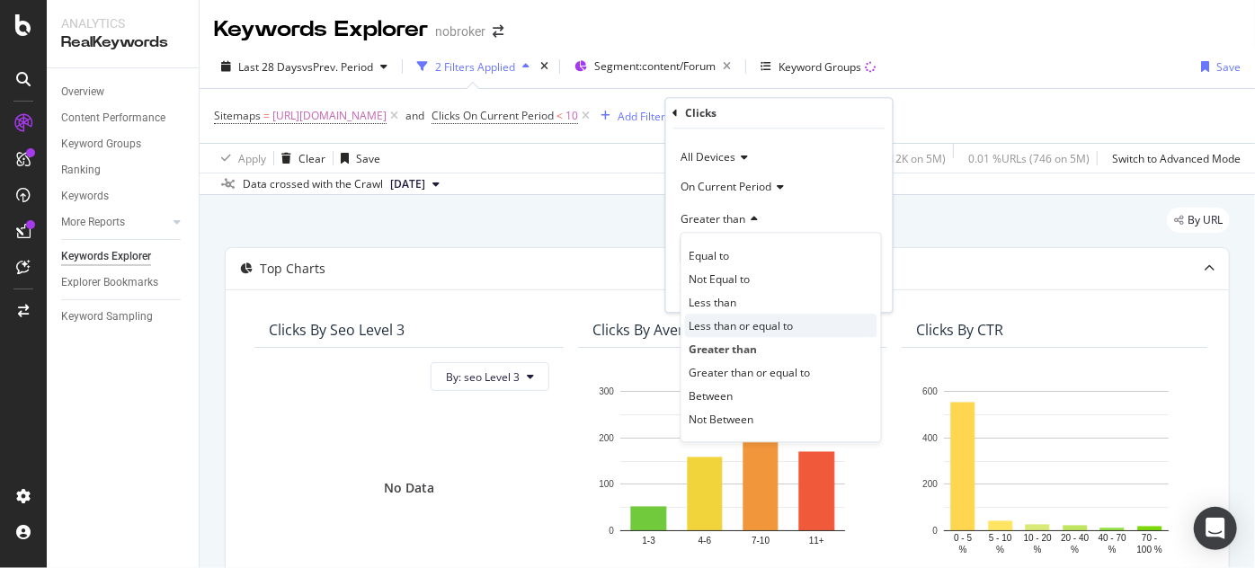
click at [728, 328] on span "Less than or equal to" at bounding box center [741, 325] width 104 height 15
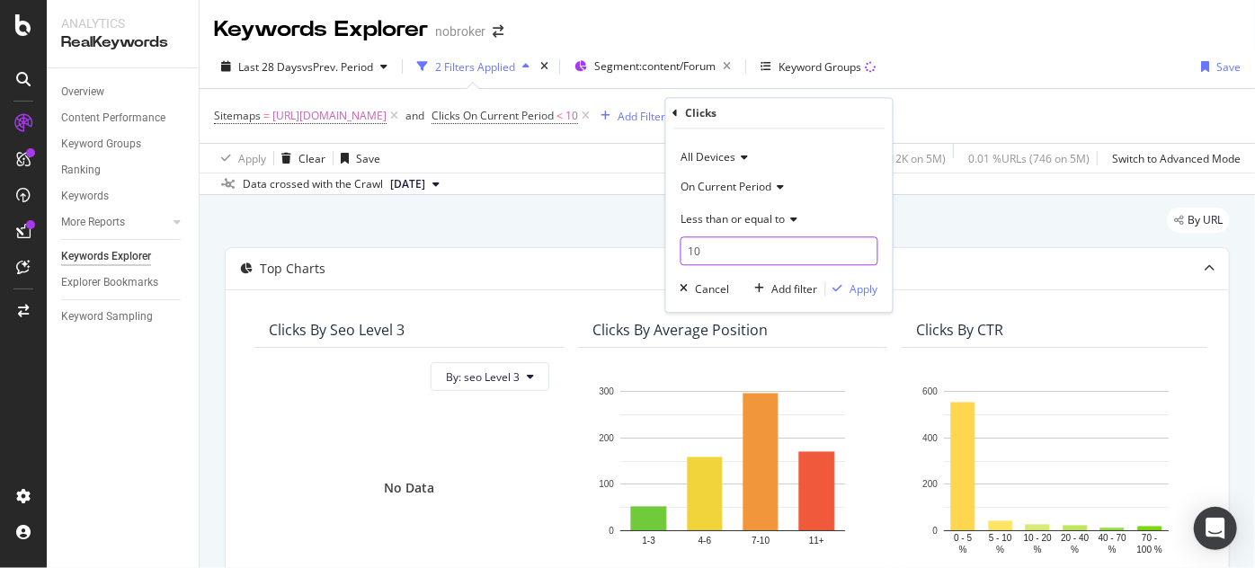
click at [716, 249] on input "10" at bounding box center [779, 251] width 198 height 29
type input "1"
type input "20"
click at [863, 287] on div "Apply" at bounding box center [864, 288] width 28 height 15
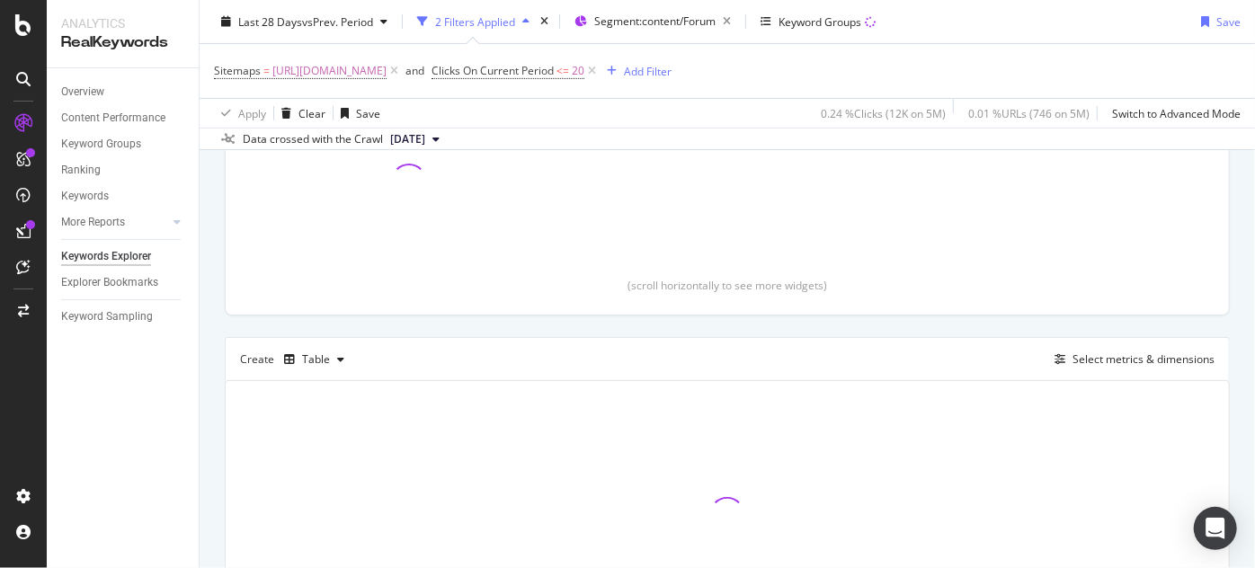
scroll to position [449, 0]
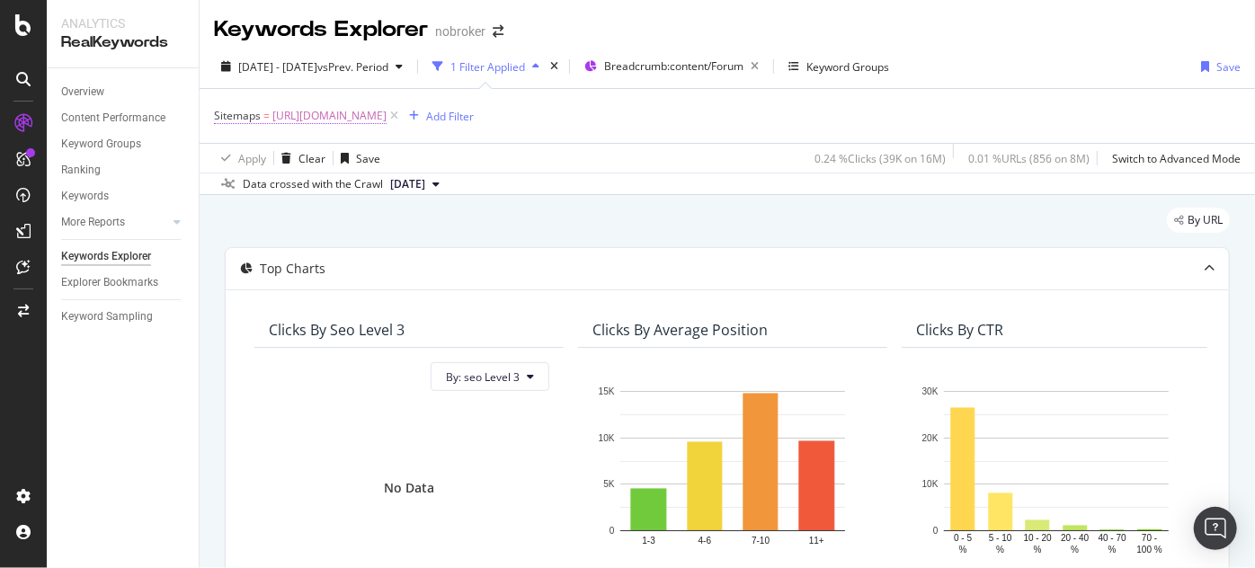
click at [386, 106] on span "[URL][DOMAIN_NAME]" at bounding box center [329, 115] width 114 height 25
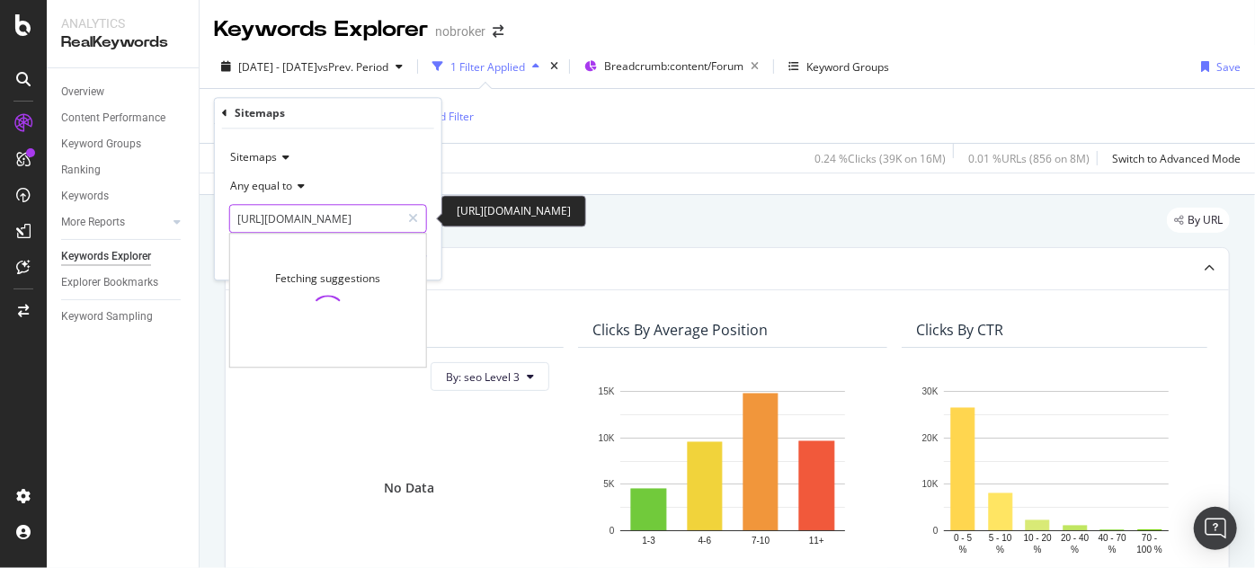
click at [339, 229] on input "[URL][DOMAIN_NAME]" at bounding box center [315, 219] width 170 height 29
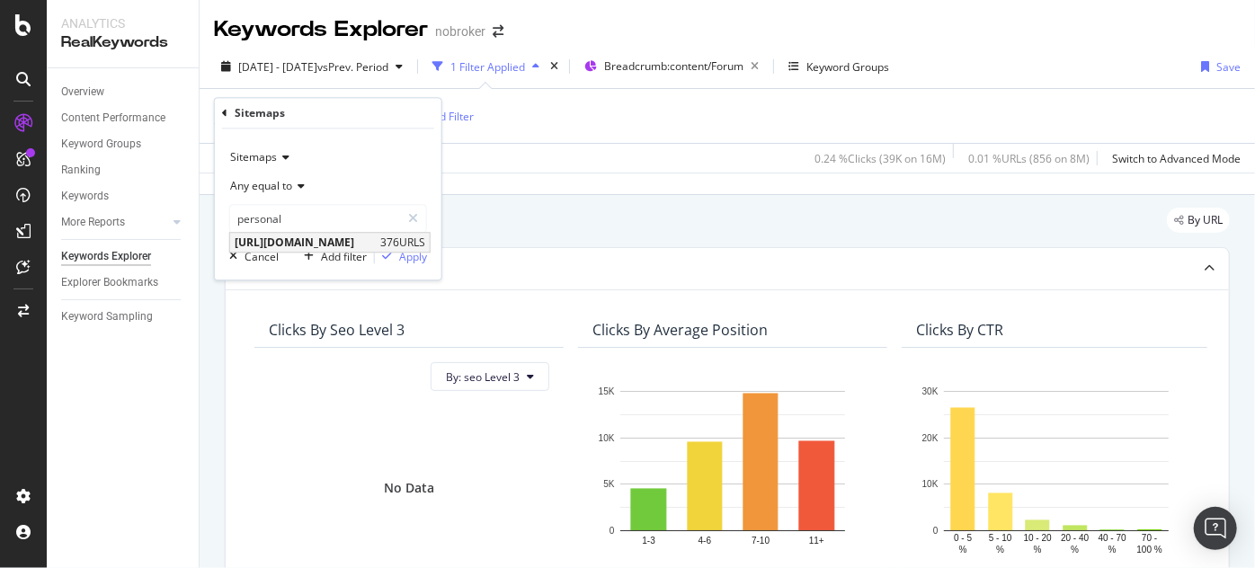
click at [376, 244] on span "[URL][DOMAIN_NAME]" at bounding box center [305, 242] width 141 height 15
type input "[URL][DOMAIN_NAME]"
click at [397, 253] on div "button" at bounding box center [387, 257] width 24 height 11
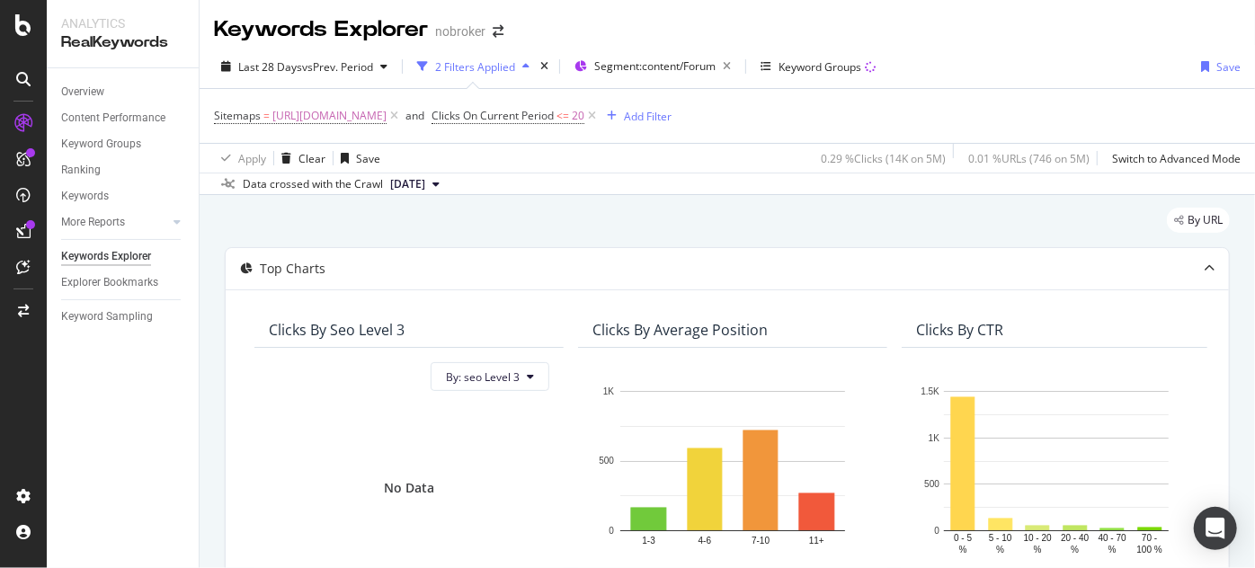
scroll to position [449, 0]
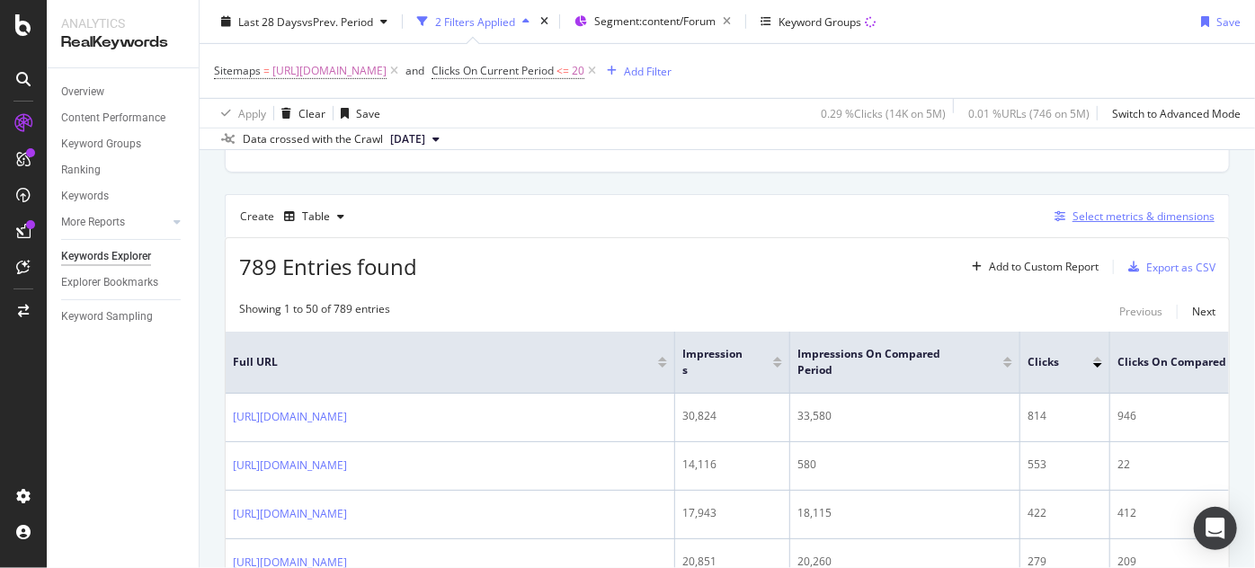
click at [1152, 216] on div "Select metrics & dimensions" at bounding box center [1143, 216] width 142 height 15
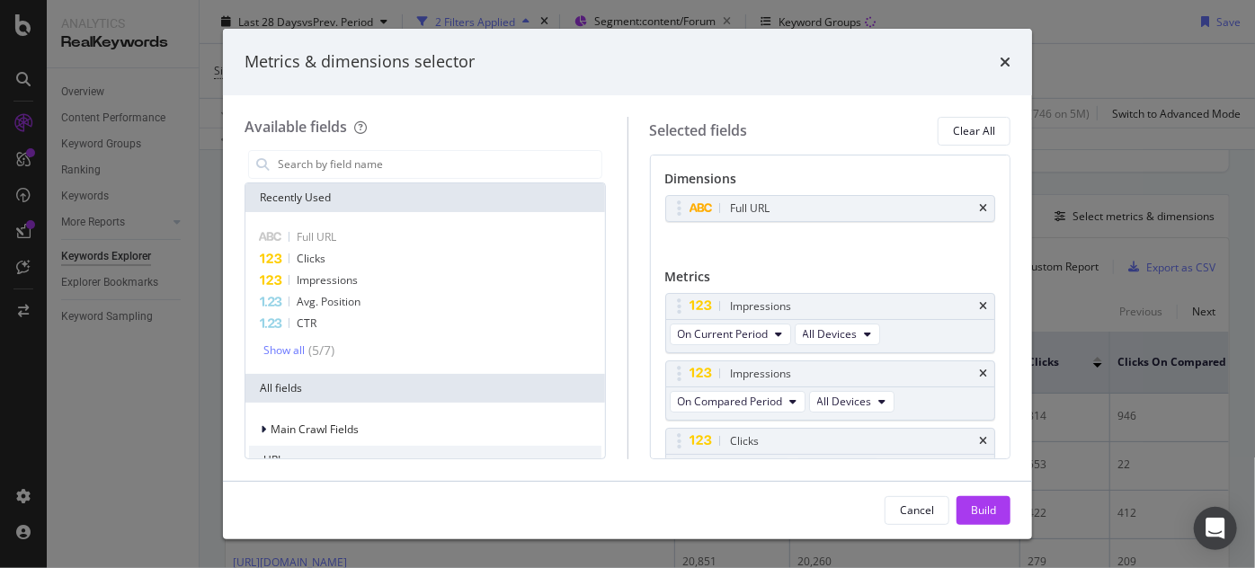
drag, startPoint x: 1014, startPoint y: 292, endPoint x: 1007, endPoint y: 323, distance: 31.4
click at [1007, 323] on div "Available fields Recently Used Full URL Clicks Impressions Avg. Position CTR Sh…" at bounding box center [627, 288] width 809 height 386
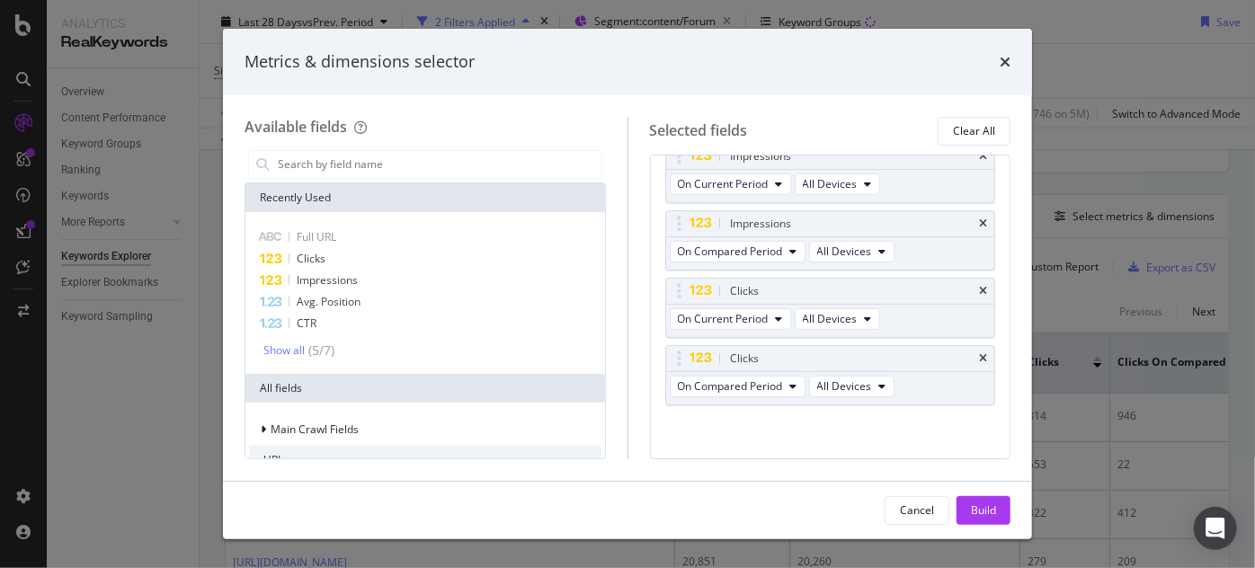
scroll to position [151, 0]
click at [1011, 58] on div "Metrics & dimensions selector" at bounding box center [627, 62] width 809 height 67
click at [1009, 58] on icon "times" at bounding box center [1004, 62] width 11 height 14
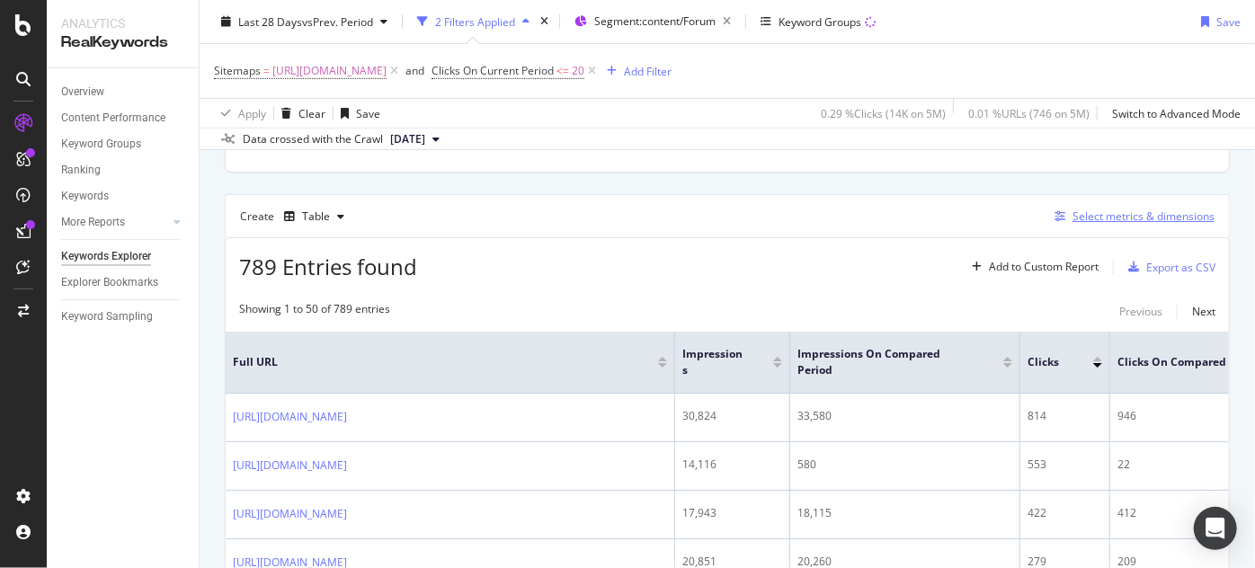
click at [1145, 216] on div "Select metrics & dimensions" at bounding box center [1143, 216] width 142 height 15
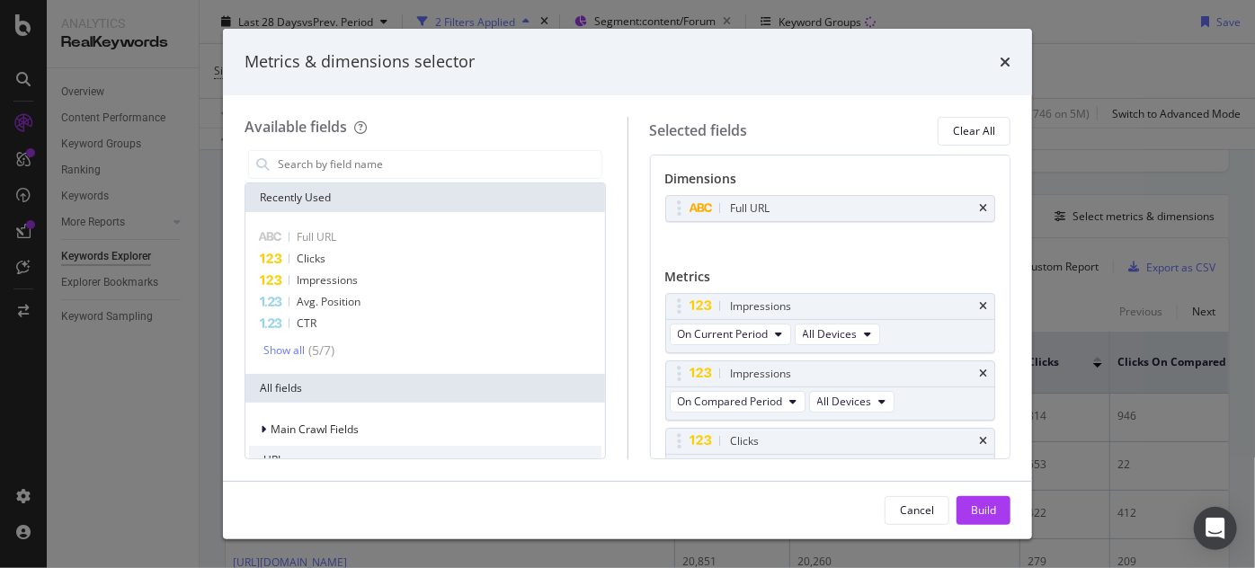
scroll to position [153, 0]
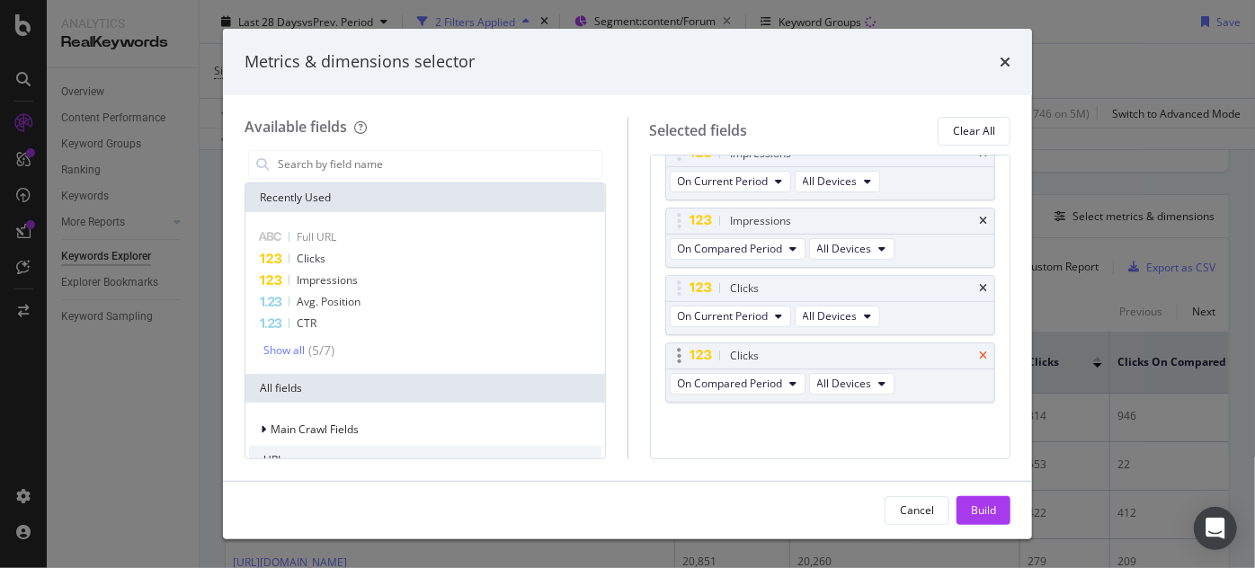
click at [979, 353] on icon "times" at bounding box center [983, 356] width 8 height 11
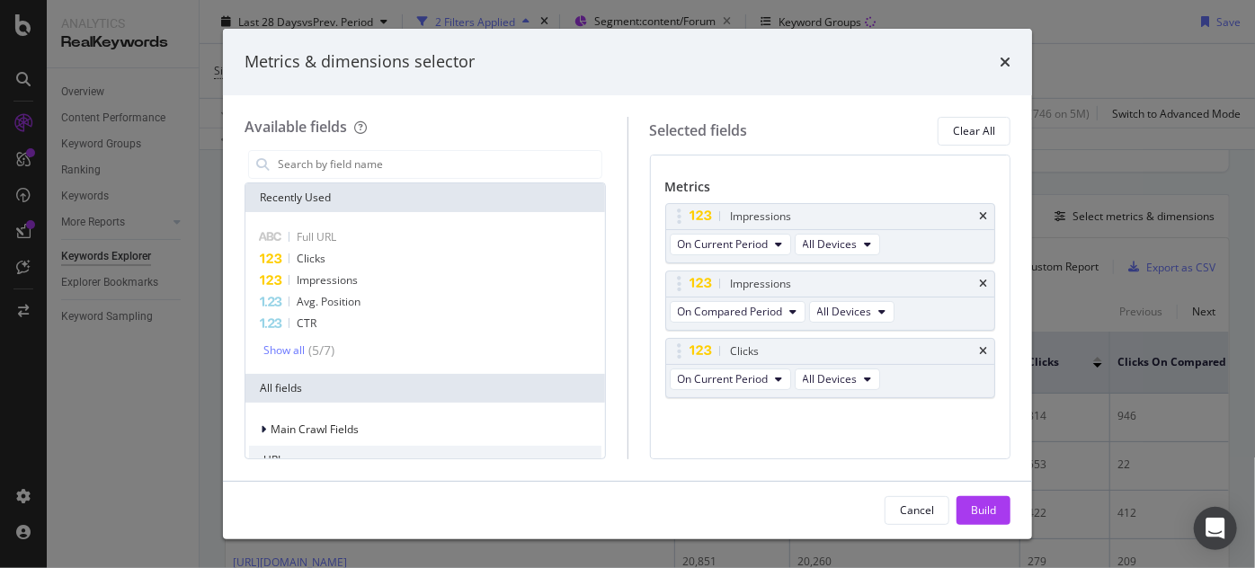
scroll to position [86, 0]
click at [977, 511] on div "Build" at bounding box center [983, 509] width 25 height 15
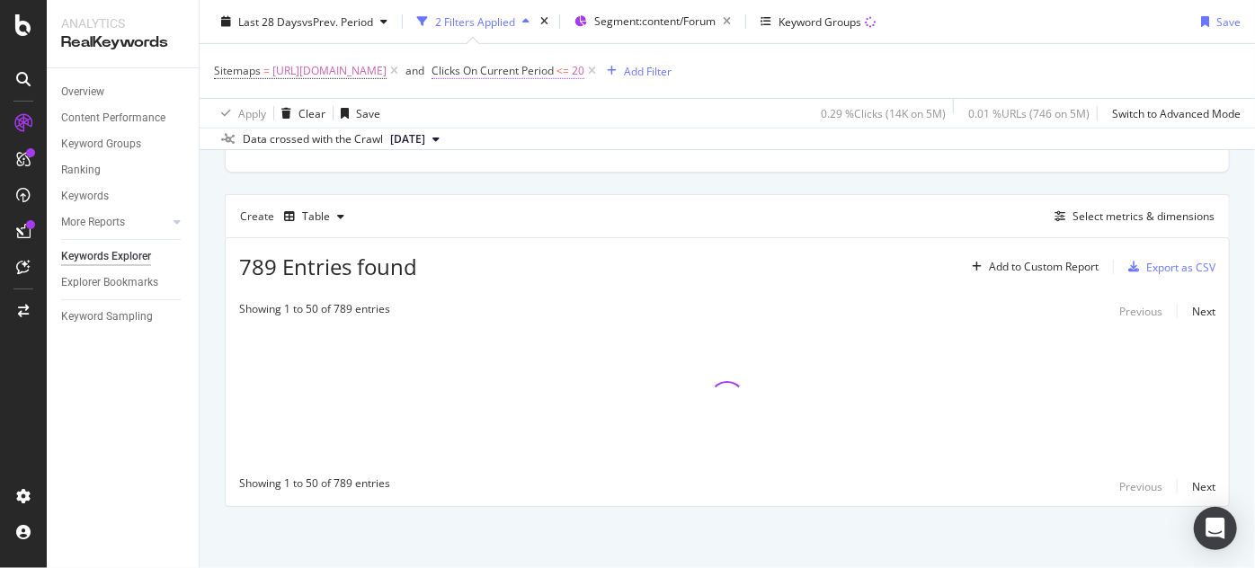
click at [554, 64] on span "Clicks On Current Period" at bounding box center [492, 70] width 122 height 15
click at [856, 246] on div "Apply" at bounding box center [864, 243] width 28 height 15
click at [1241, 325] on div "By URL Top Charts Clicks By seo Level 3 By: seo Level 3 No Data Clicks By Avera…" at bounding box center [727, 158] width 1055 height 824
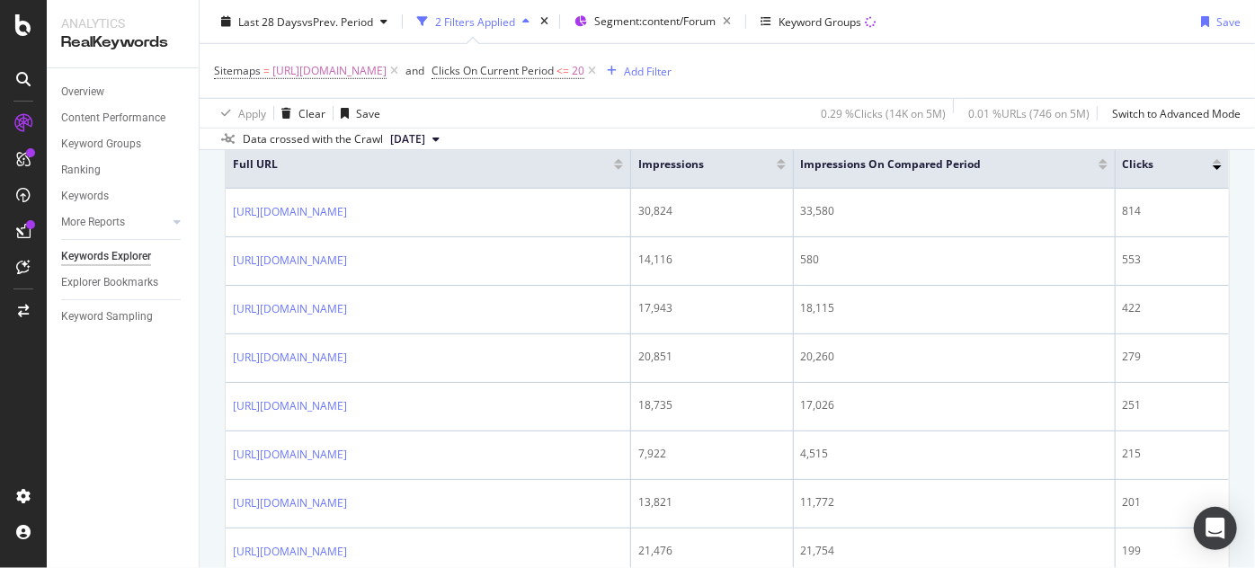
scroll to position [515, 0]
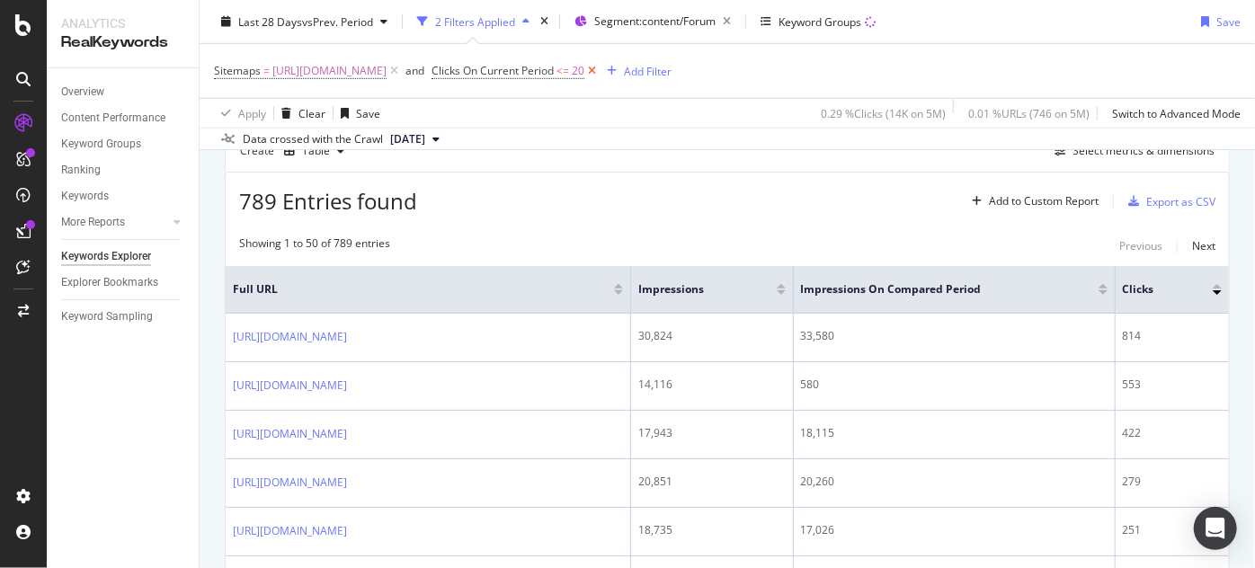
click at [599, 71] on icon at bounding box center [591, 71] width 15 height 18
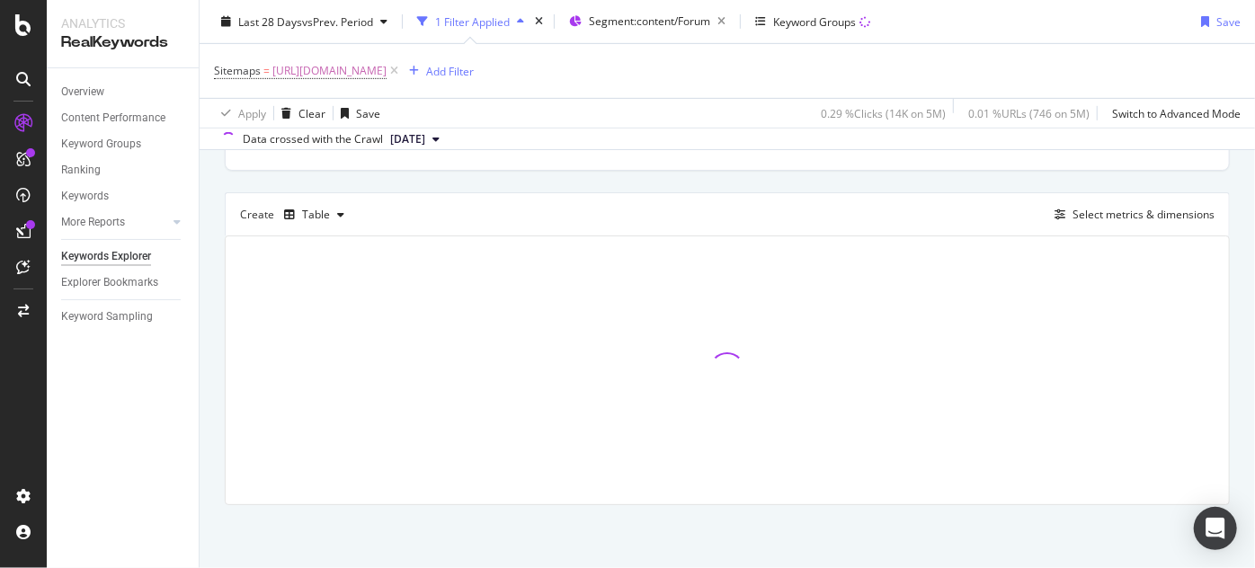
scroll to position [449, 0]
click at [474, 63] on div "Add Filter" at bounding box center [450, 70] width 48 height 15
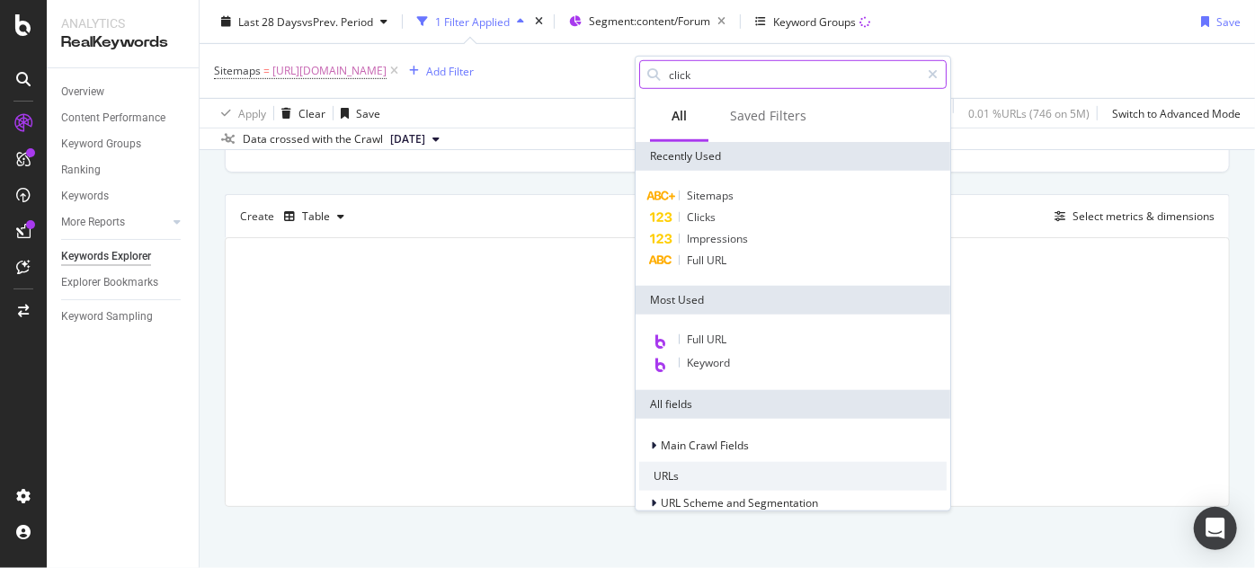
type input "clicks"
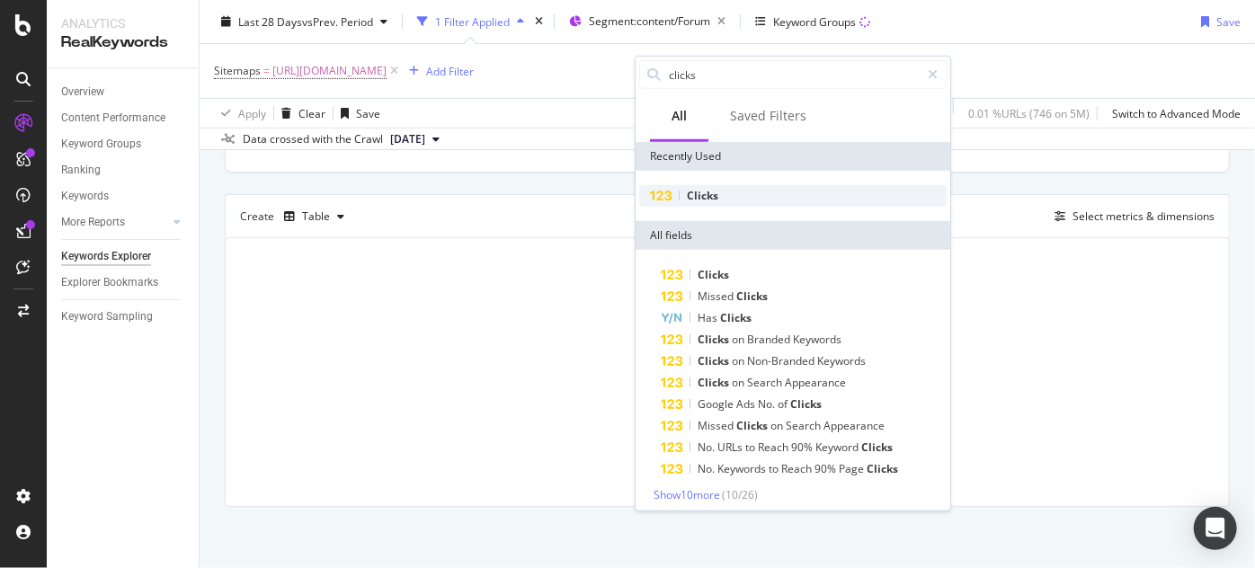
click at [725, 187] on div "Clicks" at bounding box center [792, 196] width 307 height 22
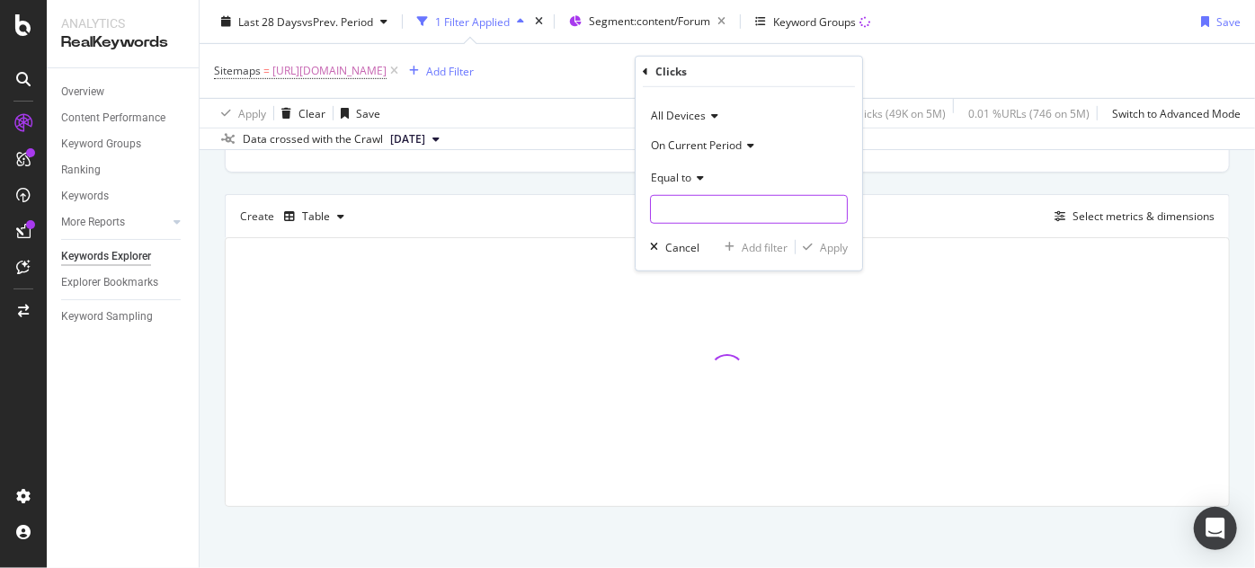
click at [712, 209] on input "number" at bounding box center [749, 209] width 198 height 29
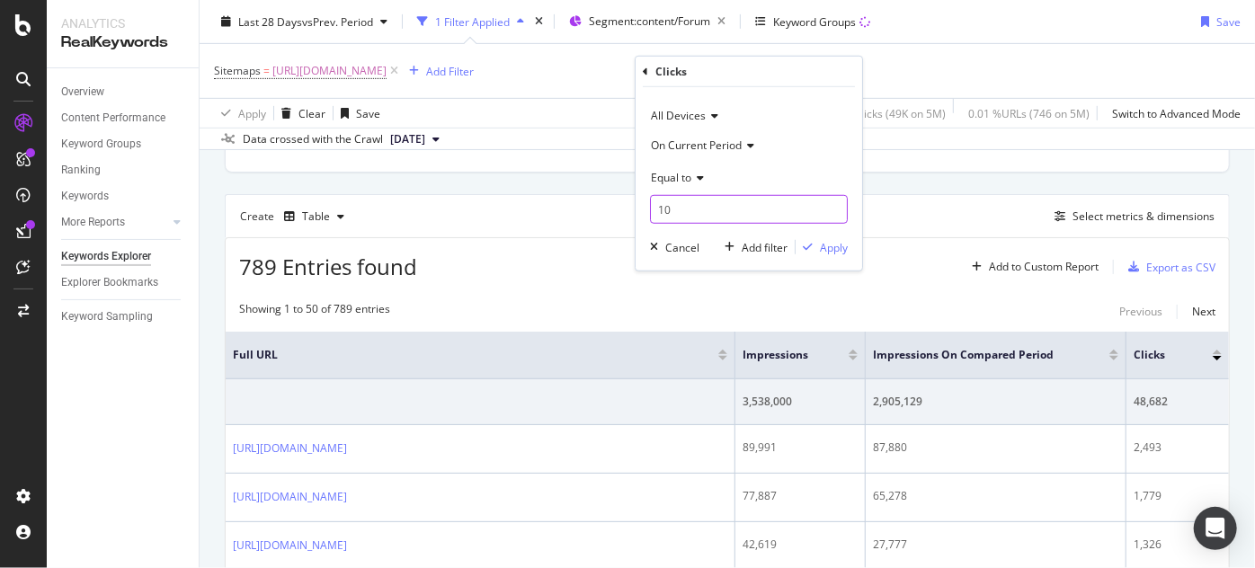
type input "10"
click at [657, 176] on span "Equal to" at bounding box center [671, 176] width 40 height 15
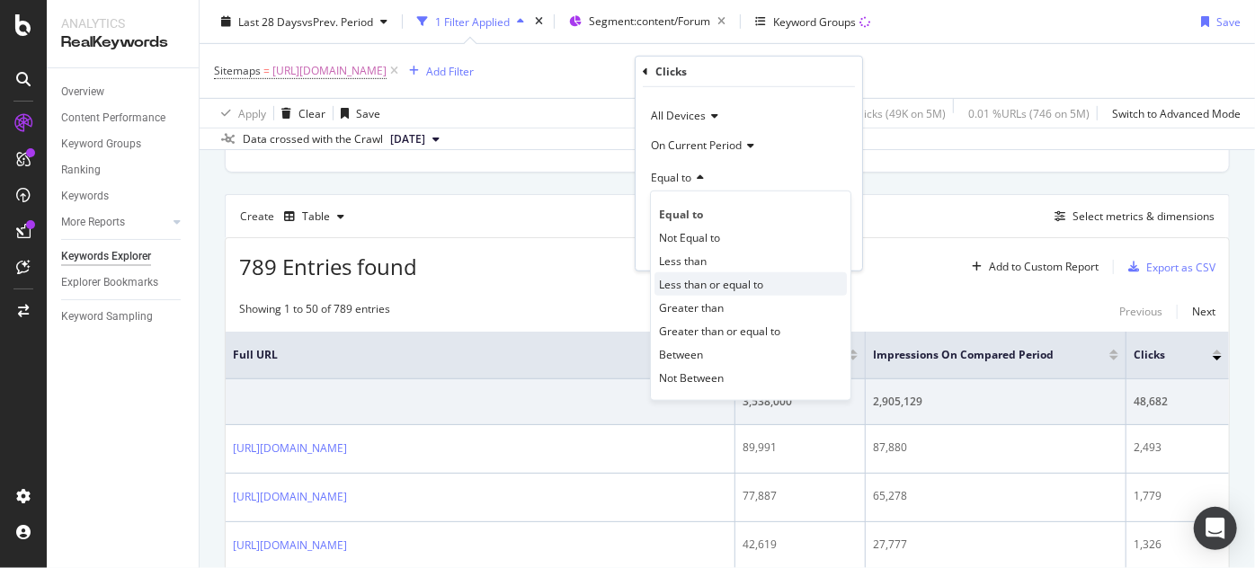
click at [702, 282] on span "Less than or equal to" at bounding box center [711, 283] width 104 height 15
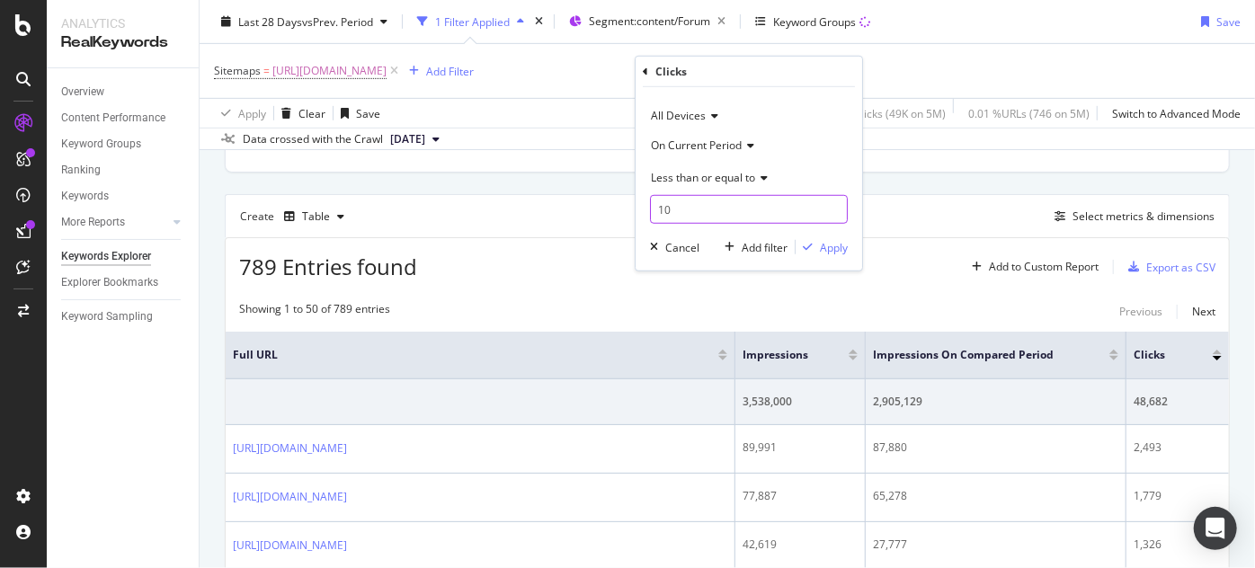
click at [695, 222] on input "10" at bounding box center [749, 209] width 198 height 29
click at [824, 249] on div "Apply" at bounding box center [834, 246] width 28 height 15
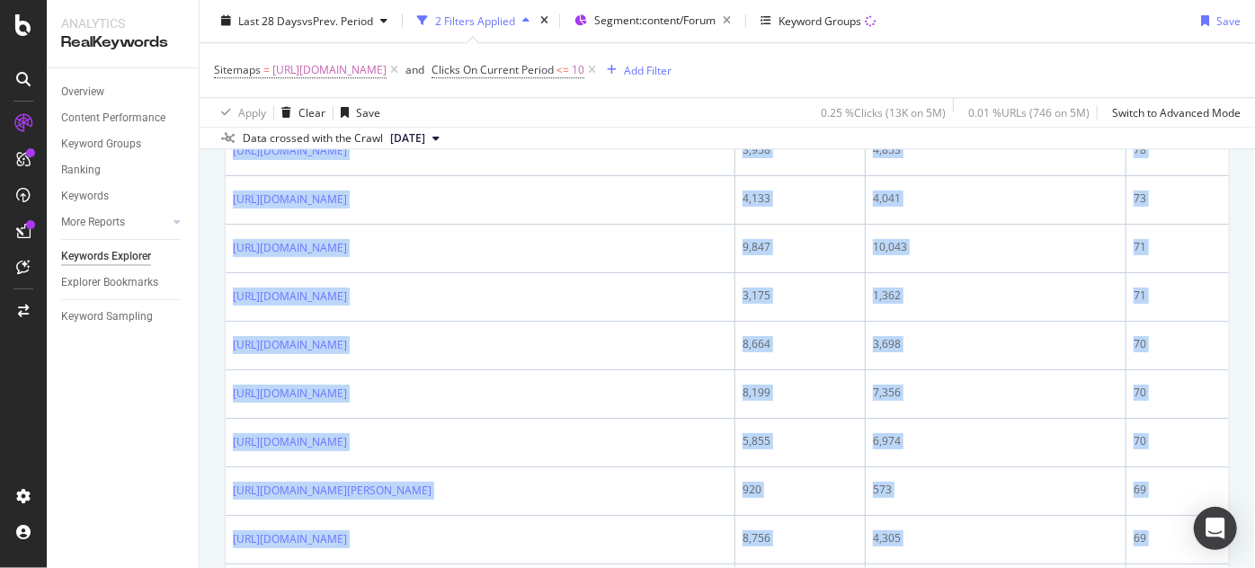
scroll to position [2963, 0]
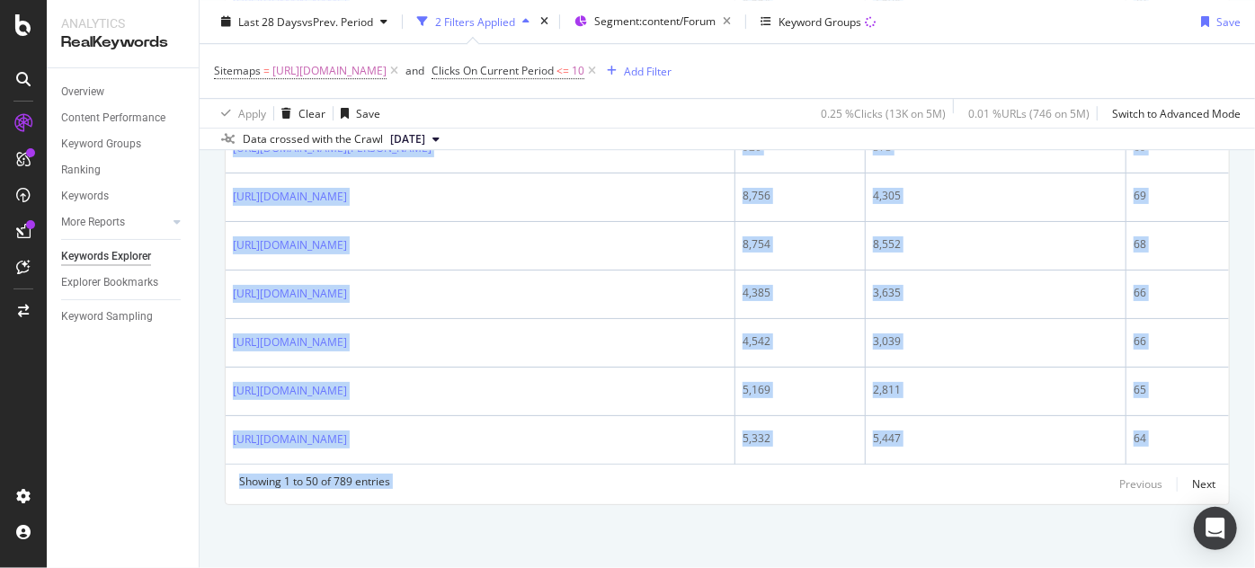
drag, startPoint x: 232, startPoint y: 211, endPoint x: 880, endPoint y: 606, distance: 758.7
click at [880, 567] on html "Analytics RealKeywords Overview Content Performance Keyword Groups Ranking Keyw…" at bounding box center [627, 284] width 1255 height 568
copy div "https://www.nobroker.in/forum/popular-house-names-list-in-india/ 25,661 26,973 …"
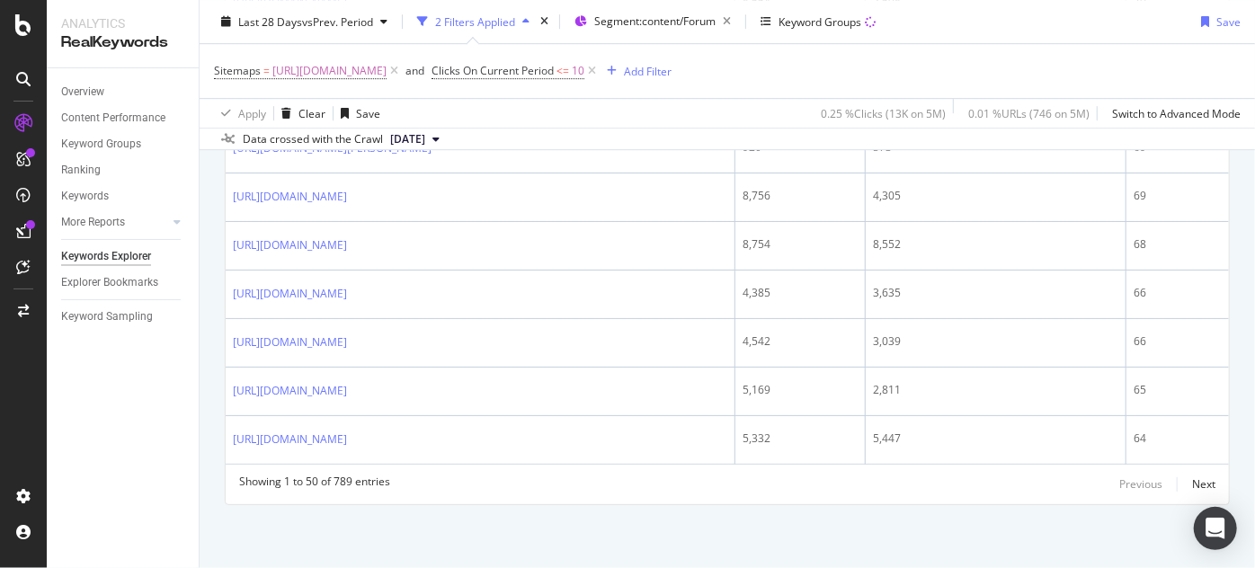
click at [1178, 481] on div "Previous Next" at bounding box center [1167, 485] width 96 height 22
click at [1192, 486] on div "Next" at bounding box center [1203, 483] width 23 height 15
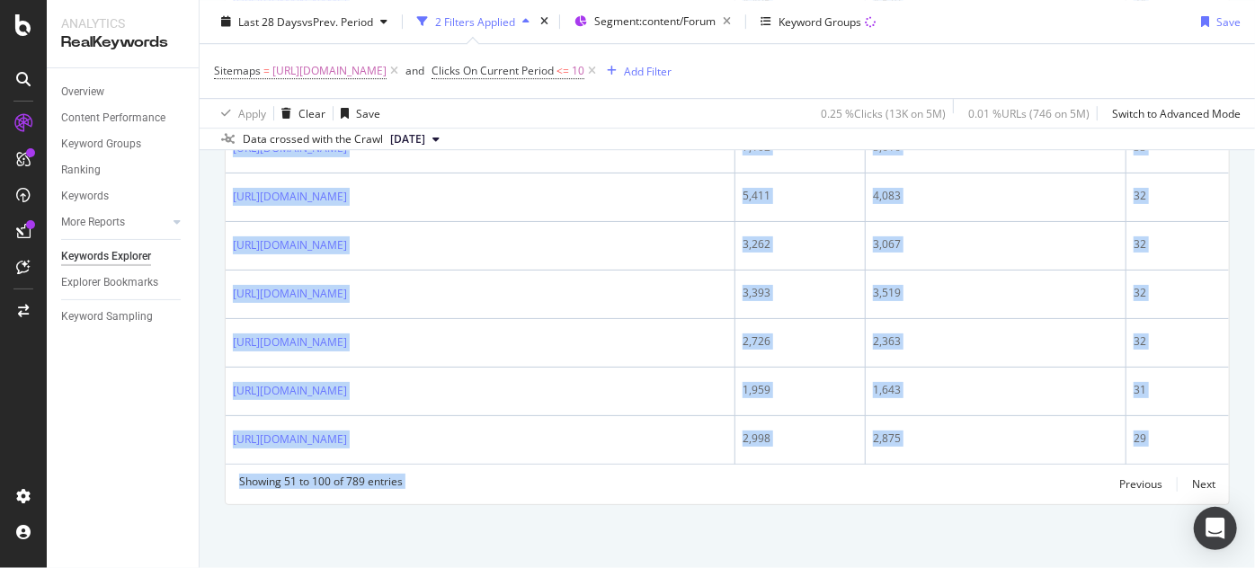
drag, startPoint x: 230, startPoint y: 236, endPoint x: 932, endPoint y: 606, distance: 793.2
click at [932, 567] on html "Analytics RealKeywords Overview Content Performance Keyword Groups Ranking Keyw…" at bounding box center [627, 284] width 1255 height 568
copy div "https://www.nobroker.in/forum/vastu-shastra-ke-anusaar-paschim-mukhi-ghar-ka-na…"
